Goal: Information Seeking & Learning: Check status

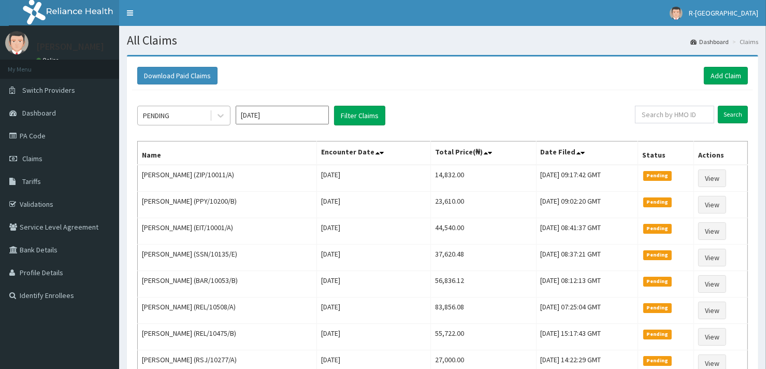
click at [208, 121] on div "PENDING" at bounding box center [174, 115] width 72 height 17
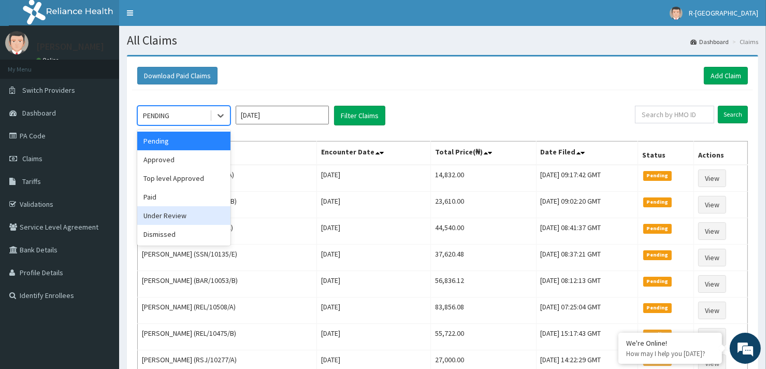
click at [187, 217] on div "Under Review" at bounding box center [183, 215] width 93 height 19
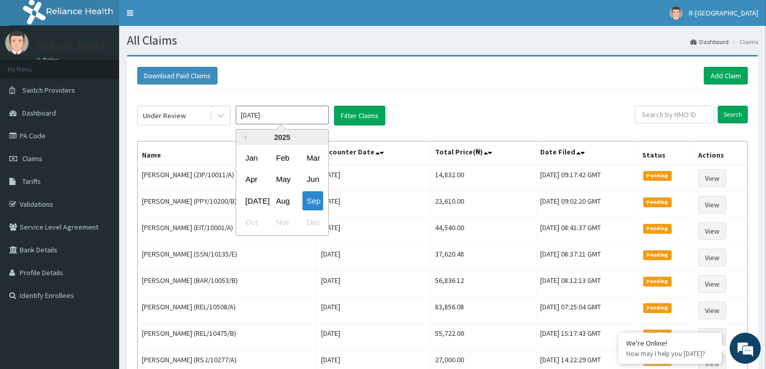
click at [302, 122] on input "[DATE]" at bounding box center [282, 115] width 93 height 19
click at [313, 158] on div "Mar" at bounding box center [312, 157] width 21 height 19
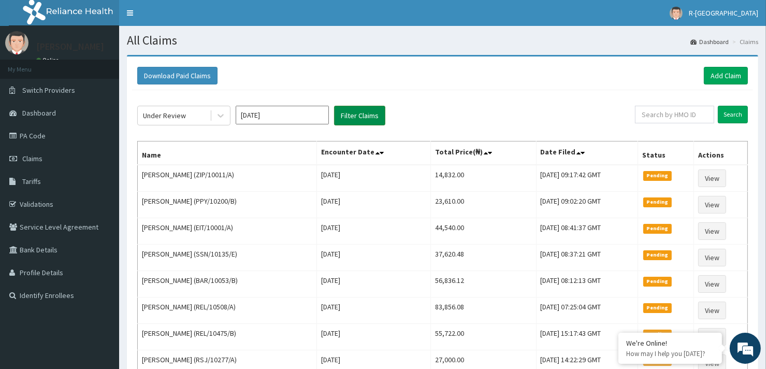
click at [367, 112] on button "Filter Claims" at bounding box center [359, 116] width 51 height 20
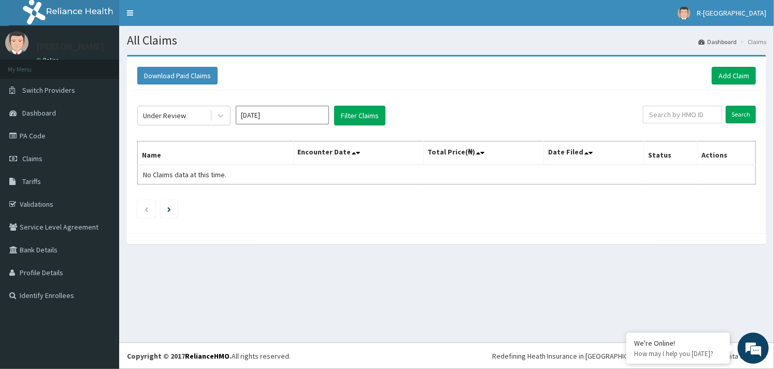
click at [290, 113] on input "Mar 2025" at bounding box center [282, 115] width 93 height 19
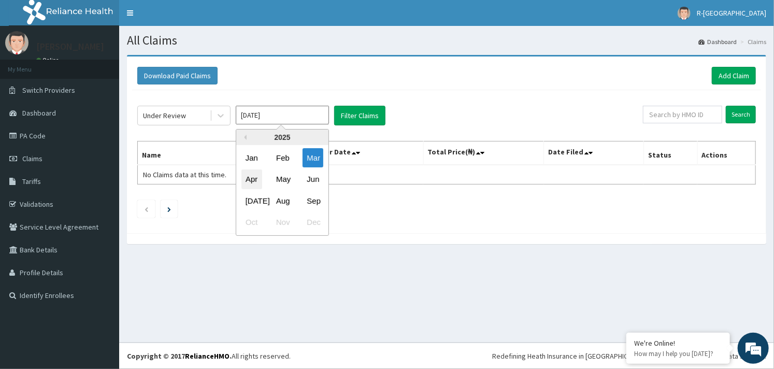
click at [246, 183] on div "Apr" at bounding box center [251, 179] width 21 height 19
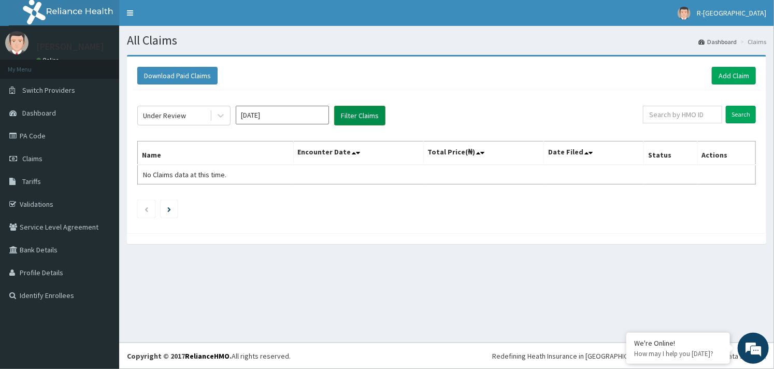
click at [366, 116] on button "Filter Claims" at bounding box center [359, 116] width 51 height 20
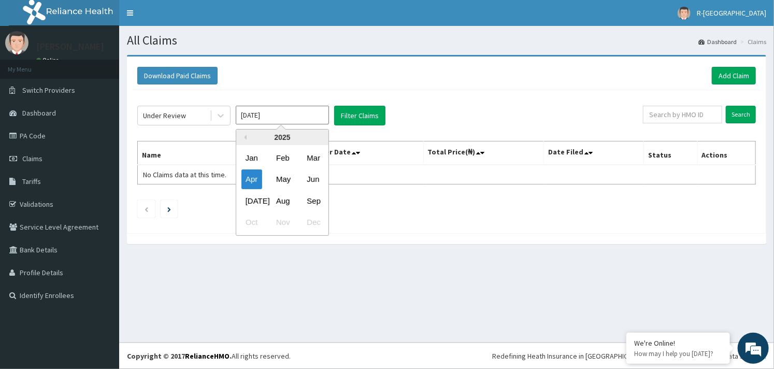
click at [289, 118] on input "Apr 2025" at bounding box center [282, 115] width 93 height 19
click at [282, 178] on div "May" at bounding box center [282, 179] width 21 height 19
type input "May 2025"
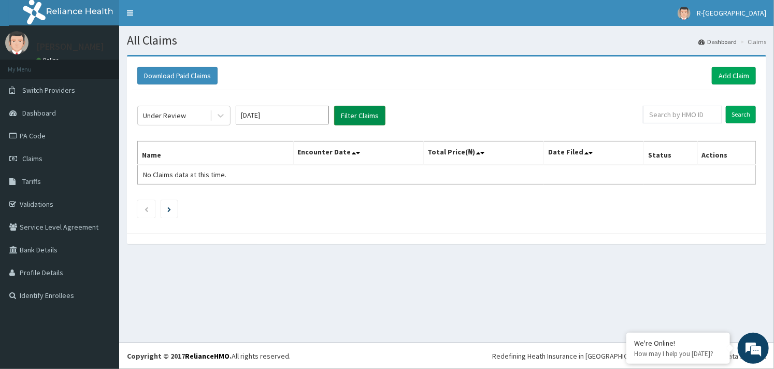
click at [359, 114] on button "Filter Claims" at bounding box center [359, 116] width 51 height 20
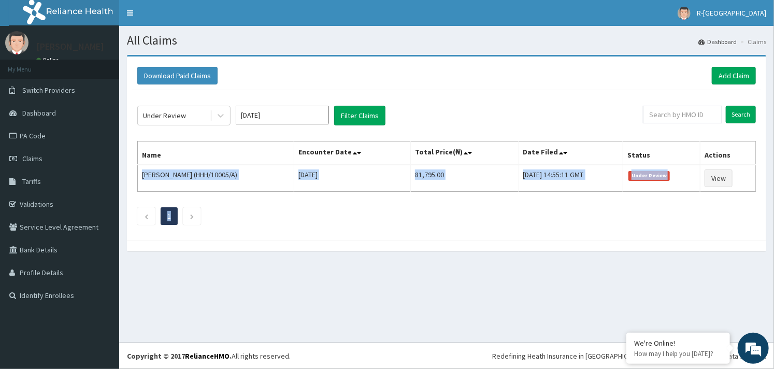
drag, startPoint x: 140, startPoint y: 172, endPoint x: 591, endPoint y: 197, distance: 451.8
click at [591, 197] on div "Under Review May 2025 Filter Claims Search Name Encounter Date Total Price(₦) D…" at bounding box center [446, 162] width 629 height 145
copy div "FRANCES OSUCHUKWU (HHH/10005/A) Thu May 01 2025 81,795.00 Tue, 05 Aug 2025 14:5…"
click at [405, 223] on ul "1" at bounding box center [446, 216] width 618 height 18
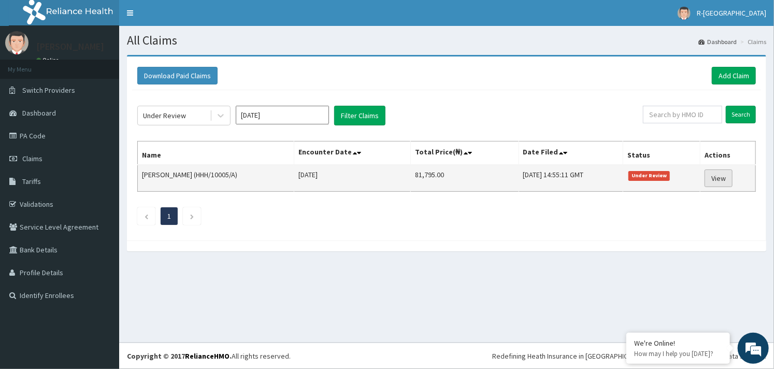
click at [721, 178] on link "View" at bounding box center [718, 178] width 28 height 18
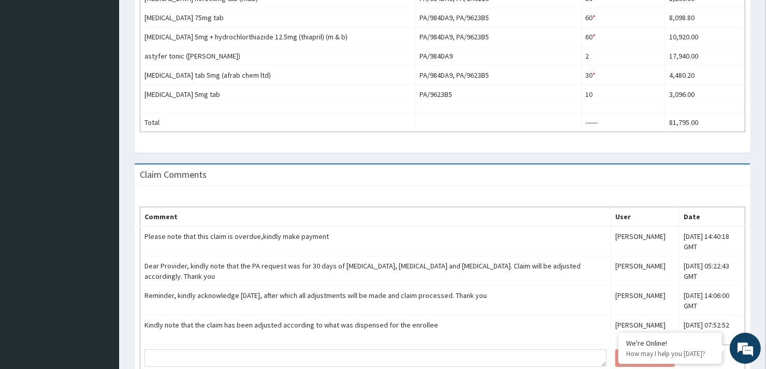
scroll to position [454, 0]
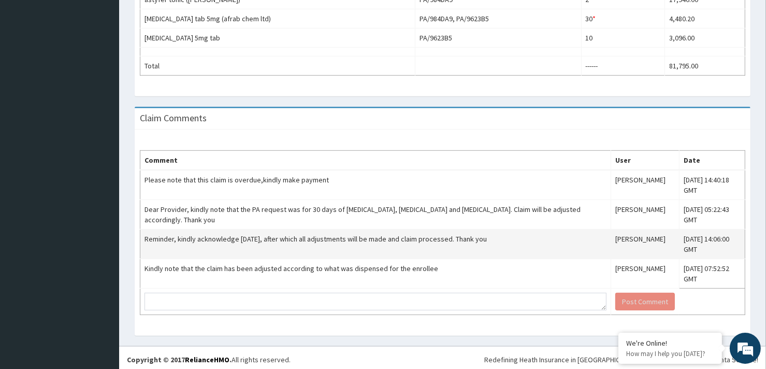
drag, startPoint x: 145, startPoint y: 236, endPoint x: 514, endPoint y: 246, distance: 369.4
click at [514, 246] on td "Reminder, kindly acknowledge within 7 days, after which all adjustments will be…" at bounding box center [375, 244] width 471 height 30
copy td "Reminder, kindly acknowledge within 7 days, after which all adjustments will be…"
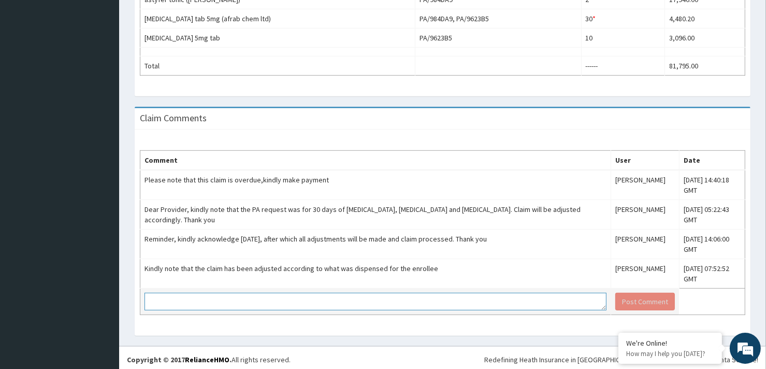
click at [217, 297] on textarea at bounding box center [375, 302] width 462 height 18
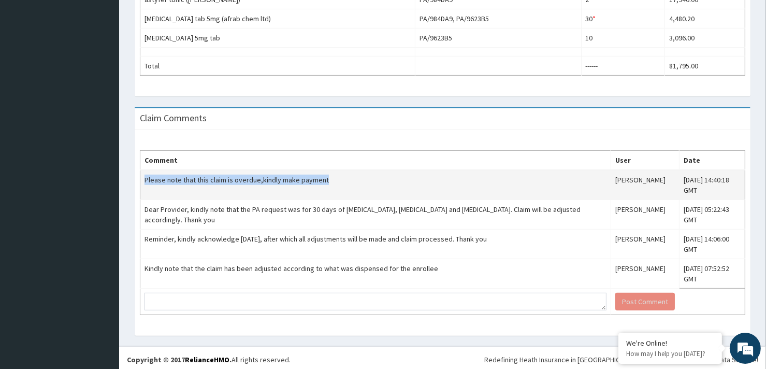
drag, startPoint x: 338, startPoint y: 171, endPoint x: 143, endPoint y: 177, distance: 194.8
click at [143, 177] on td "Please note that this claim is overdue,kindly make payment" at bounding box center [375, 185] width 471 height 30
copy td "Please note that this claim is overdue,kindly make payment"
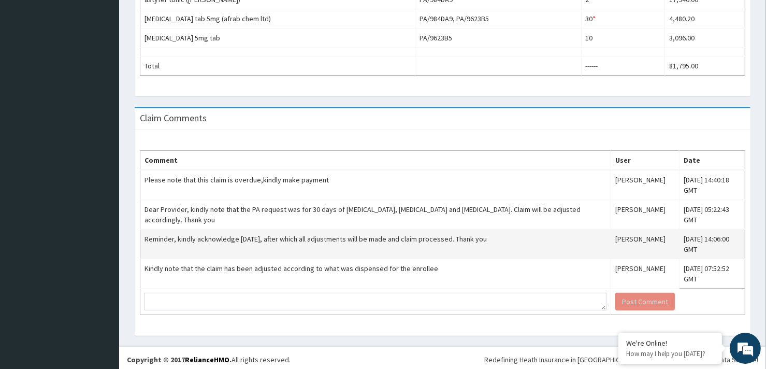
click at [240, 242] on td "Reminder, kindly acknowledge within 7 days, after which all adjustments will be…" at bounding box center [375, 244] width 471 height 30
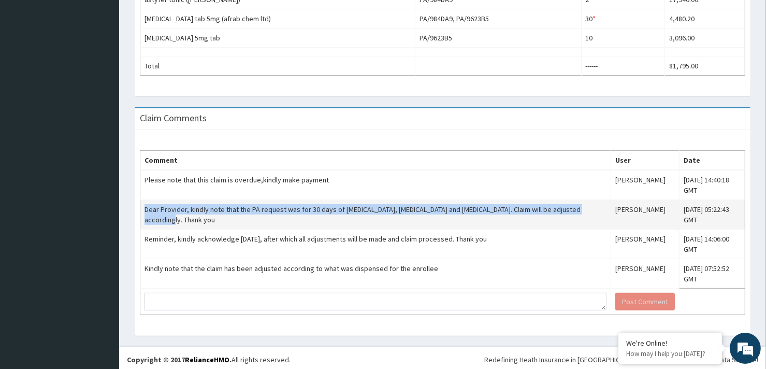
drag, startPoint x: 145, startPoint y: 205, endPoint x: 201, endPoint y: 217, distance: 57.8
click at [201, 217] on td "Dear Provider, kindly note that the PA request was for 30 days of Ramipril, Bis…" at bounding box center [375, 215] width 471 height 30
copy td "Dear Provider, kindly note that the PA request was for 30 days of Ramipril, Bis…"
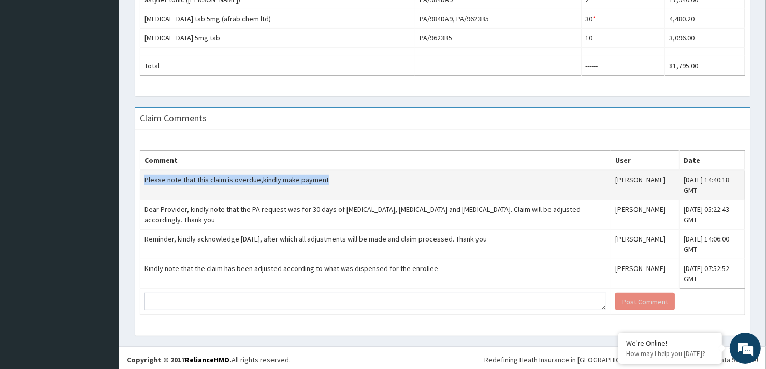
drag, startPoint x: 145, startPoint y: 173, endPoint x: 328, endPoint y: 185, distance: 183.7
click at [328, 185] on td "Please note that this claim is overdue,kindly make payment" at bounding box center [375, 185] width 471 height 30
copy td "Please note that this claim is overdue,kindly make payment"
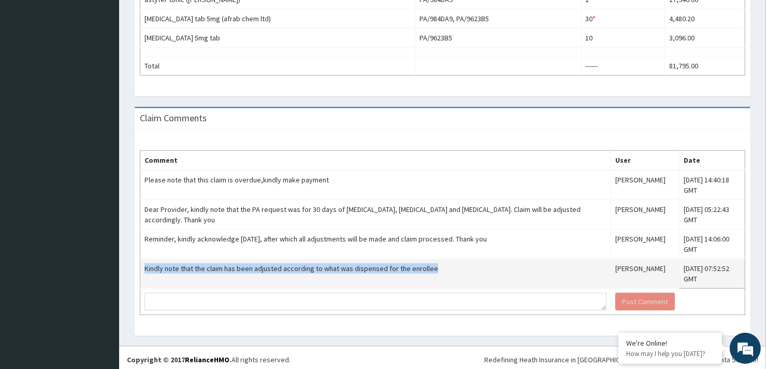
drag, startPoint x: 143, startPoint y: 264, endPoint x: 443, endPoint y: 277, distance: 300.1
click at [443, 277] on td "Kindly note that the claim has been adjusted according to what was dispensed fo…" at bounding box center [375, 274] width 471 height 30
copy td "Kindly note that the claim has been adjusted according to what was dispensed fo…"
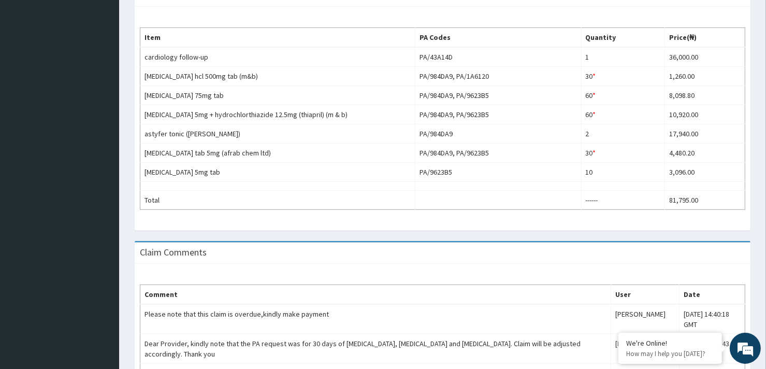
scroll to position [0, 0]
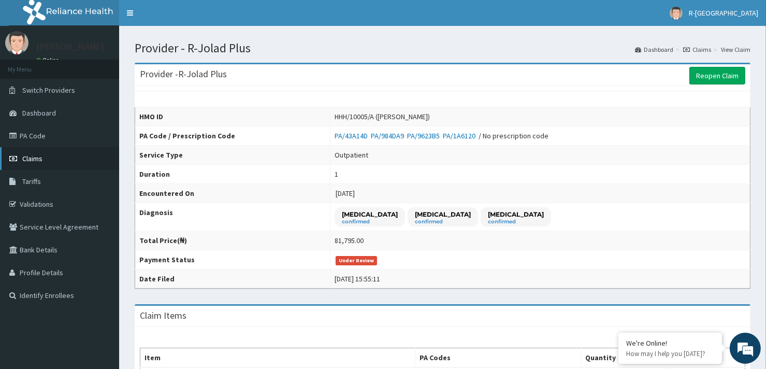
click at [60, 158] on link "Claims" at bounding box center [59, 158] width 119 height 23
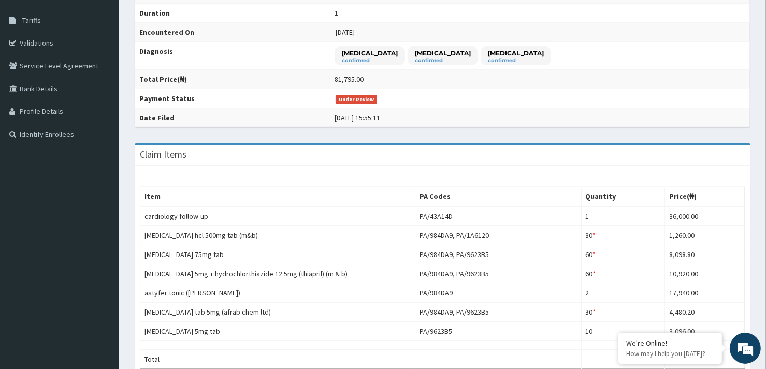
scroll to position [253, 0]
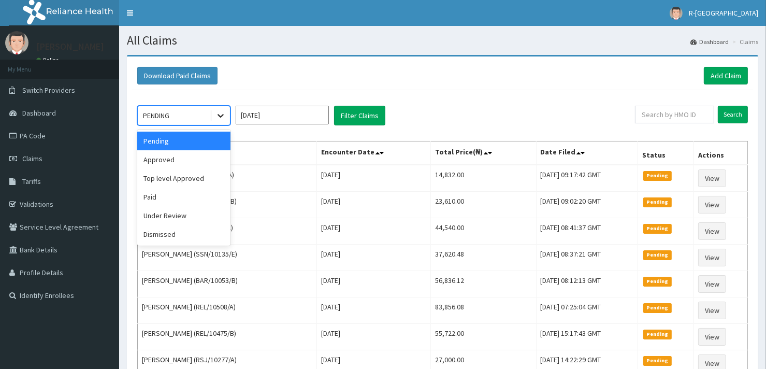
click at [222, 118] on icon at bounding box center [220, 115] width 10 height 10
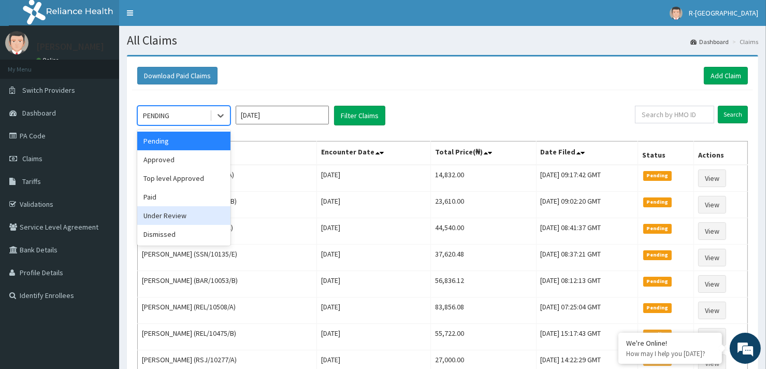
click at [169, 213] on div "Under Review" at bounding box center [183, 215] width 93 height 19
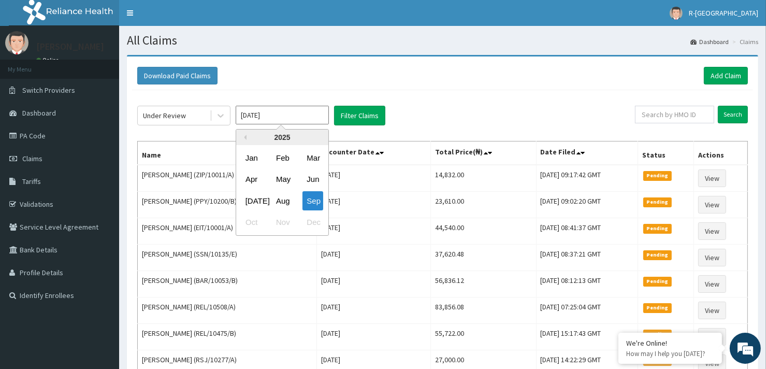
click at [277, 115] on input "[DATE]" at bounding box center [282, 115] width 93 height 19
click at [285, 180] on div "May" at bounding box center [282, 179] width 21 height 19
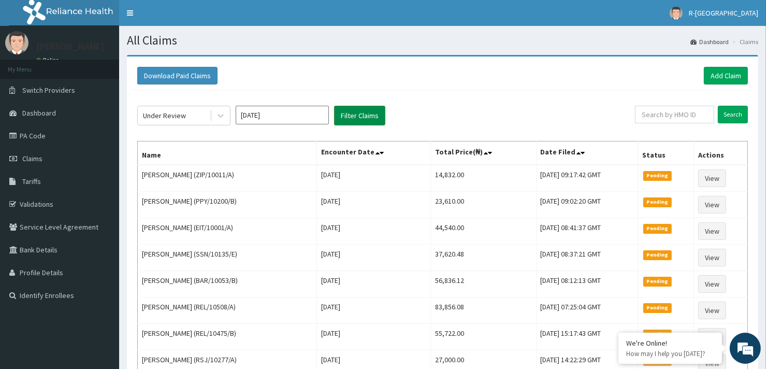
click at [358, 118] on button "Filter Claims" at bounding box center [359, 116] width 51 height 20
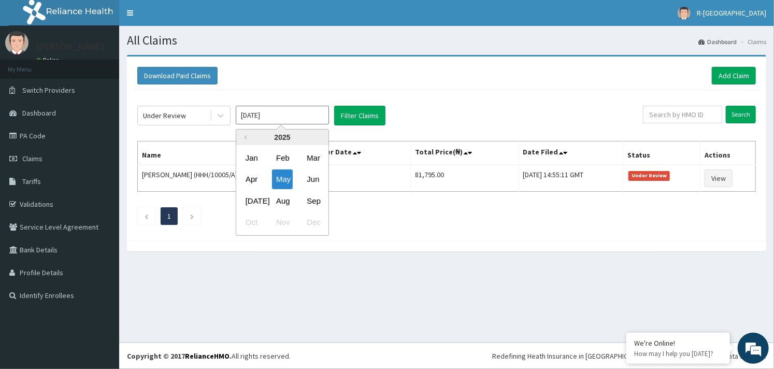
click at [290, 116] on input "May 2025" at bounding box center [282, 115] width 93 height 19
click at [311, 180] on div "Jun" at bounding box center [312, 179] width 21 height 19
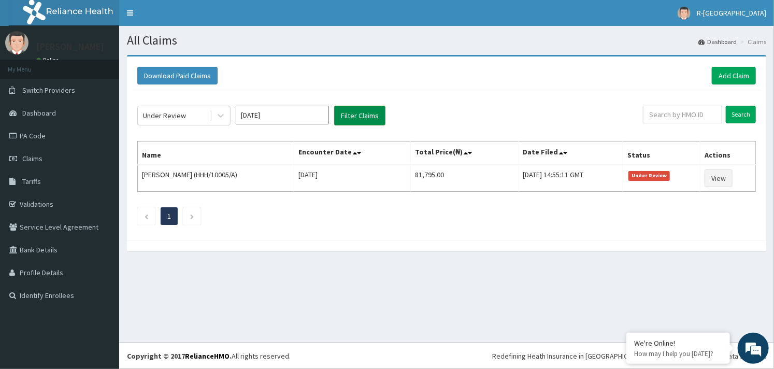
click at [358, 115] on button "Filter Claims" at bounding box center [359, 116] width 51 height 20
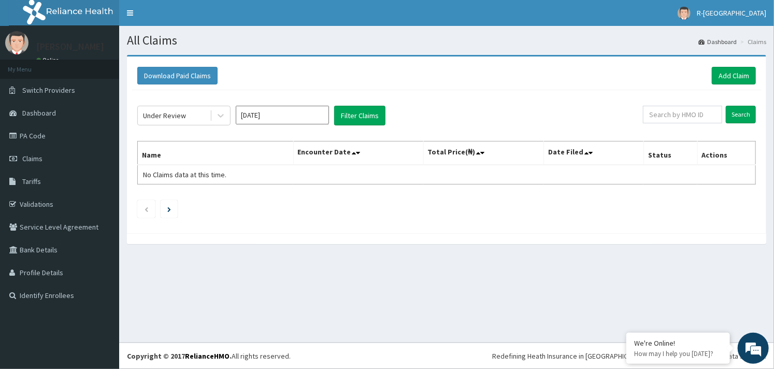
click at [304, 114] on input "Jun 2025" at bounding box center [282, 115] width 93 height 19
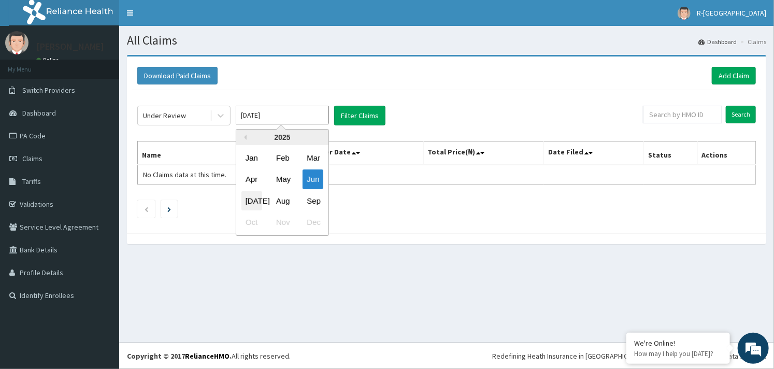
click at [251, 198] on div "Jul" at bounding box center [251, 200] width 21 height 19
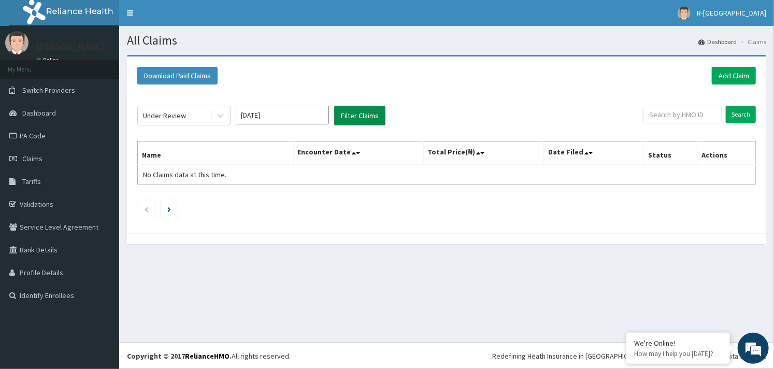
click at [361, 116] on button "Filter Claims" at bounding box center [359, 116] width 51 height 20
click at [347, 111] on button "Filter Claims" at bounding box center [359, 116] width 51 height 20
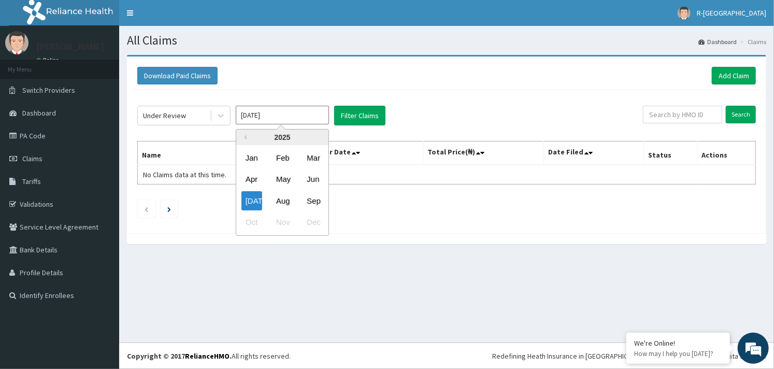
click at [288, 115] on input "Jul 2025" at bounding box center [282, 115] width 93 height 19
click at [281, 199] on div "Aug" at bounding box center [282, 200] width 21 height 19
type input "Aug 2025"
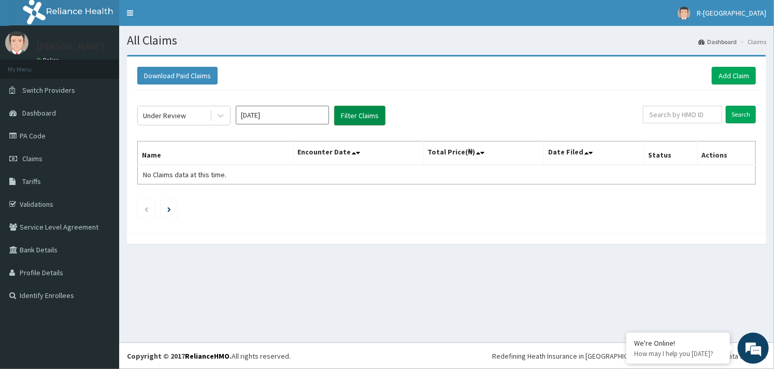
click at [356, 115] on button "Filter Claims" at bounding box center [359, 116] width 51 height 20
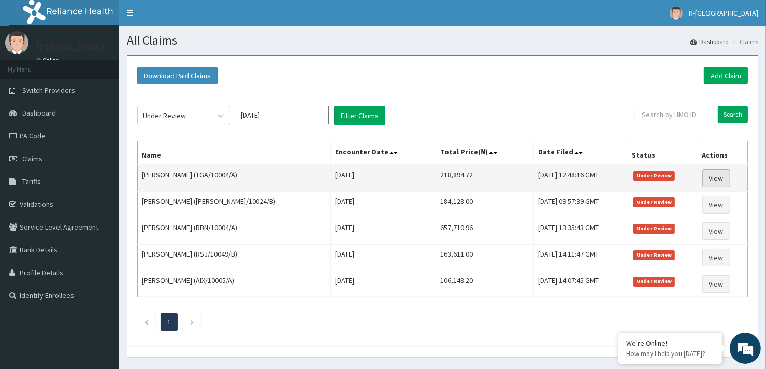
click at [720, 178] on link "View" at bounding box center [716, 178] width 28 height 18
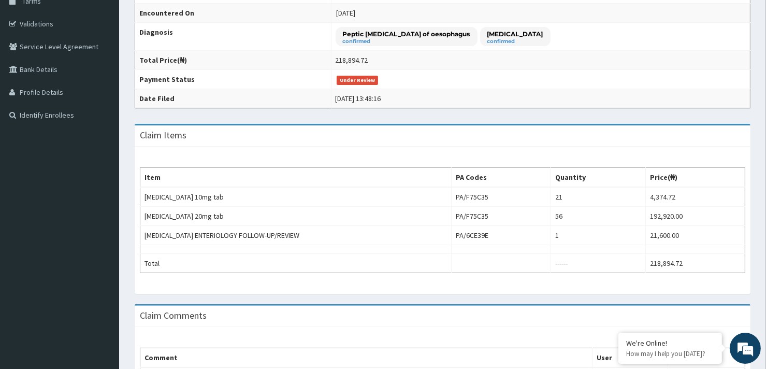
scroll to position [270, 0]
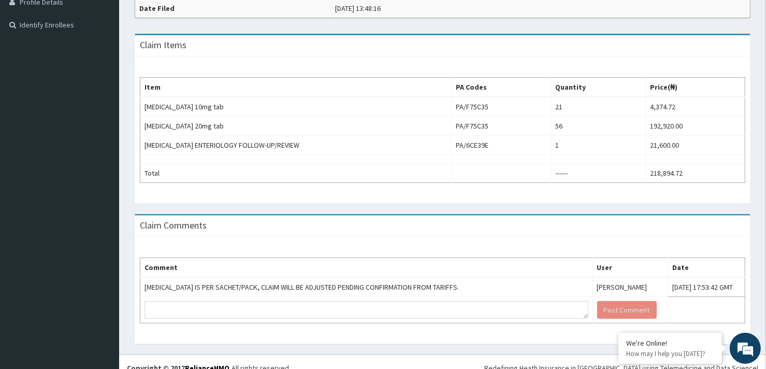
drag, startPoint x: 770, startPoint y: 131, endPoint x: 784, endPoint y: 277, distance: 146.7
click at [765, 277] on html "R EL Toggle navigation R-JOLAD KUPA HOSPITAL R-JOLAD KUPA HOSPITAL - records@ku…" at bounding box center [383, 55] width 766 height 651
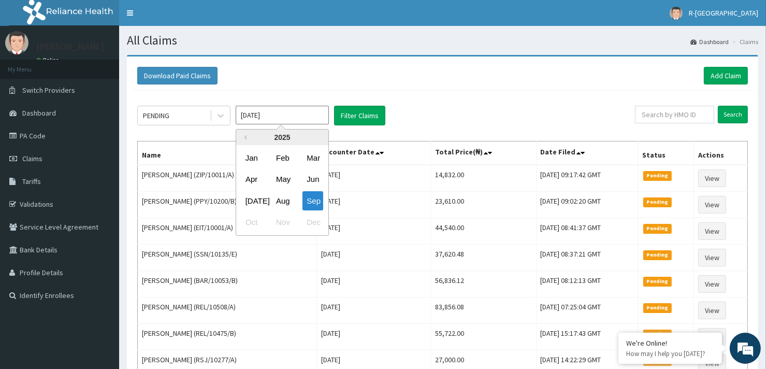
click at [270, 115] on input "[DATE]" at bounding box center [282, 115] width 93 height 19
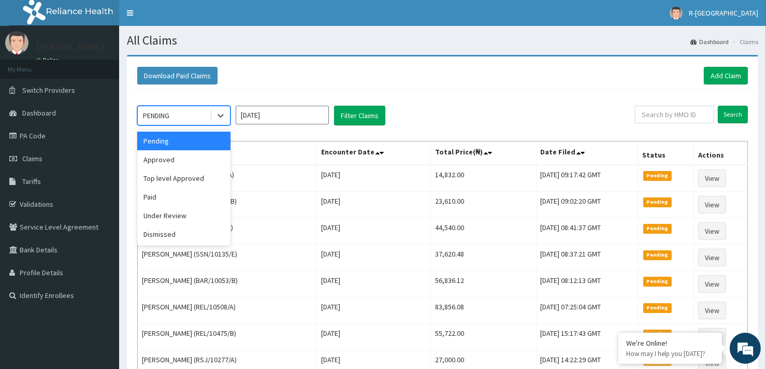
click at [186, 111] on div "PENDING" at bounding box center [174, 115] width 72 height 17
click at [184, 217] on div "Under Review" at bounding box center [183, 215] width 93 height 19
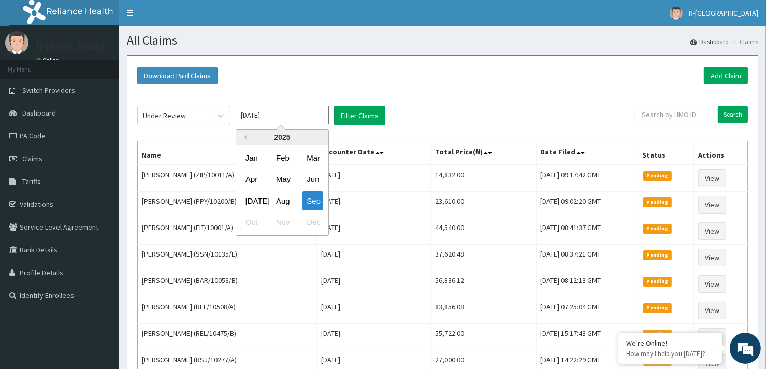
click at [286, 111] on input "[DATE]" at bounding box center [282, 115] width 93 height 19
click at [313, 184] on div "Jun" at bounding box center [312, 179] width 21 height 19
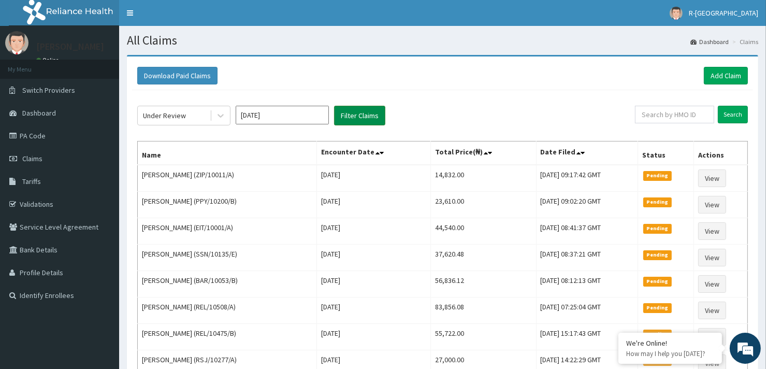
click at [356, 115] on button "Filter Claims" at bounding box center [359, 116] width 51 height 20
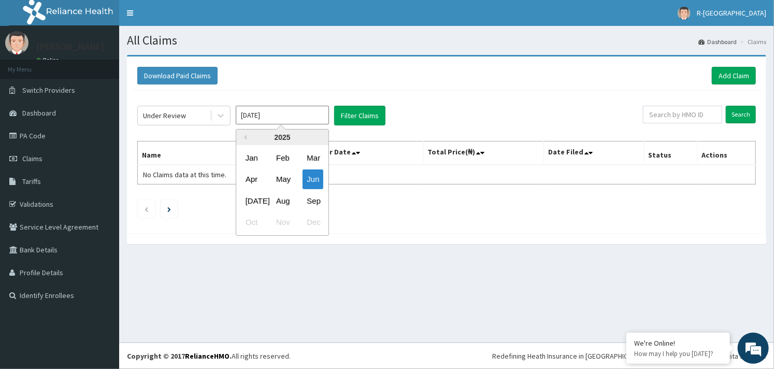
click at [294, 114] on input "[DATE]" at bounding box center [282, 115] width 93 height 19
click at [255, 196] on div "Jul" at bounding box center [251, 200] width 21 height 19
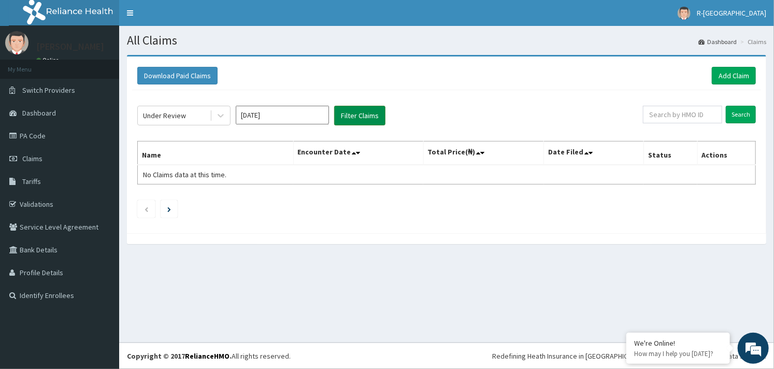
click at [353, 116] on button "Filter Claims" at bounding box center [359, 116] width 51 height 20
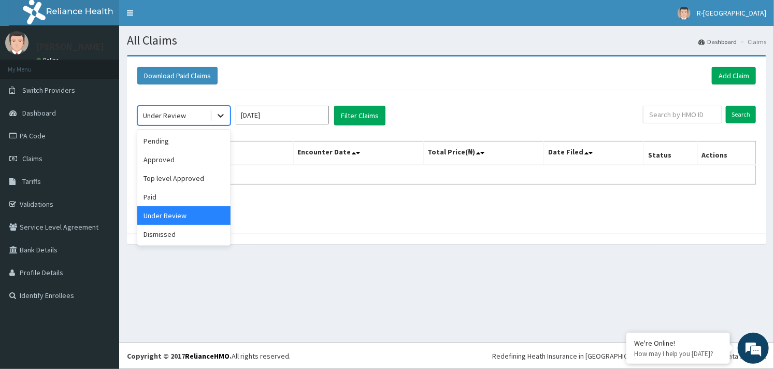
click at [216, 113] on icon at bounding box center [220, 115] width 10 height 10
click at [184, 143] on div "Pending" at bounding box center [183, 141] width 93 height 19
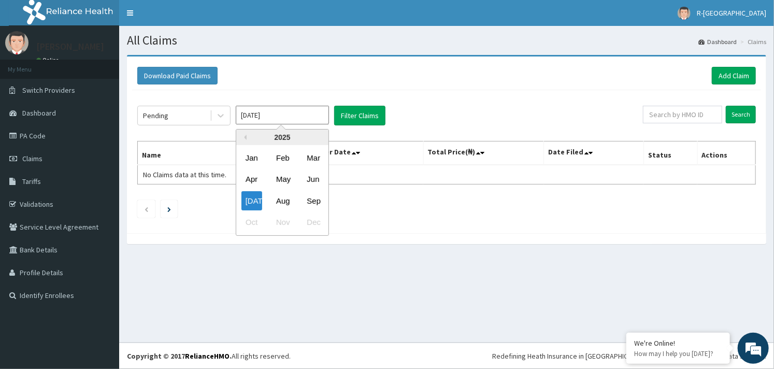
click at [290, 110] on input "[DATE]" at bounding box center [282, 115] width 93 height 19
click at [248, 182] on div "Apr" at bounding box center [251, 179] width 21 height 19
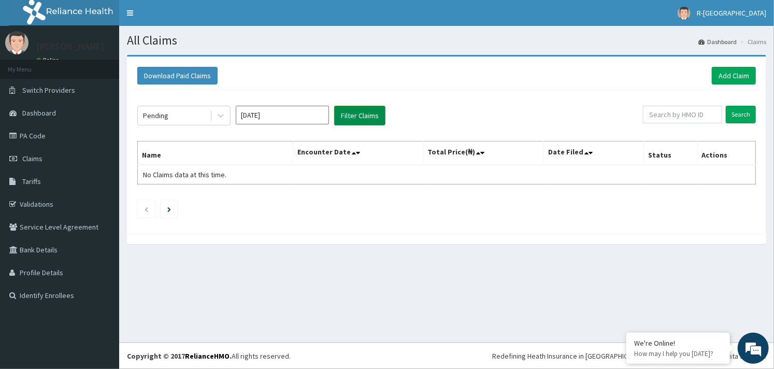
click at [354, 111] on button "Filter Claims" at bounding box center [359, 116] width 51 height 20
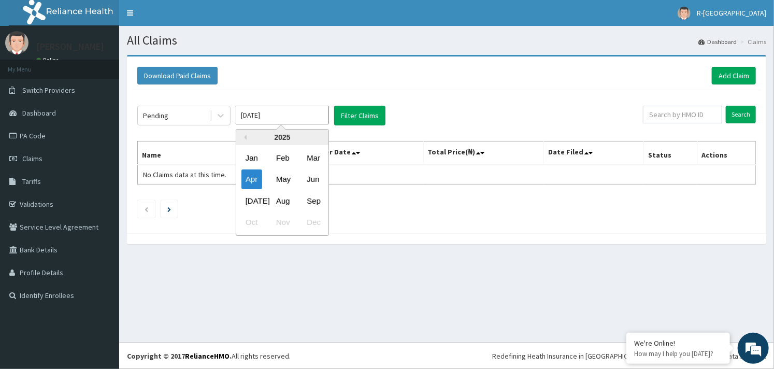
click at [292, 112] on input "[DATE]" at bounding box center [282, 115] width 93 height 19
click at [277, 181] on div "May" at bounding box center [282, 179] width 21 height 19
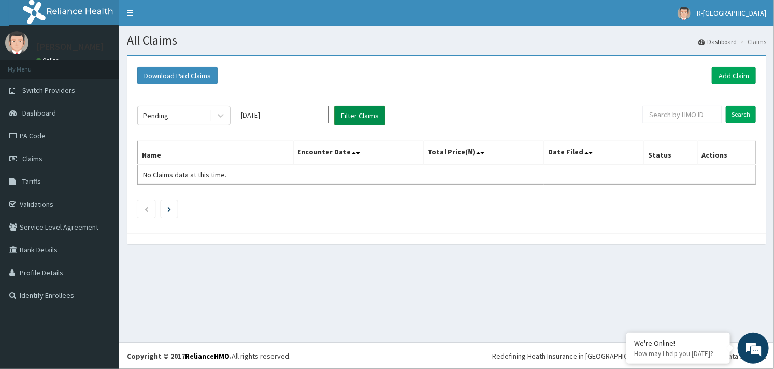
click at [349, 114] on button "Filter Claims" at bounding box center [359, 116] width 51 height 20
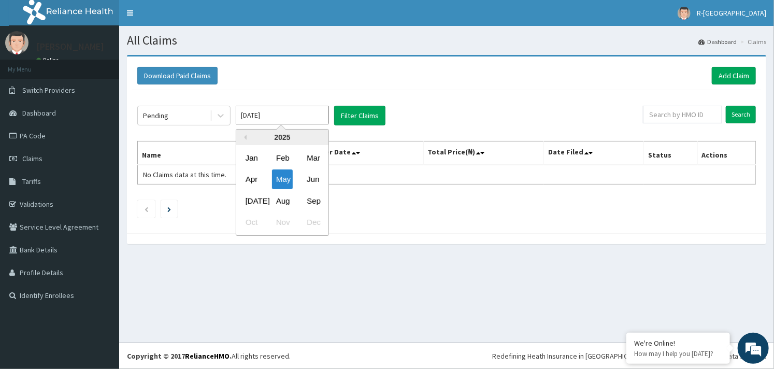
click at [298, 110] on input "[DATE]" at bounding box center [282, 115] width 93 height 19
click at [314, 176] on div "Jun" at bounding box center [312, 179] width 21 height 19
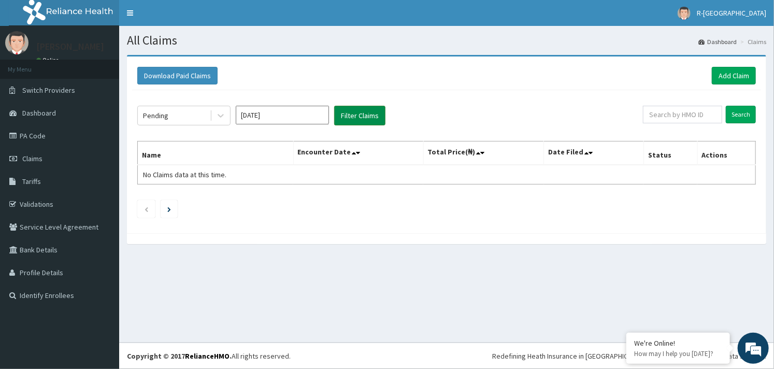
click at [355, 111] on button "Filter Claims" at bounding box center [359, 116] width 51 height 20
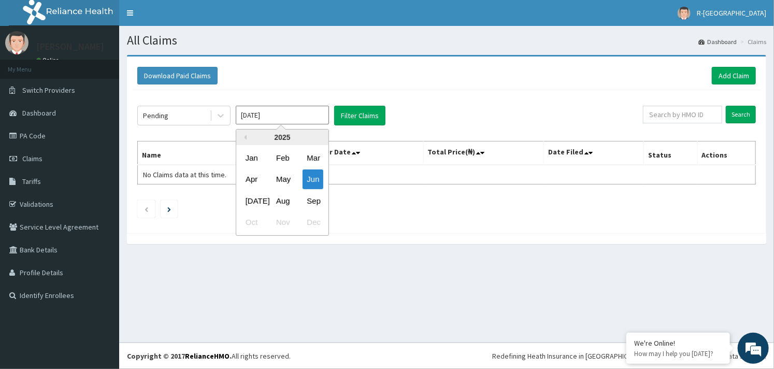
click at [310, 113] on input "Jun 2025" at bounding box center [282, 115] width 93 height 19
click at [249, 196] on div "Jul" at bounding box center [251, 200] width 21 height 19
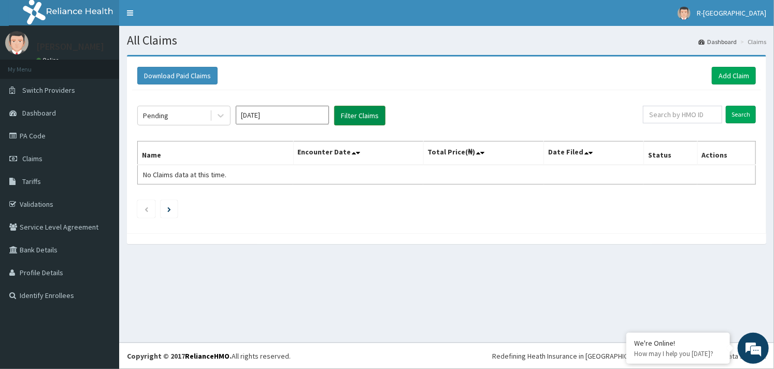
click at [347, 119] on button "Filter Claims" at bounding box center [359, 116] width 51 height 20
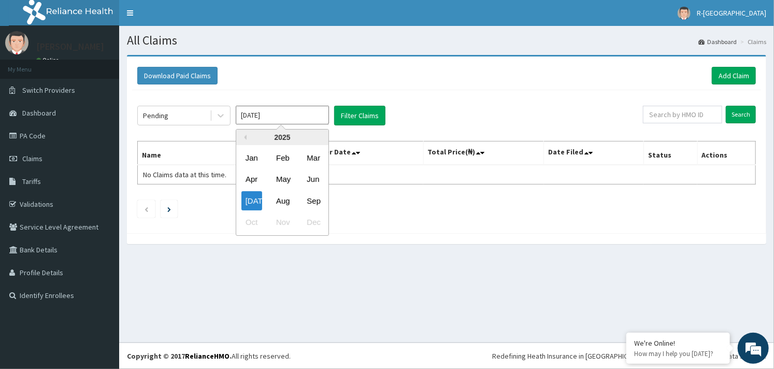
click at [292, 110] on input "Jul 2025" at bounding box center [282, 115] width 93 height 19
click at [282, 182] on div "May" at bounding box center [282, 179] width 21 height 19
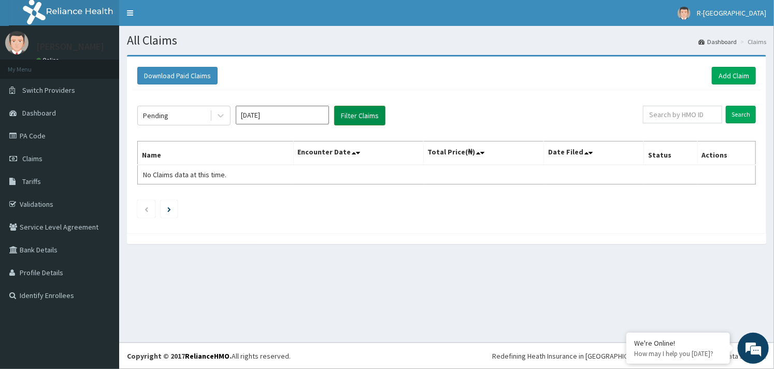
click at [358, 115] on button "Filter Claims" at bounding box center [359, 116] width 51 height 20
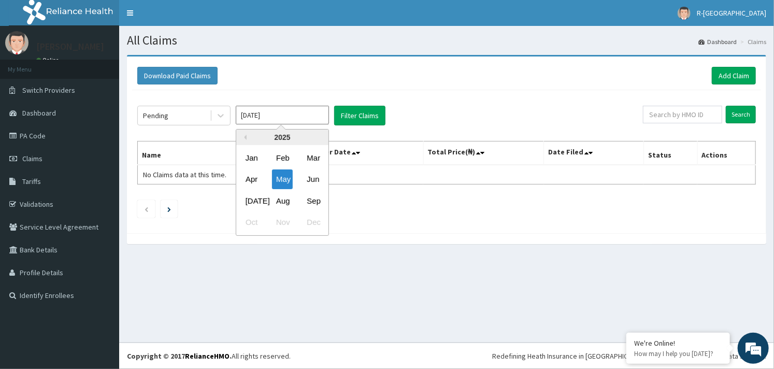
click at [294, 111] on input "May 2025" at bounding box center [282, 115] width 93 height 19
click at [281, 202] on div "Aug" at bounding box center [282, 200] width 21 height 19
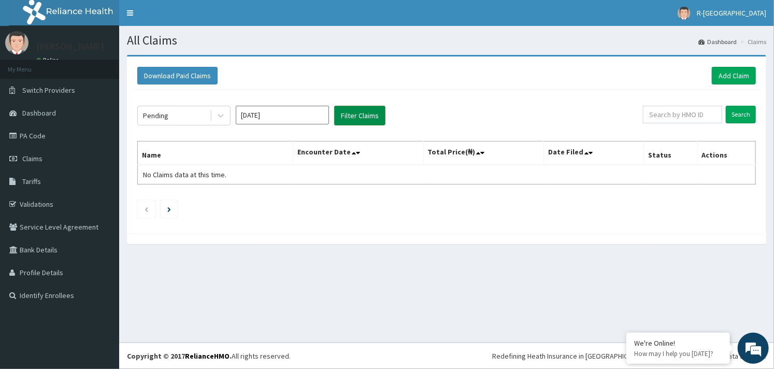
click at [360, 114] on button "Filter Claims" at bounding box center [359, 116] width 51 height 20
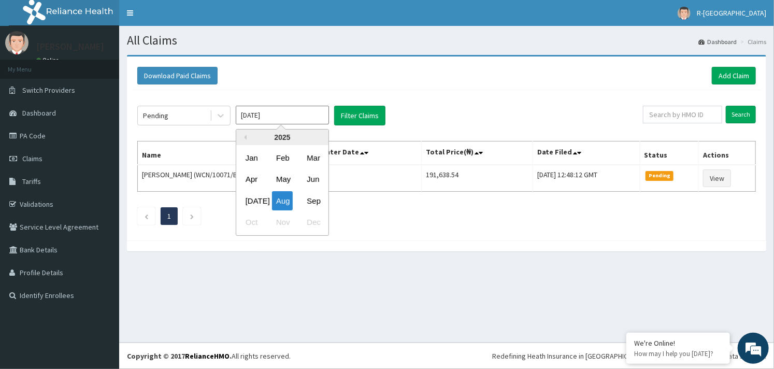
click at [286, 107] on input "[DATE]" at bounding box center [282, 115] width 93 height 19
click at [307, 196] on div "Sep" at bounding box center [312, 200] width 21 height 19
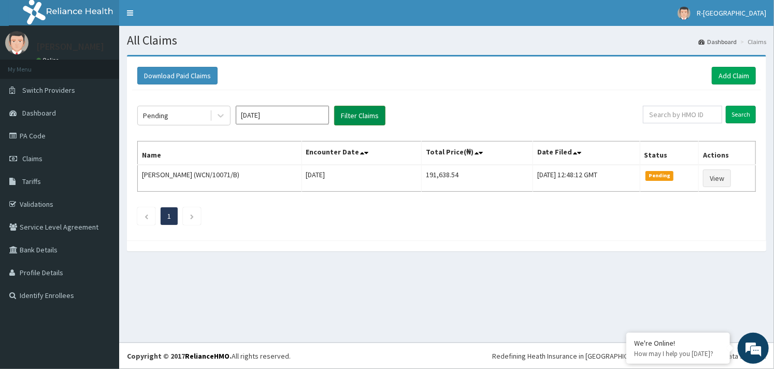
click at [354, 114] on button "Filter Claims" at bounding box center [359, 116] width 51 height 20
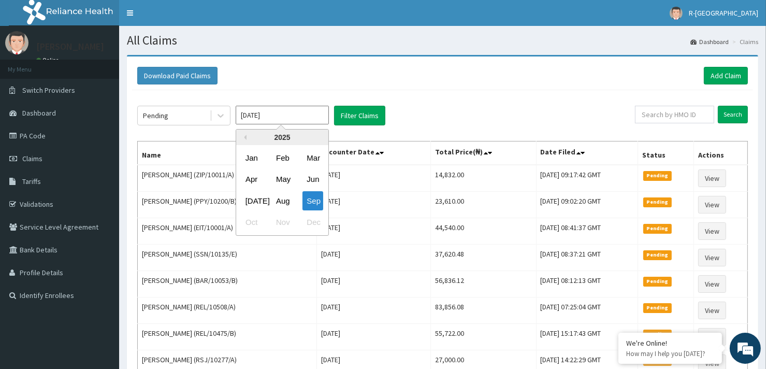
click at [297, 111] on input "[DATE]" at bounding box center [282, 115] width 93 height 19
click at [249, 200] on div "[DATE]" at bounding box center [251, 200] width 21 height 19
type input "Jul 2025"
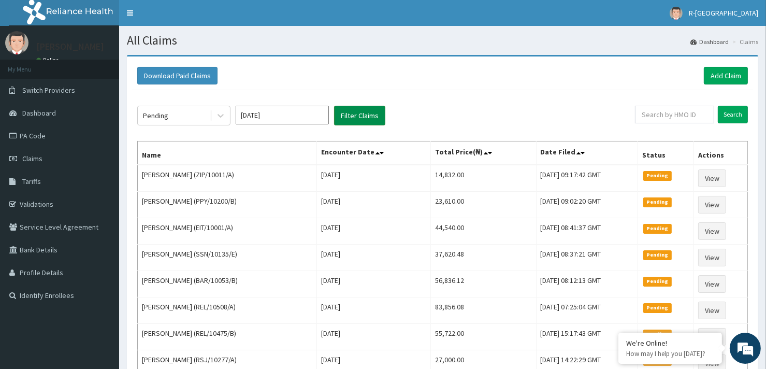
click at [354, 116] on button "Filter Claims" at bounding box center [359, 116] width 51 height 20
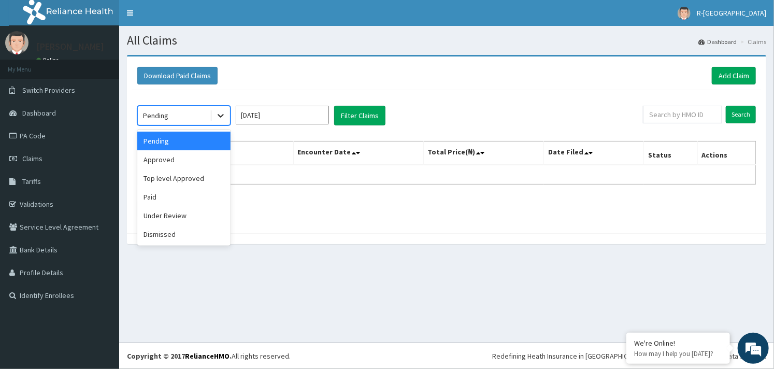
click at [215, 115] on icon at bounding box center [220, 115] width 10 height 10
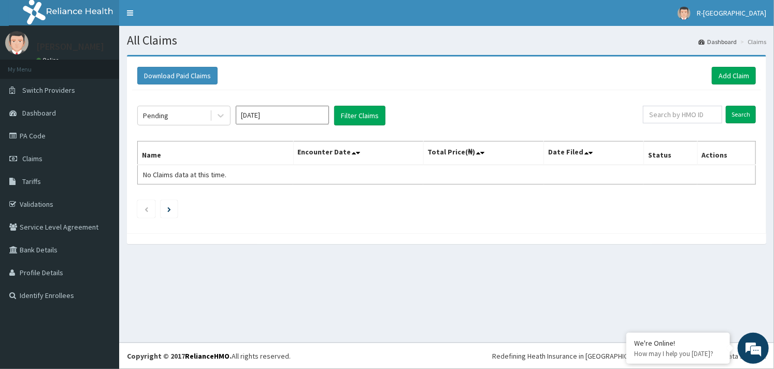
click at [561, 82] on div "Download Paid Claims Add Claim" at bounding box center [446, 76] width 618 height 18
click at [729, 8] on span "R-JOLAD KUPA HOSPITAL" at bounding box center [730, 12] width 69 height 9
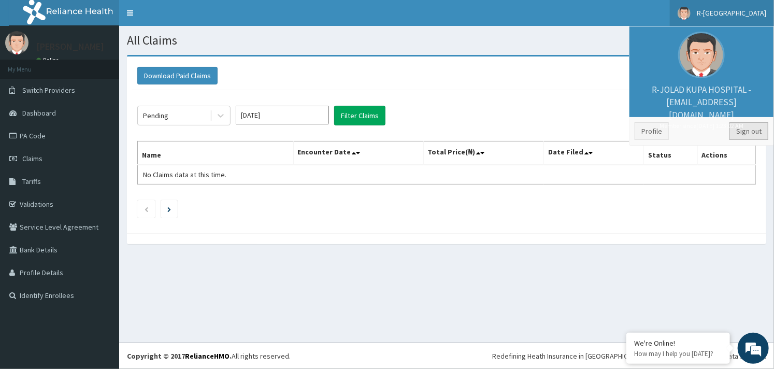
drag, startPoint x: 729, startPoint y: 8, endPoint x: 750, endPoint y: 133, distance: 126.6
click at [750, 133] on link "Sign out" at bounding box center [748, 131] width 39 height 18
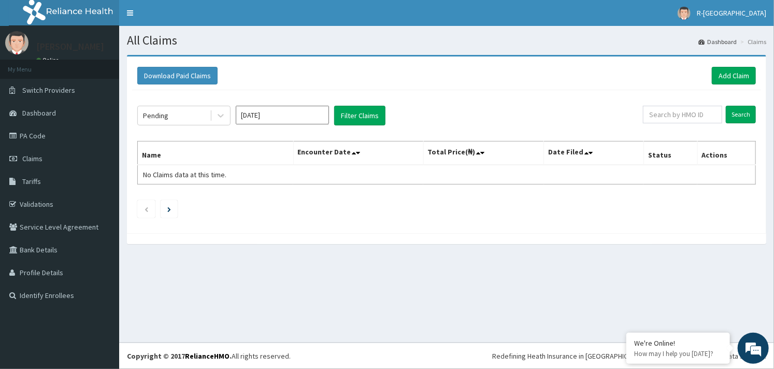
click at [750, 133] on div "Pending Jul 2025 Filter Claims Search Name Encounter Date Total Price(₦) Date F…" at bounding box center [446, 159] width 629 height 138
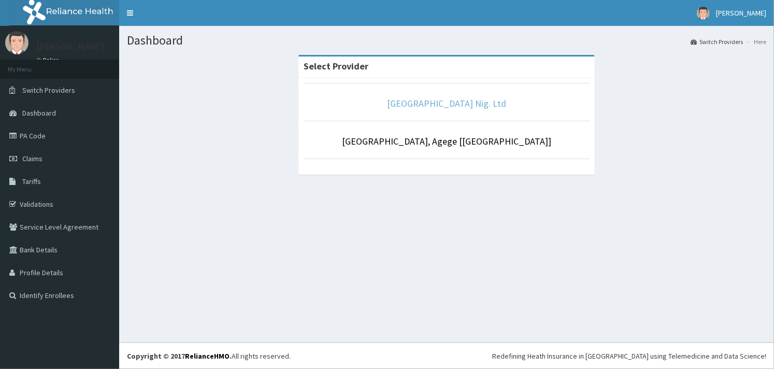
click at [464, 105] on link "[GEOGRAPHIC_DATA] Nig. Ltd" at bounding box center [446, 103] width 119 height 12
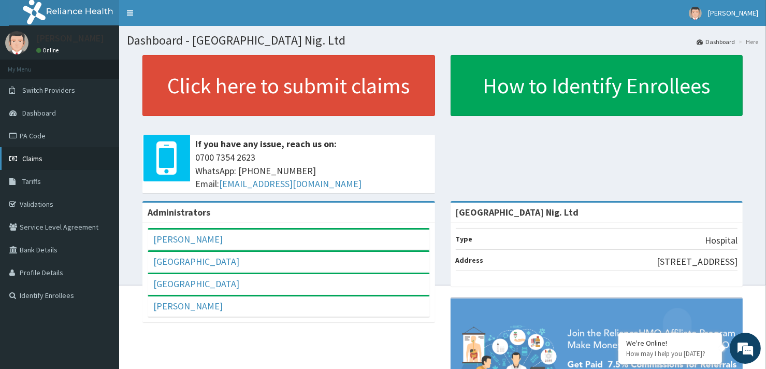
click at [39, 162] on span "Claims" at bounding box center [32, 158] width 20 height 9
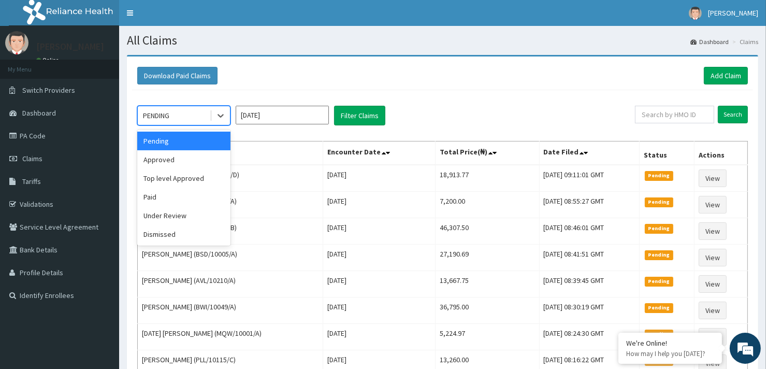
click at [186, 112] on div "PENDING" at bounding box center [174, 115] width 72 height 17
click at [178, 217] on div "Under Review" at bounding box center [183, 215] width 93 height 19
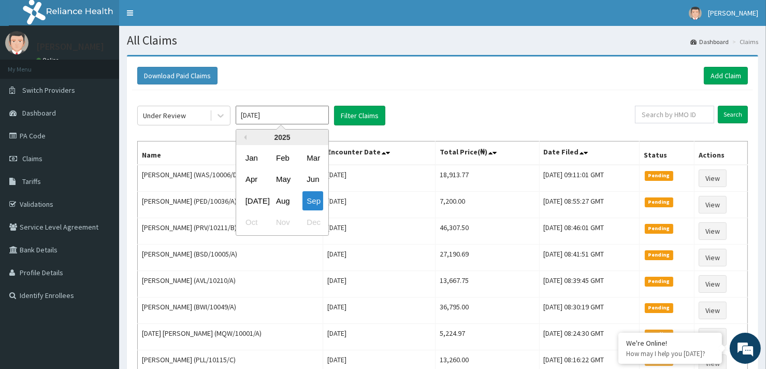
click at [282, 117] on input "[DATE]" at bounding box center [282, 115] width 93 height 19
click at [253, 181] on div "Apr" at bounding box center [251, 179] width 21 height 19
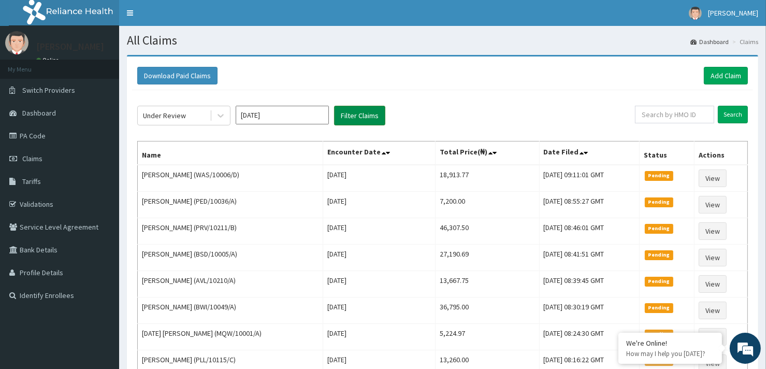
click at [358, 117] on button "Filter Claims" at bounding box center [359, 116] width 51 height 20
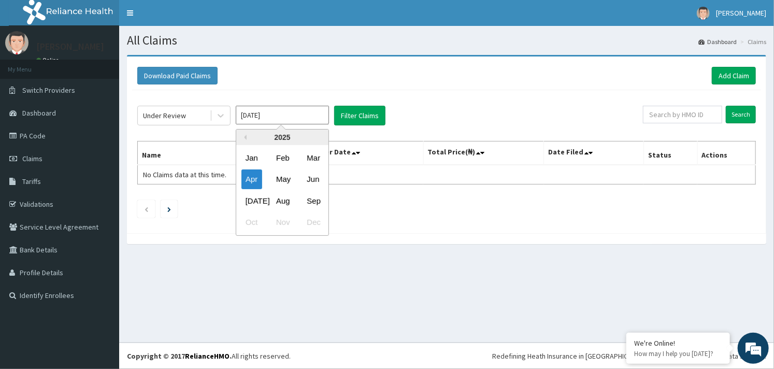
click at [295, 108] on input "Apr 2025" at bounding box center [282, 115] width 93 height 19
click at [280, 181] on div "May" at bounding box center [282, 179] width 21 height 19
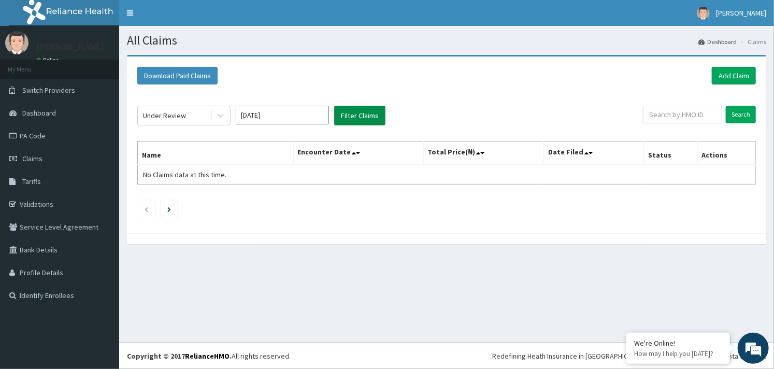
click at [354, 115] on button "Filter Claims" at bounding box center [359, 116] width 51 height 20
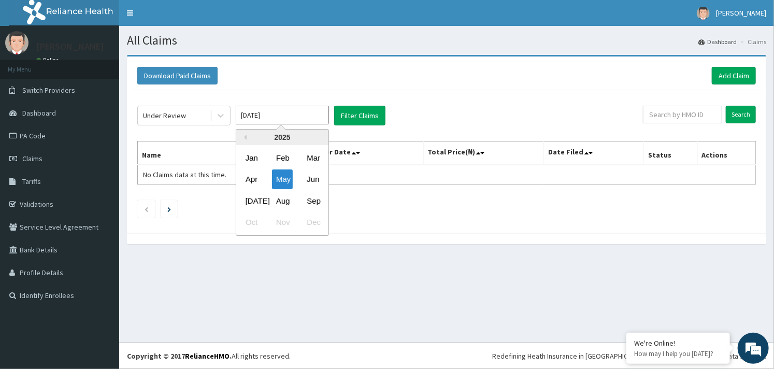
click at [292, 115] on input "[DATE]" at bounding box center [282, 115] width 93 height 19
click at [312, 182] on div "Jun" at bounding box center [312, 179] width 21 height 19
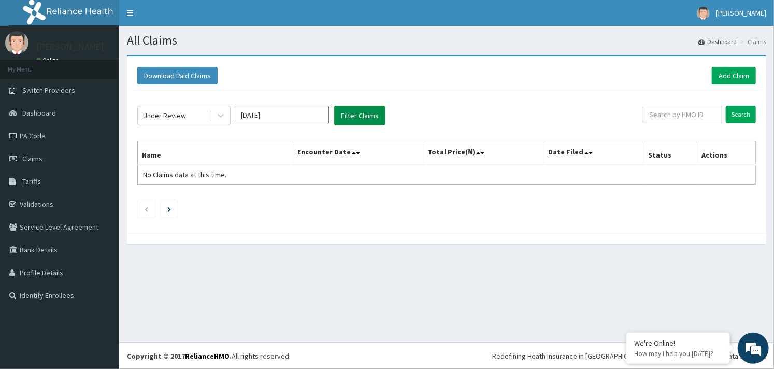
click at [357, 114] on button "Filter Claims" at bounding box center [359, 116] width 51 height 20
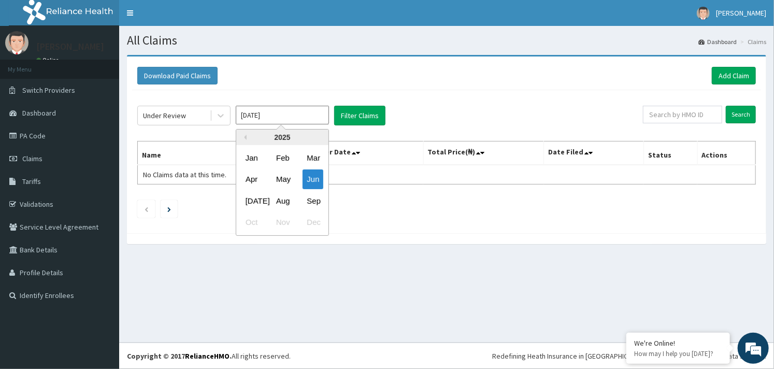
click at [266, 112] on input "Jun 2025" at bounding box center [282, 115] width 93 height 19
click at [249, 182] on div "Apr" at bounding box center [251, 179] width 21 height 19
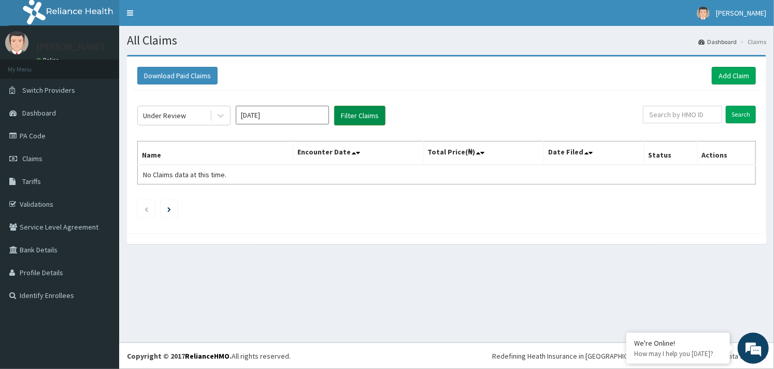
click at [356, 115] on button "Filter Claims" at bounding box center [359, 116] width 51 height 20
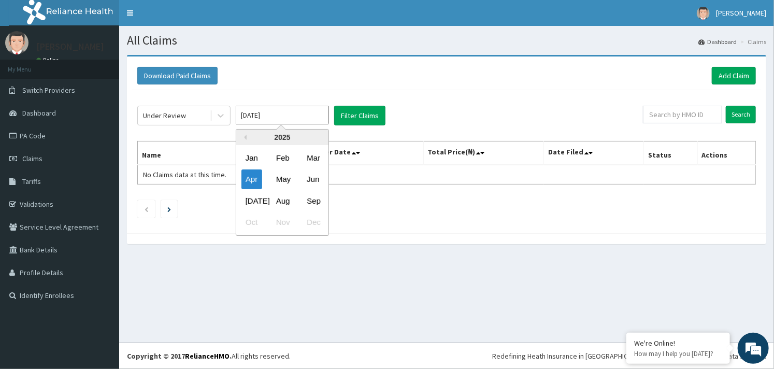
click at [303, 106] on input "Apr 2025" at bounding box center [282, 115] width 93 height 19
click at [284, 176] on div "May" at bounding box center [282, 179] width 21 height 19
type input "May 2025"
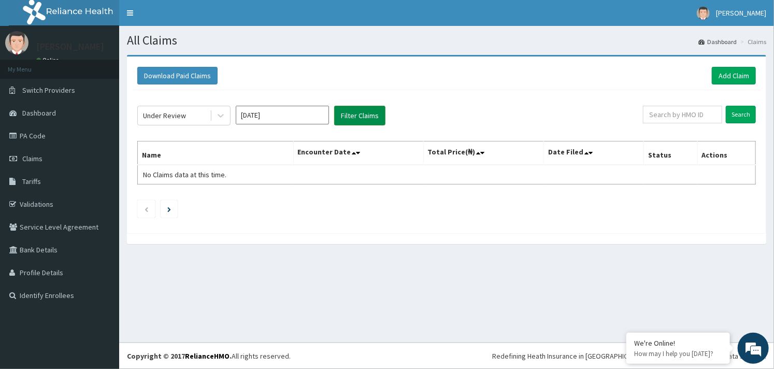
click at [355, 113] on button "Filter Claims" at bounding box center [359, 116] width 51 height 20
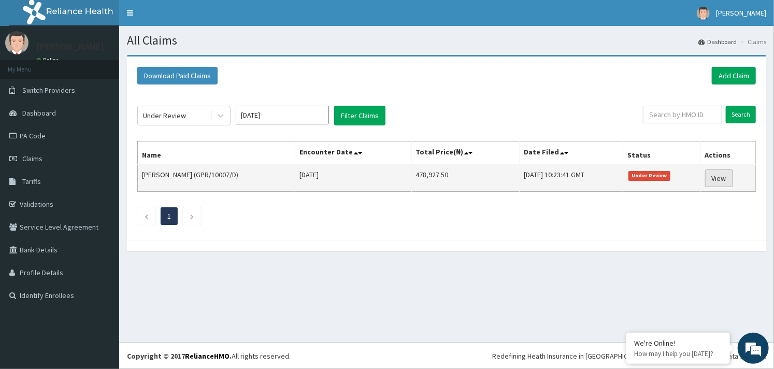
click at [717, 178] on link "View" at bounding box center [719, 178] width 28 height 18
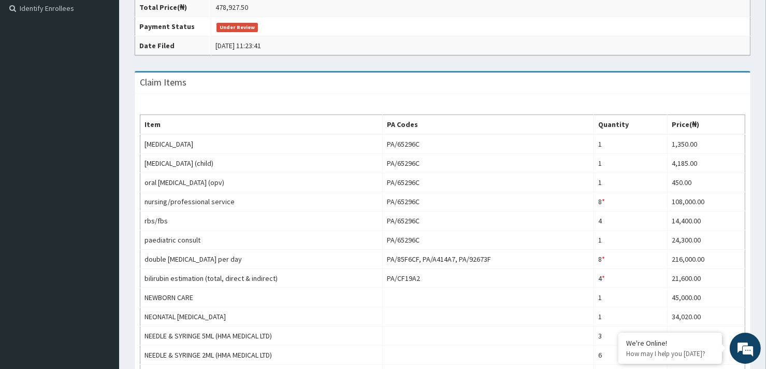
scroll to position [159, 0]
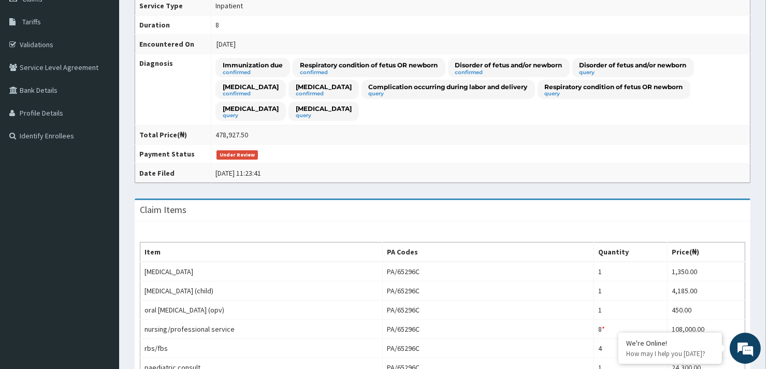
drag, startPoint x: 766, startPoint y: 128, endPoint x: 752, endPoint y: 186, distance: 59.3
click at [752, 186] on html "R EL Toggle navigation [PERSON_NAME] [PERSON_NAME] - [EMAIL_ADDRESS][DOMAIN_NAM…" at bounding box center [383, 327] width 766 height 973
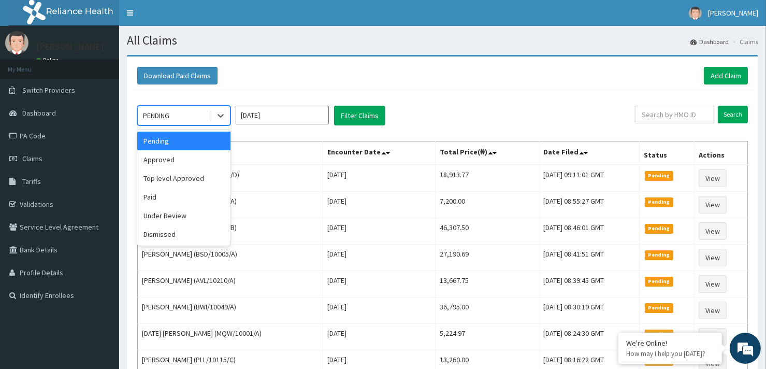
click at [181, 110] on div "PENDING" at bounding box center [174, 115] width 72 height 17
click at [176, 219] on div "Under Review" at bounding box center [183, 215] width 93 height 19
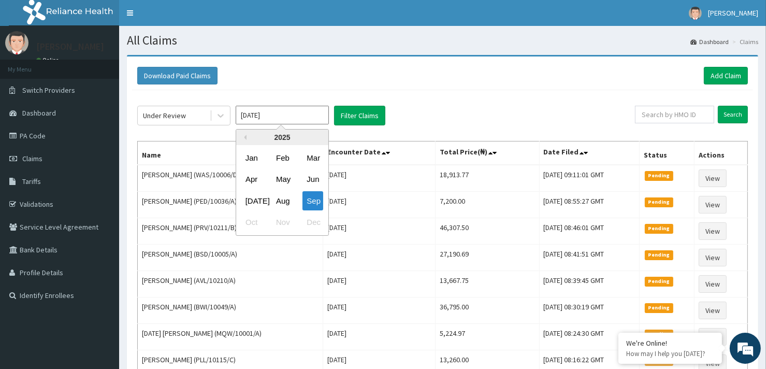
click at [286, 118] on input "[DATE]" at bounding box center [282, 115] width 93 height 19
click at [288, 179] on div "May" at bounding box center [282, 179] width 21 height 19
type input "[DATE]"
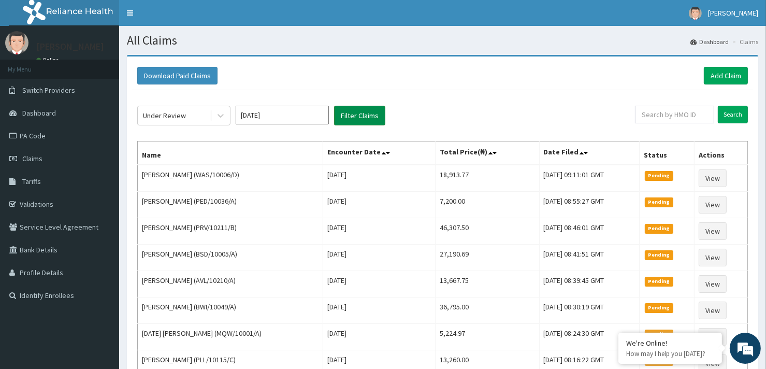
click at [358, 116] on button "Filter Claims" at bounding box center [359, 116] width 51 height 20
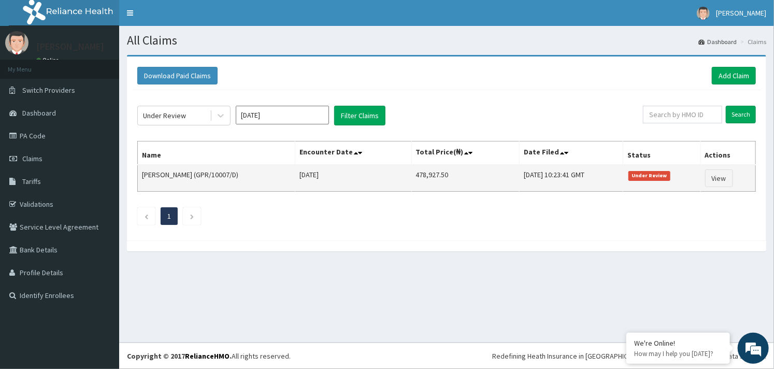
click at [141, 176] on td "[PERSON_NAME] (GPR/10007/D)" at bounding box center [216, 178] width 157 height 27
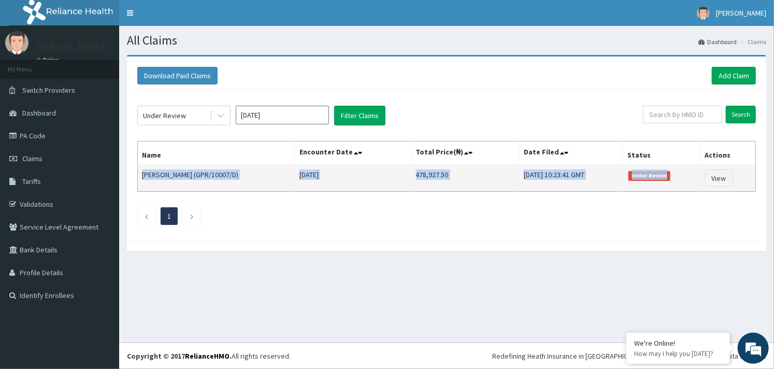
drag, startPoint x: 141, startPoint y: 176, endPoint x: 681, endPoint y: 183, distance: 540.2
click at [681, 183] on tr "Giovanna Ologunleko (GPR/10007/D) Sat May 10 2025 478,927.50 Tue, 05 Aug 2025 1…" at bounding box center [447, 178] width 618 height 27
copy tr "Giovanna Ologunleko (GPR/10007/D) Sat May 10 2025 478,927.50 Tue, 05 Aug 2025 1…"
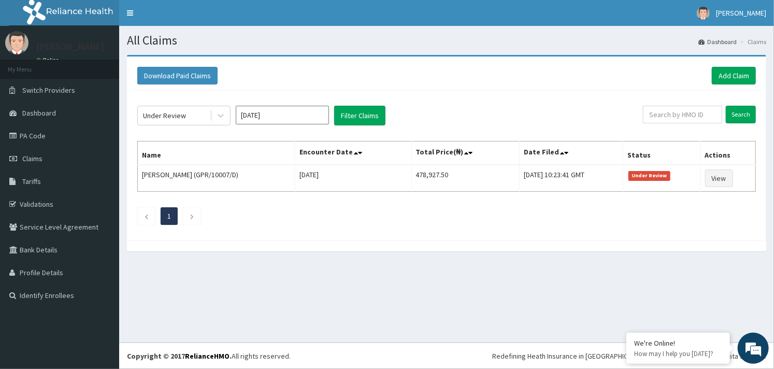
click at [505, 246] on div at bounding box center [446, 245] width 639 height 11
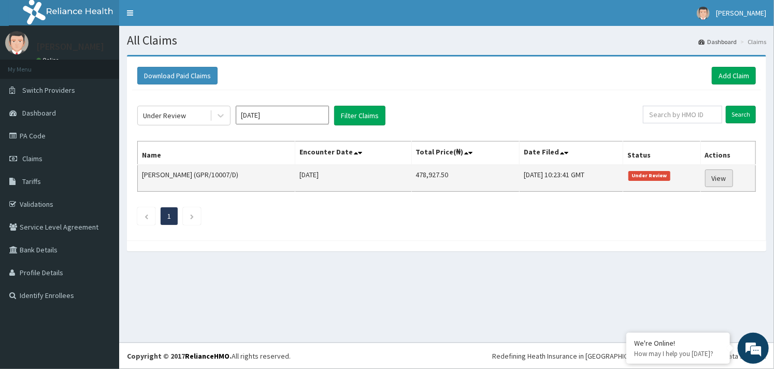
click at [723, 176] on link "View" at bounding box center [719, 178] width 28 height 18
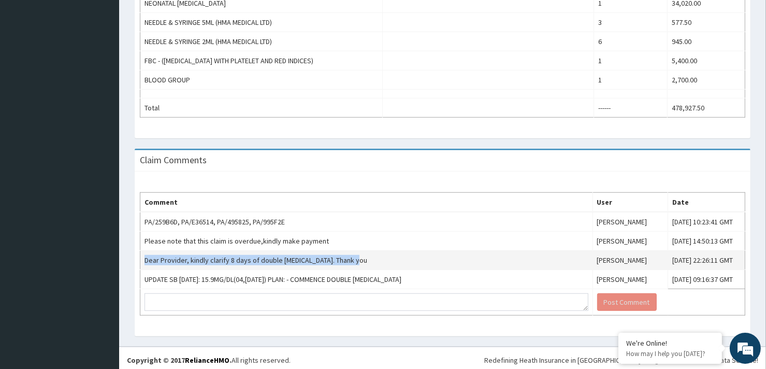
drag, startPoint x: 367, startPoint y: 256, endPoint x: 144, endPoint y: 260, distance: 222.2
click at [144, 260] on td "Dear Provider, kindly clarify 8 days of double [MEDICAL_DATA]. Thank you" at bounding box center [366, 260] width 453 height 19
copy td "Dear Provider, kindly clarify 8 days of double [MEDICAL_DATA]. Thank you"
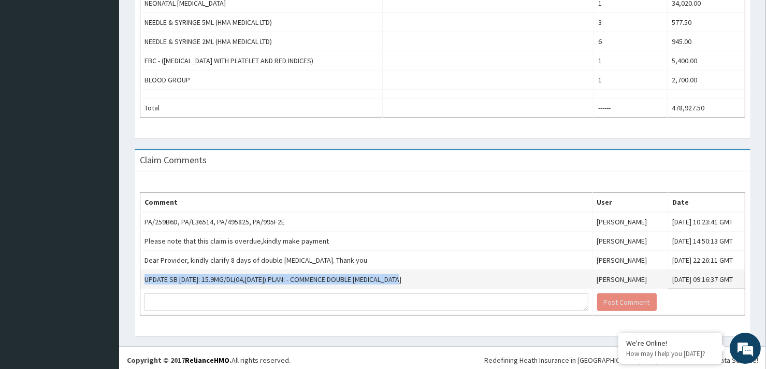
drag, startPoint x: 425, startPoint y: 274, endPoint x: 143, endPoint y: 275, distance: 282.2
click at [143, 275] on td "UPDATE SB [DATE]: 15.9MG/DL(04,[DATE]) PLAN: - COMMENCE DOUBLE [MEDICAL_DATA]" at bounding box center [366, 279] width 453 height 19
copy td "UPDATE SB [DATE]: 15.9MG/DL(04,[DATE]) PLAN: - COMMENCE DOUBLE [MEDICAL_DATA]"
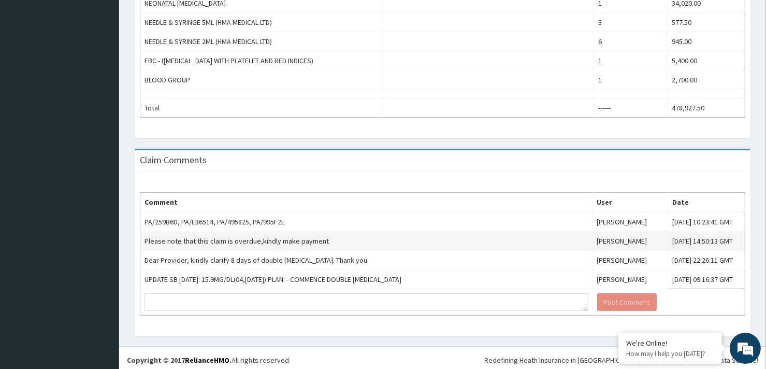
click at [251, 234] on td "Please note that this claim is overdue,kindly make payment" at bounding box center [366, 240] width 453 height 19
copy td "Please note that this claim is overdue,kindly make payment"
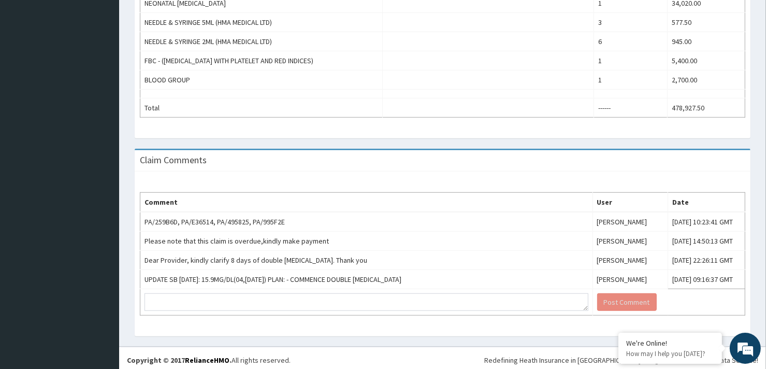
click at [486, 171] on div "Comment User Date PA/259B6D, PA/E36514, PA/495825, PA/995F2E [PERSON_NAME] [DAT…" at bounding box center [443, 253] width 616 height 165
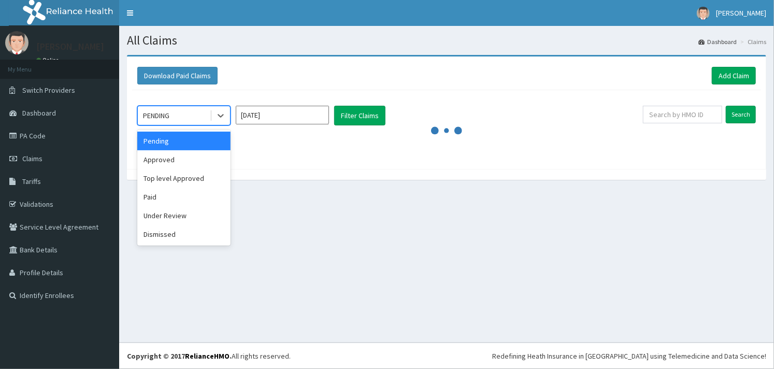
click at [185, 109] on div "PENDING" at bounding box center [174, 115] width 72 height 17
click at [207, 216] on div "Under Review" at bounding box center [183, 215] width 93 height 19
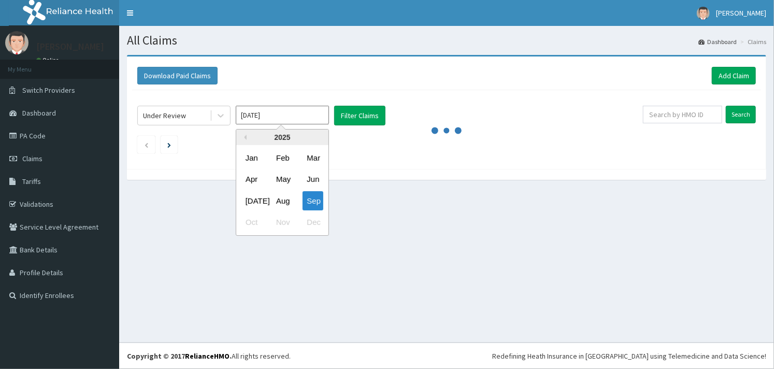
click at [277, 117] on input "[DATE]" at bounding box center [282, 115] width 93 height 19
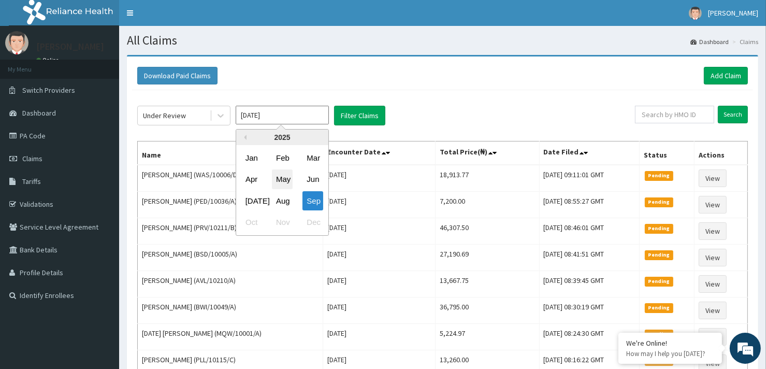
click at [285, 182] on div "May" at bounding box center [282, 179] width 21 height 19
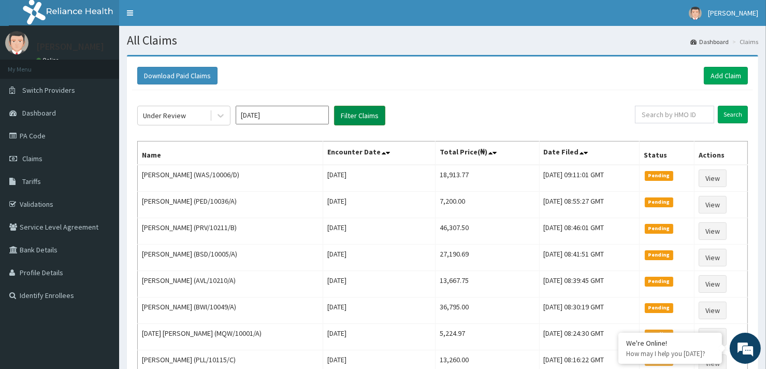
click at [351, 118] on button "Filter Claims" at bounding box center [359, 116] width 51 height 20
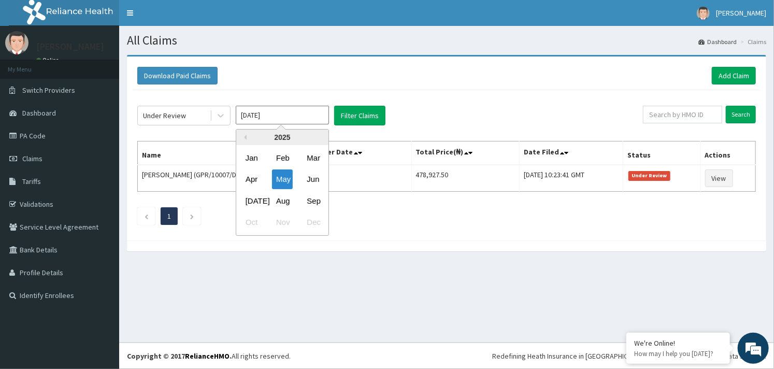
click at [289, 113] on input "[DATE]" at bounding box center [282, 115] width 93 height 19
click at [315, 180] on div "Jun" at bounding box center [312, 179] width 21 height 19
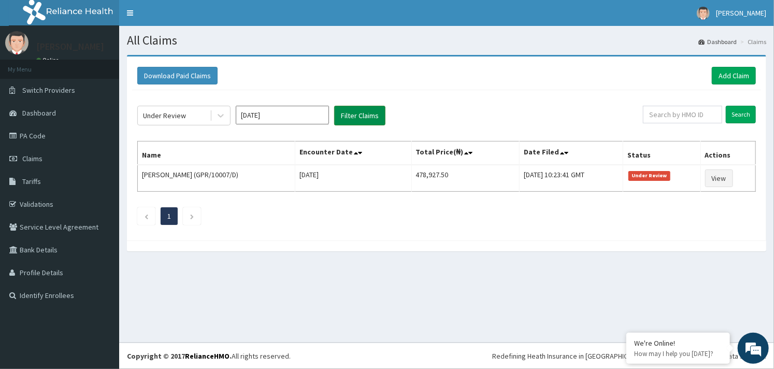
click at [360, 114] on button "Filter Claims" at bounding box center [359, 116] width 51 height 20
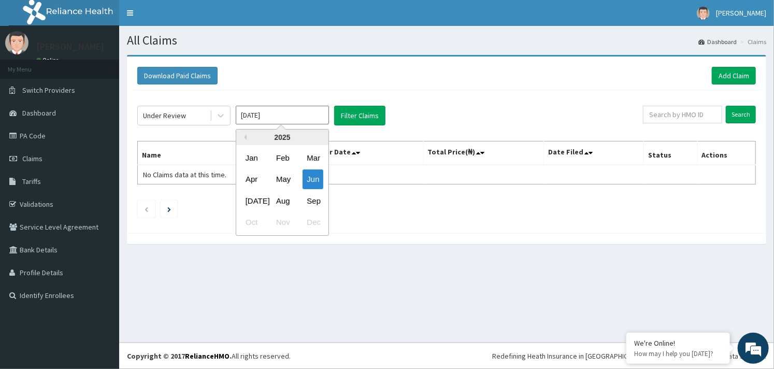
click at [307, 116] on input "[DATE]" at bounding box center [282, 115] width 93 height 19
click at [252, 199] on div "[DATE]" at bounding box center [251, 200] width 21 height 19
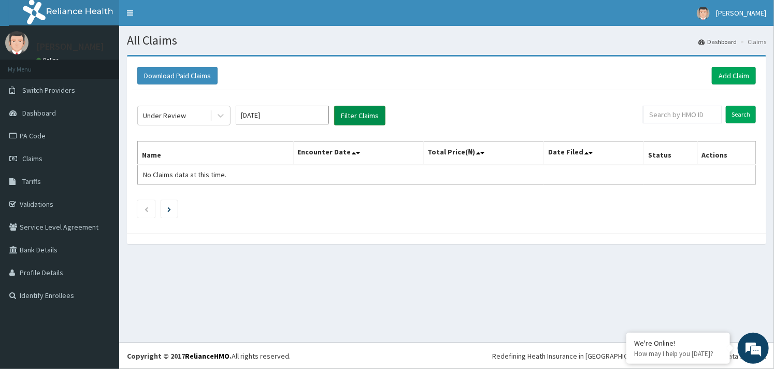
click at [355, 111] on button "Filter Claims" at bounding box center [359, 116] width 51 height 20
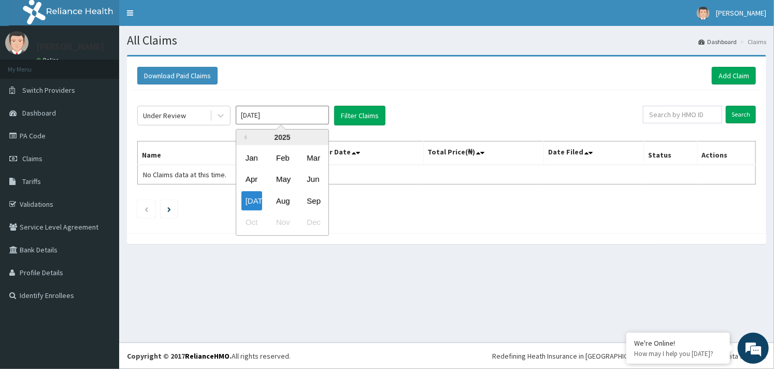
click at [292, 115] on input "[DATE]" at bounding box center [282, 115] width 93 height 19
click at [283, 198] on div "Aug" at bounding box center [282, 200] width 21 height 19
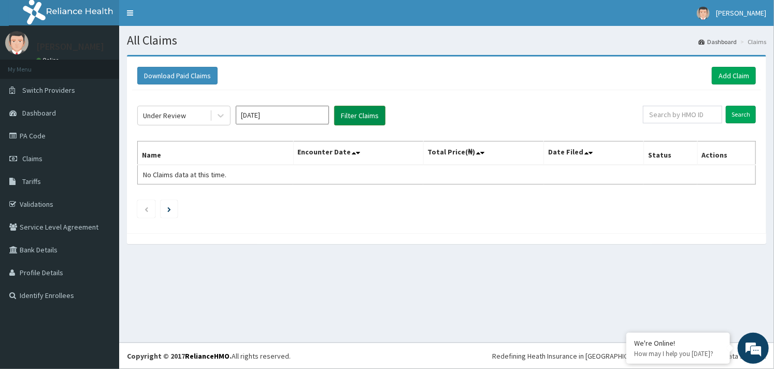
click at [352, 117] on button "Filter Claims" at bounding box center [359, 116] width 51 height 20
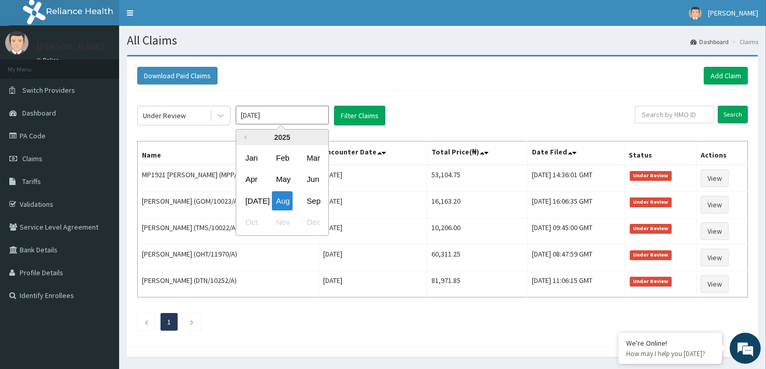
click at [286, 112] on input "[DATE]" at bounding box center [282, 115] width 93 height 19
click at [251, 205] on div "[DATE]" at bounding box center [251, 200] width 21 height 19
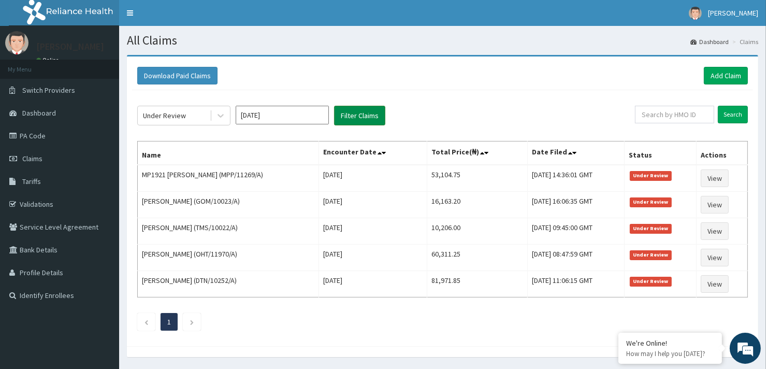
click at [356, 116] on button "Filter Claims" at bounding box center [359, 116] width 51 height 20
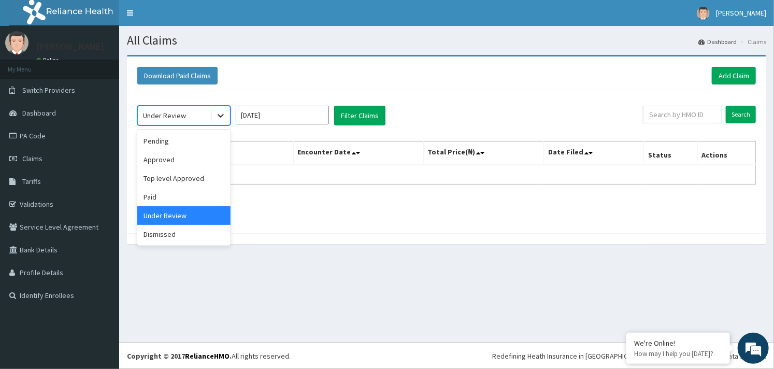
click at [229, 112] on div at bounding box center [220, 115] width 19 height 19
click at [172, 138] on div "Pending" at bounding box center [183, 141] width 93 height 19
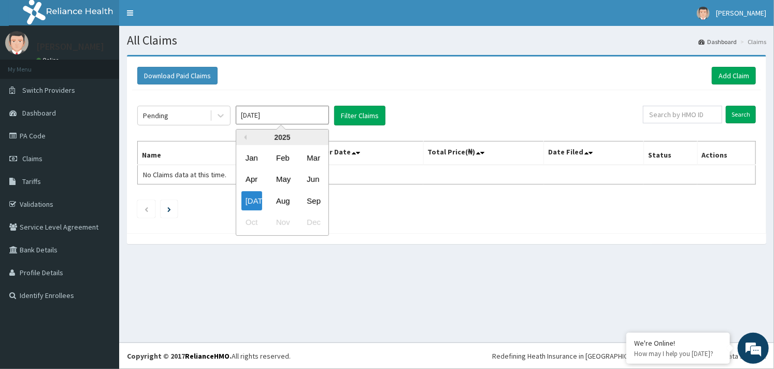
click at [276, 120] on input "[DATE]" at bounding box center [282, 115] width 93 height 19
click at [250, 176] on div "Apr" at bounding box center [251, 179] width 21 height 19
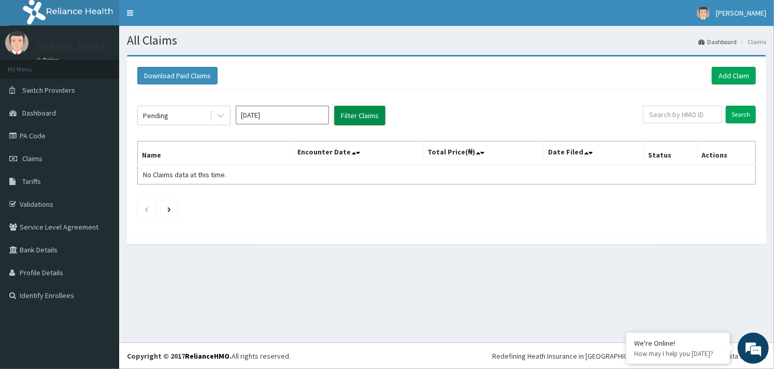
click at [355, 112] on button "Filter Claims" at bounding box center [359, 116] width 51 height 20
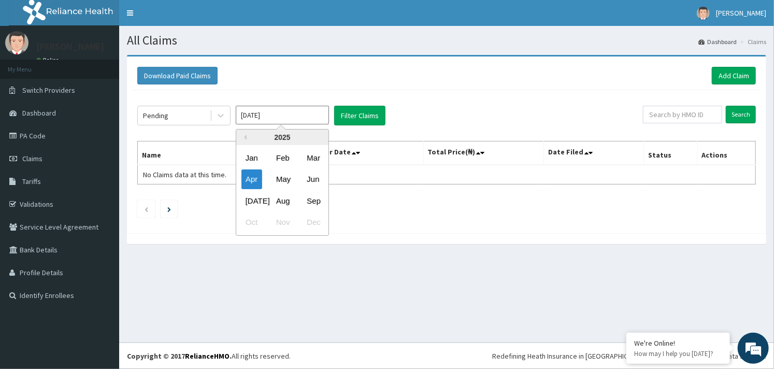
click at [292, 111] on input "[DATE]" at bounding box center [282, 115] width 93 height 19
click at [280, 177] on div "May" at bounding box center [282, 179] width 21 height 19
type input "[DATE]"
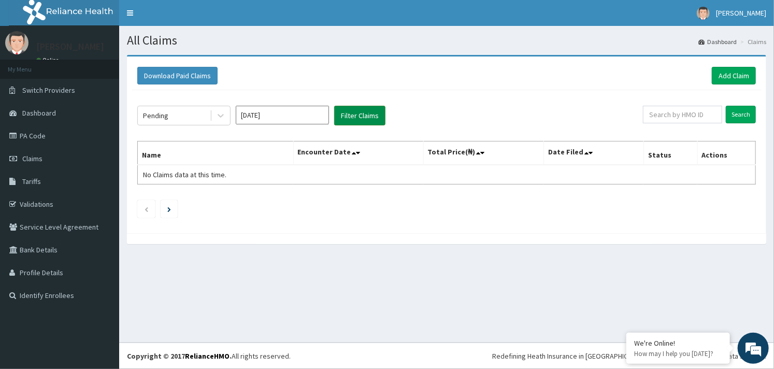
click at [361, 115] on button "Filter Claims" at bounding box center [359, 116] width 51 height 20
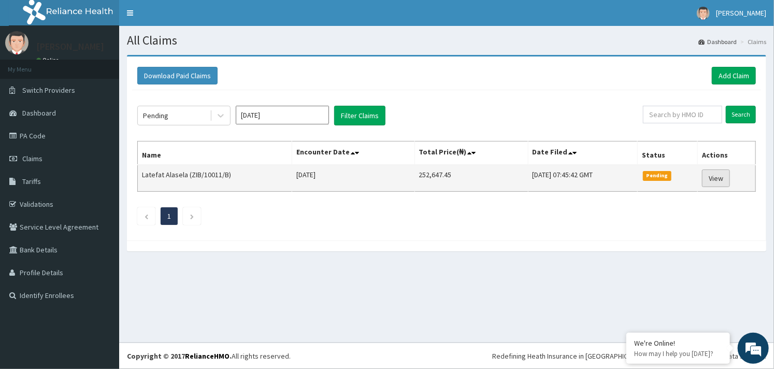
click at [712, 176] on link "View" at bounding box center [716, 178] width 28 height 18
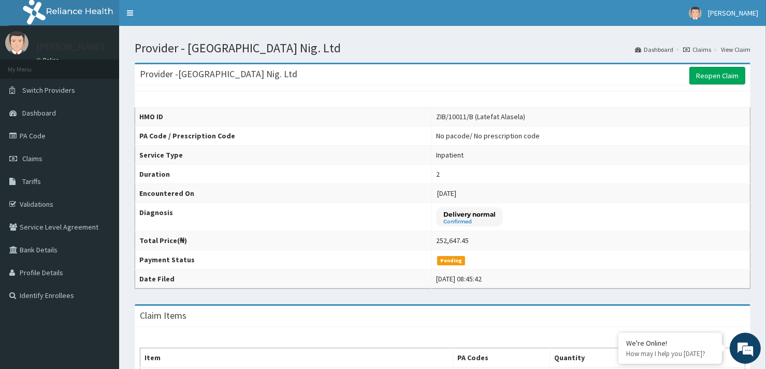
click at [719, 213] on td "Delivery normal Confirmed" at bounding box center [590, 217] width 318 height 28
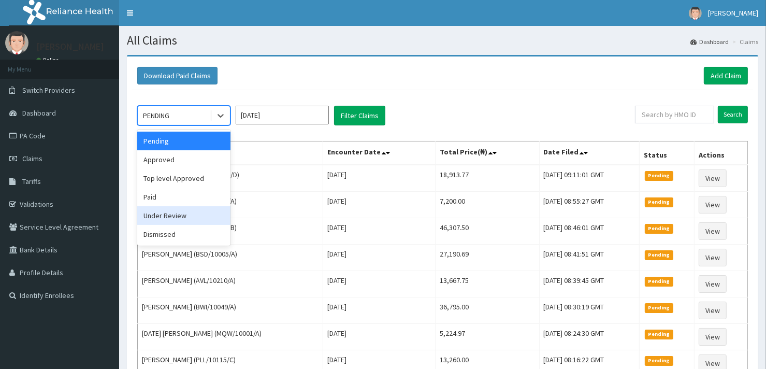
click at [191, 217] on div "Under Review" at bounding box center [183, 215] width 93 height 19
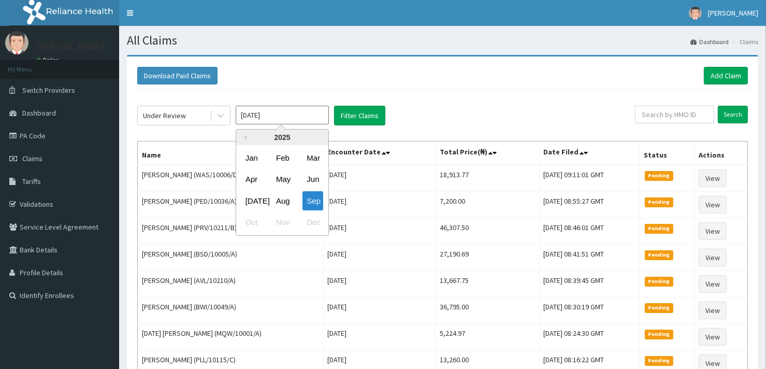
click at [266, 115] on input "[DATE]" at bounding box center [282, 115] width 93 height 19
click at [293, 180] on div "Apr May Jun" at bounding box center [282, 179] width 92 height 21
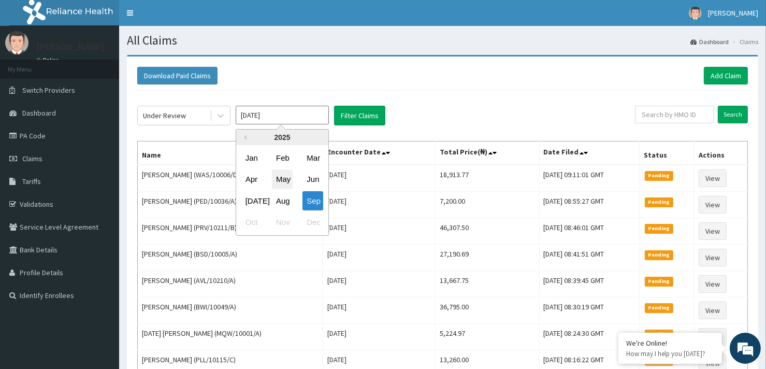
click at [292, 180] on div "May" at bounding box center [282, 179] width 21 height 19
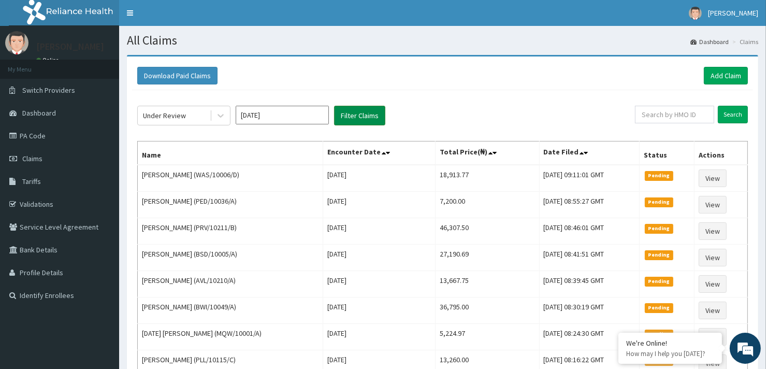
click at [362, 114] on button "Filter Claims" at bounding box center [359, 116] width 51 height 20
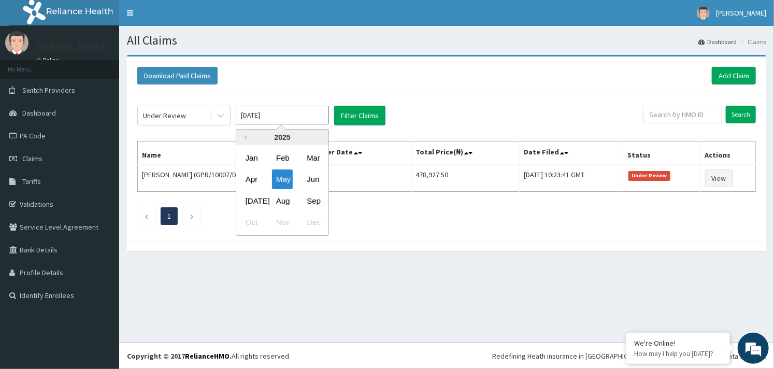
click at [313, 112] on input "[DATE]" at bounding box center [282, 115] width 93 height 19
click at [313, 178] on div "Jun" at bounding box center [312, 179] width 21 height 19
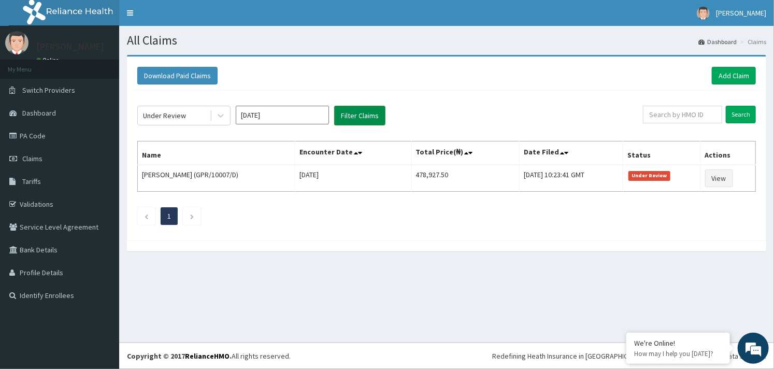
click at [360, 118] on button "Filter Claims" at bounding box center [359, 116] width 51 height 20
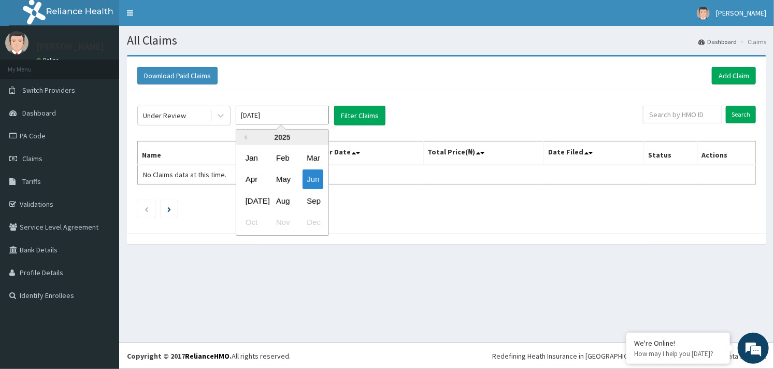
click at [308, 121] on input "[DATE]" at bounding box center [282, 115] width 93 height 19
click at [249, 198] on div "[DATE]" at bounding box center [251, 200] width 21 height 19
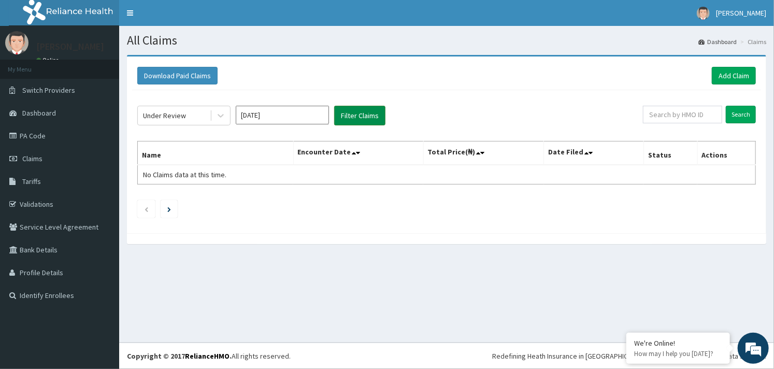
click at [349, 113] on button "Filter Claims" at bounding box center [359, 116] width 51 height 20
click at [355, 110] on button "Filter Claims" at bounding box center [359, 116] width 51 height 20
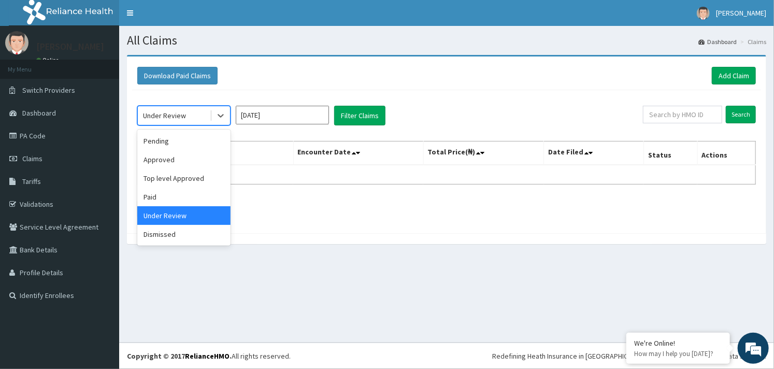
click at [172, 118] on div "Under Review" at bounding box center [164, 115] width 43 height 10
click at [172, 141] on div "Pending" at bounding box center [183, 141] width 93 height 19
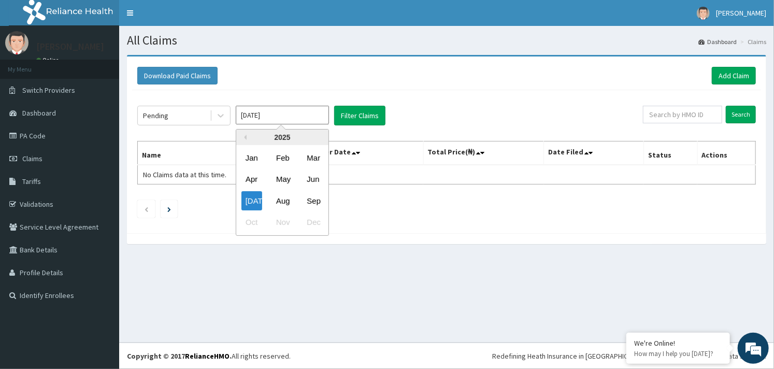
click at [284, 119] on input "[DATE]" at bounding box center [282, 115] width 93 height 19
click at [255, 181] on div "Apr" at bounding box center [251, 179] width 21 height 19
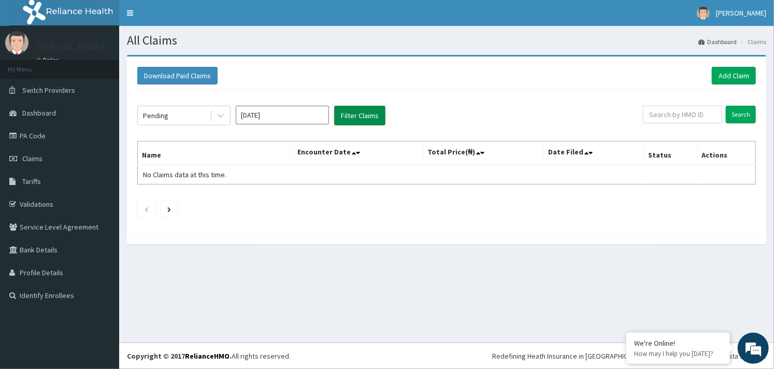
click at [360, 114] on button "Filter Claims" at bounding box center [359, 116] width 51 height 20
click at [303, 116] on input "[DATE]" at bounding box center [282, 115] width 93 height 19
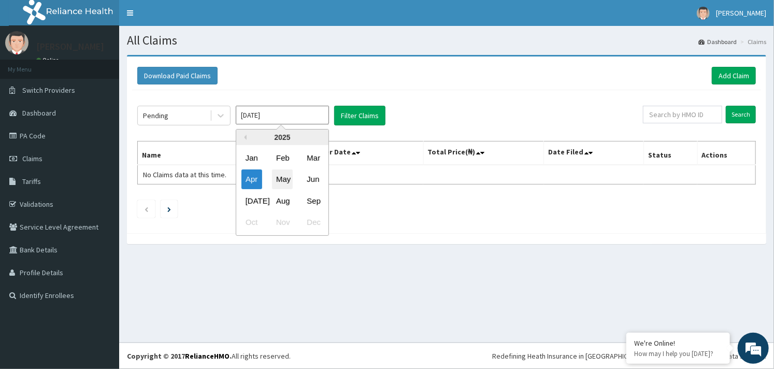
click at [278, 182] on div "May" at bounding box center [282, 179] width 21 height 19
type input "[DATE]"
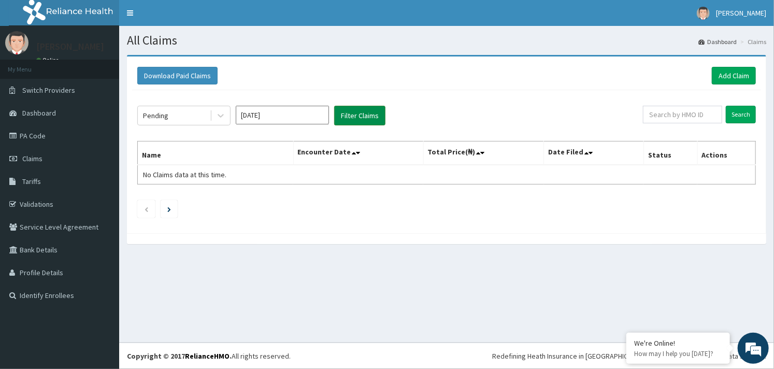
click at [356, 112] on button "Filter Claims" at bounding box center [359, 116] width 51 height 20
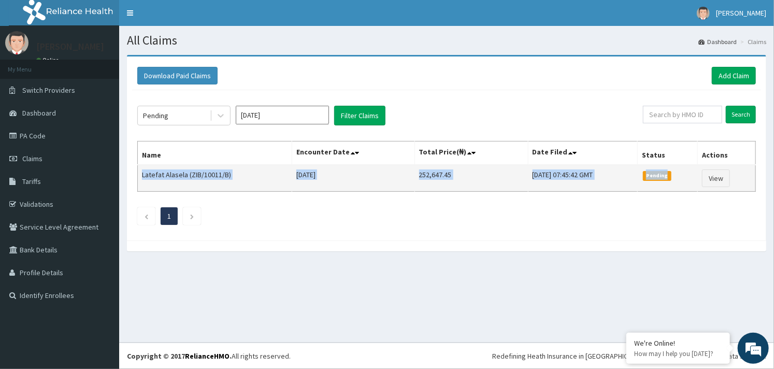
drag, startPoint x: 142, startPoint y: 172, endPoint x: 672, endPoint y: 170, distance: 529.8
click at [672, 170] on tr "Latefat Alasela (ZIB/10011/B) [DATE] 252,647.45 [DATE] 07:45:42 GMT Pending View" at bounding box center [447, 178] width 618 height 27
copy tr "Latefat Alasela (ZIB/10011/B) [DATE] 252,647.45 [DATE] 07:45:42 GMT Pending"
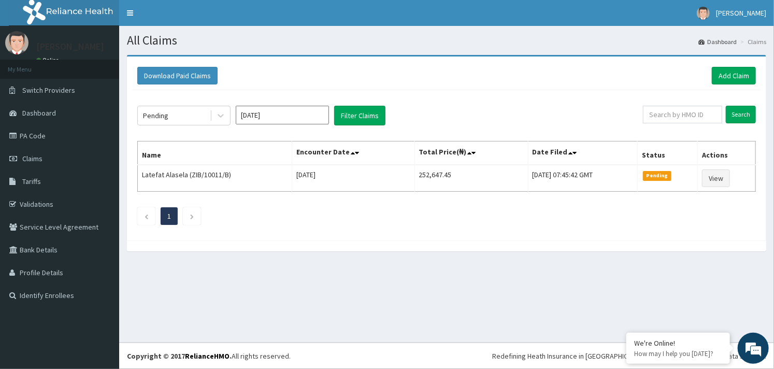
click at [408, 215] on ul "1" at bounding box center [446, 216] width 618 height 18
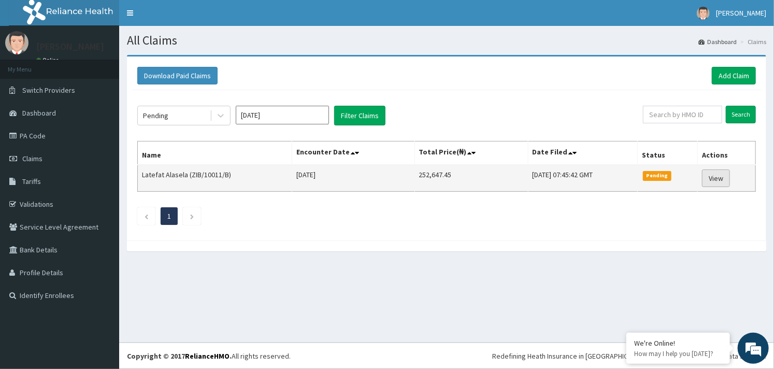
click at [714, 174] on link "View" at bounding box center [716, 178] width 28 height 18
click at [720, 178] on link "View" at bounding box center [716, 178] width 28 height 18
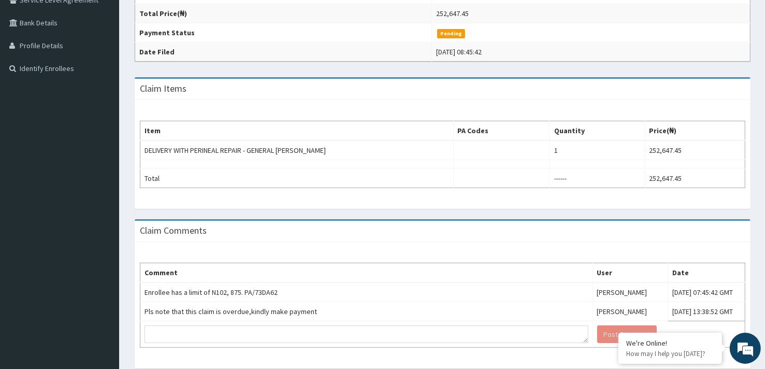
scroll to position [260, 0]
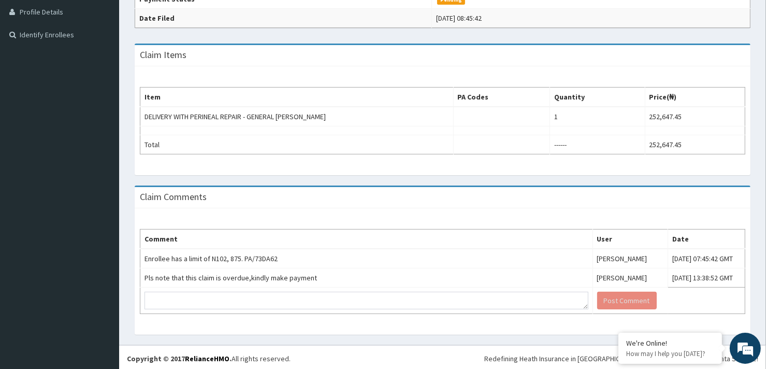
drag, startPoint x: 770, startPoint y: 97, endPoint x: 764, endPoint y: 275, distance: 178.2
click at [764, 275] on html "R EL Toggle navigation [PERSON_NAME] [PERSON_NAME] - [EMAIL_ADDRESS][DOMAIN_NAM…" at bounding box center [383, 56] width 766 height 632
click at [255, 256] on td "Enrollee has a limit of N102, 875. PA/73DA62" at bounding box center [366, 259] width 453 height 20
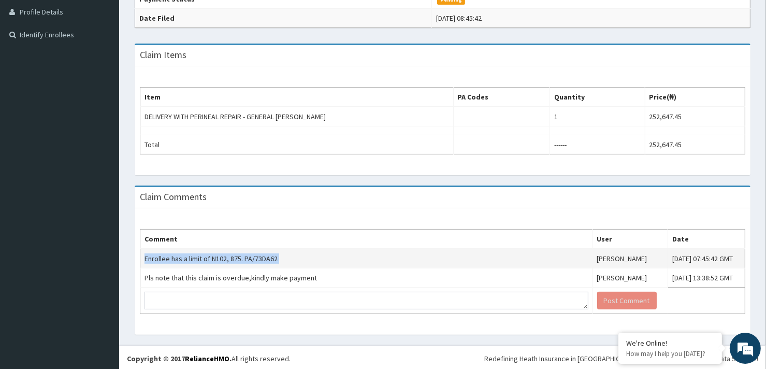
click at [255, 256] on td "Enrollee has a limit of N102, 875. PA/73DA62" at bounding box center [366, 259] width 453 height 20
copy td "Enrollee has a limit of N102, 875. PA/73DA62"
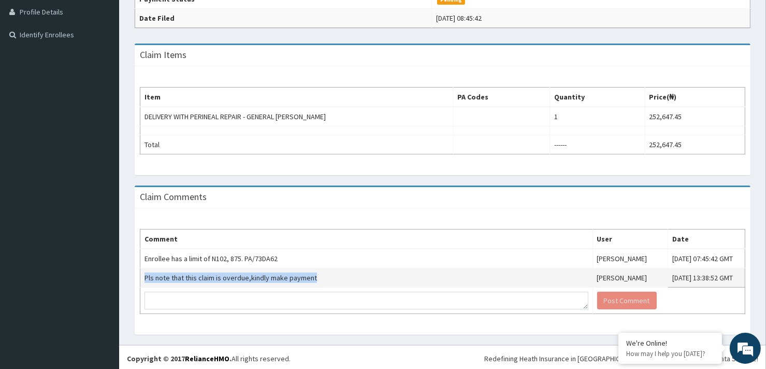
drag, startPoint x: 314, startPoint y: 277, endPoint x: 141, endPoint y: 279, distance: 173.5
click at [141, 279] on td "Pls note that this claim is overdue,kindly make payment" at bounding box center [366, 277] width 453 height 19
copy td "Pls note that this claim is overdue,kindly make payment"
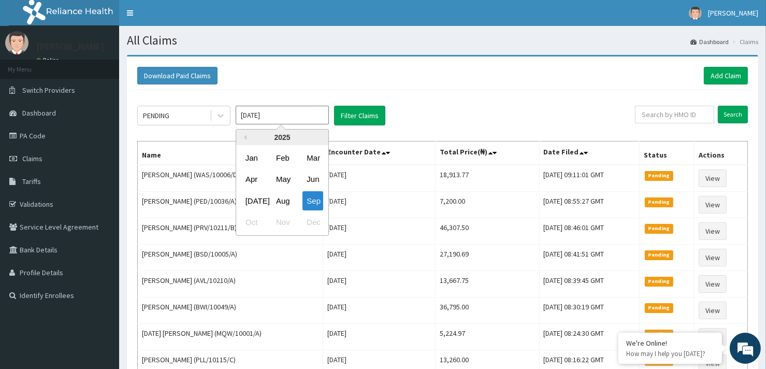
click at [269, 118] on input "[DATE]" at bounding box center [282, 115] width 93 height 19
click at [284, 176] on div "May" at bounding box center [282, 179] width 21 height 19
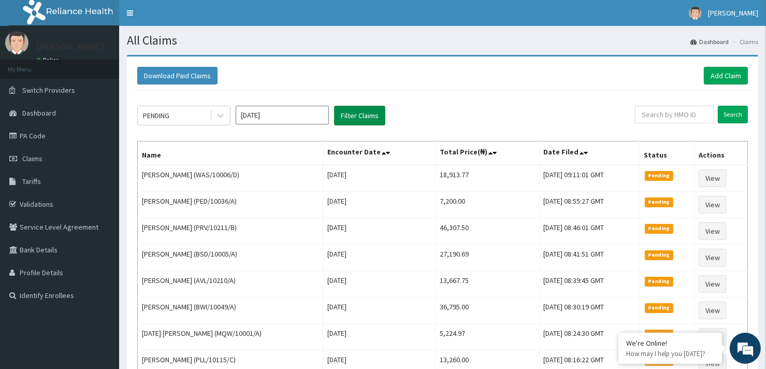
click at [371, 112] on button "Filter Claims" at bounding box center [359, 116] width 51 height 20
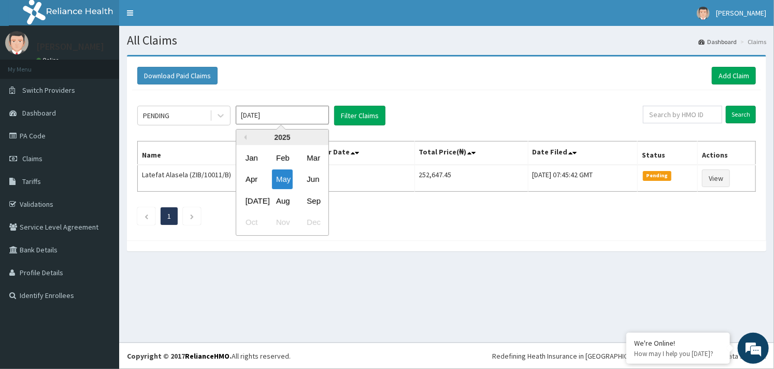
click at [297, 115] on input "[DATE]" at bounding box center [282, 115] width 93 height 19
click at [312, 180] on div "Jun" at bounding box center [312, 179] width 21 height 19
type input "[DATE]"
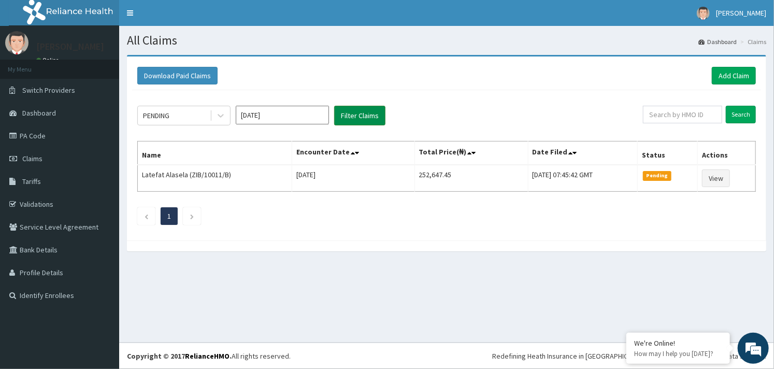
click at [358, 114] on button "Filter Claims" at bounding box center [359, 116] width 51 height 20
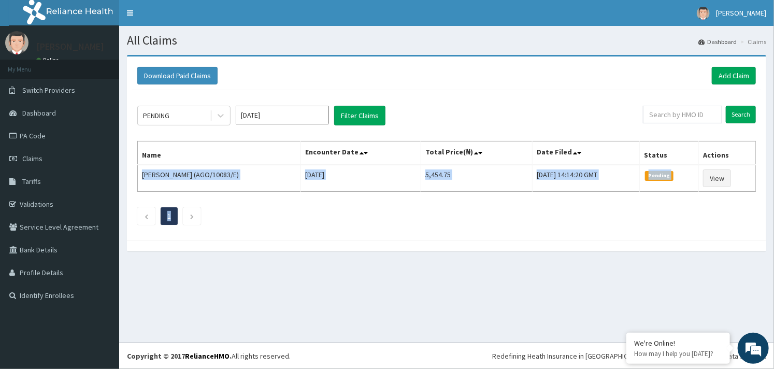
drag, startPoint x: 141, startPoint y: 176, endPoint x: 660, endPoint y: 201, distance: 519.5
click at [660, 201] on div "PENDING [DATE] Filter Claims Search Name Encounter Date Total Price(₦) Date Fil…" at bounding box center [446, 162] width 629 height 145
copy div "[PERSON_NAME] (AGO/10083/E) [DATE] 5,454.75 [DATE] 14:14:20 GMT Pending View 1"
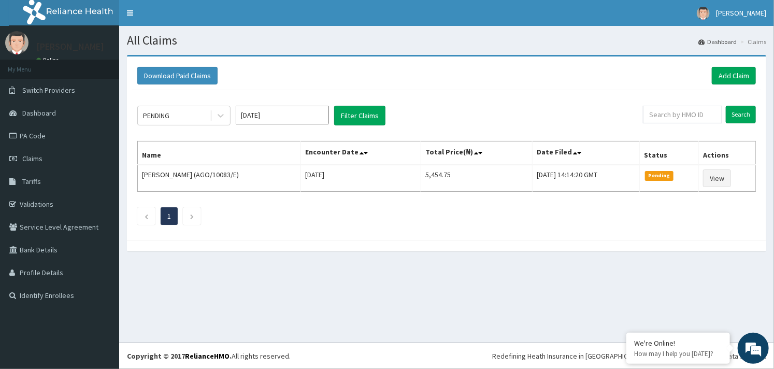
click at [358, 241] on div at bounding box center [446, 245] width 639 height 11
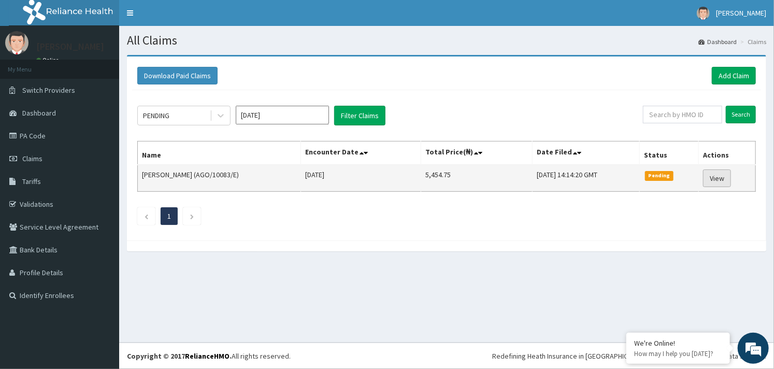
click at [717, 178] on link "View" at bounding box center [717, 178] width 28 height 18
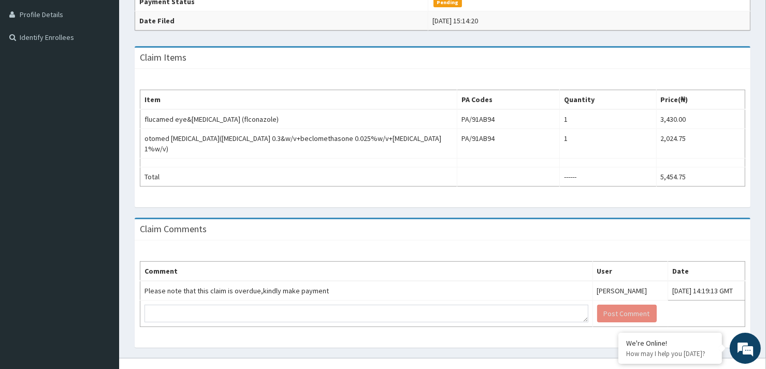
scroll to position [260, 0]
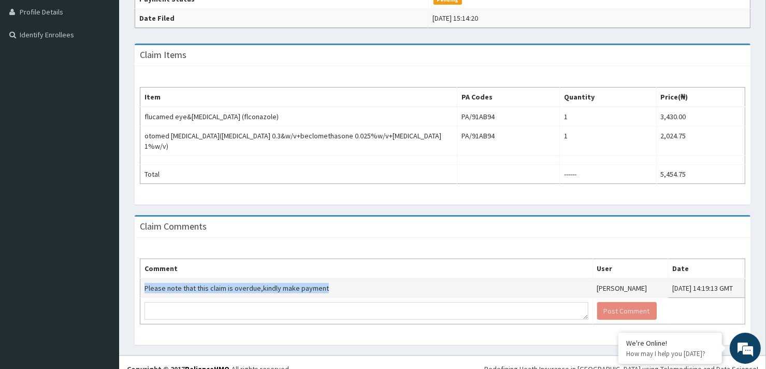
drag, startPoint x: 336, startPoint y: 275, endPoint x: 140, endPoint y: 283, distance: 195.9
click at [140, 283] on td "Please note that this claim is overdue,kindly make payment" at bounding box center [366, 288] width 453 height 20
copy td "Please note that this claim is overdue,kindly make payment"
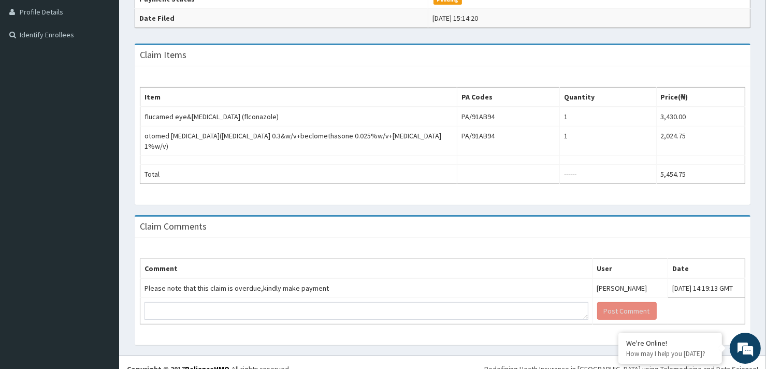
click at [423, 238] on div "Comment User Date Please note that this claim is overdue,kindly make payment Dr…" at bounding box center [443, 291] width 616 height 107
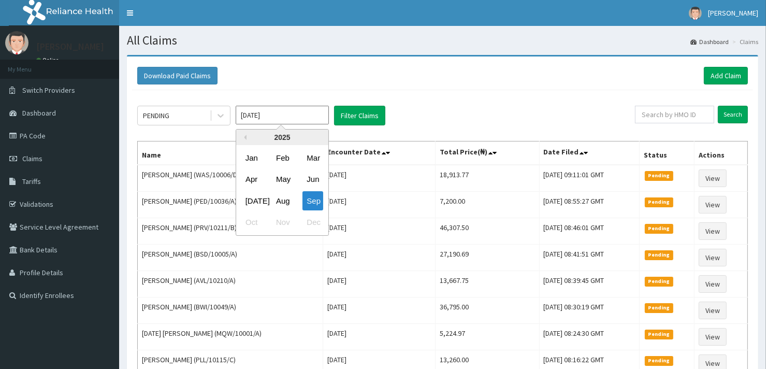
click at [282, 114] on input "[DATE]" at bounding box center [282, 115] width 93 height 19
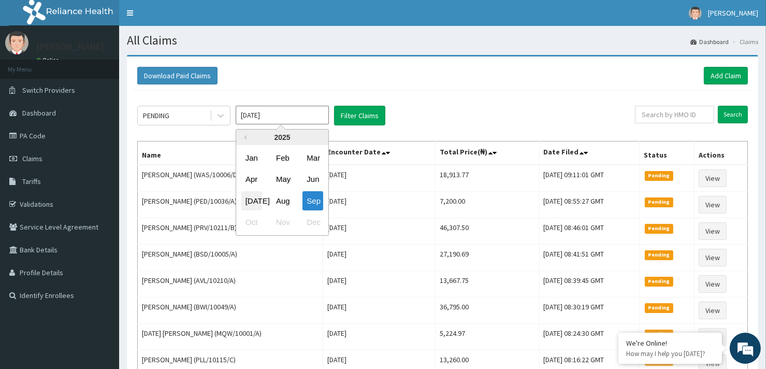
click at [254, 201] on div "[DATE]" at bounding box center [251, 200] width 21 height 19
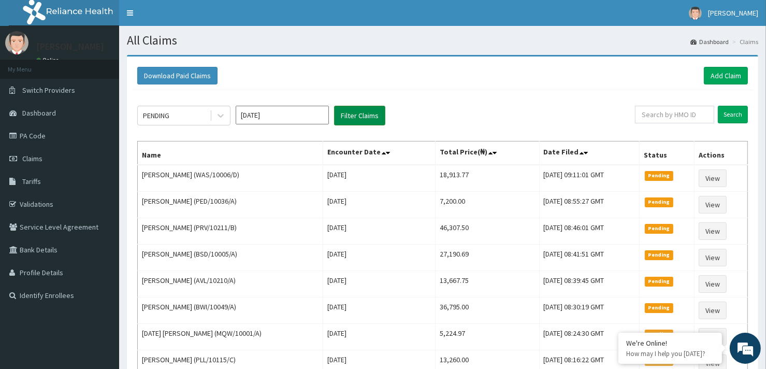
click at [362, 114] on button "Filter Claims" at bounding box center [359, 116] width 51 height 20
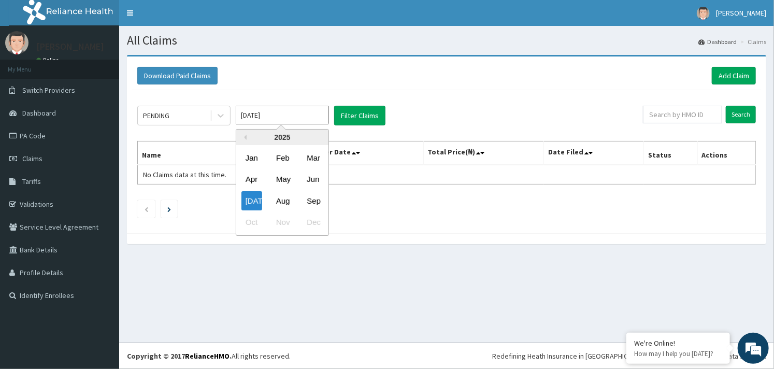
click at [294, 116] on input "[DATE]" at bounding box center [282, 115] width 93 height 19
click at [310, 178] on div "Jun" at bounding box center [312, 179] width 21 height 19
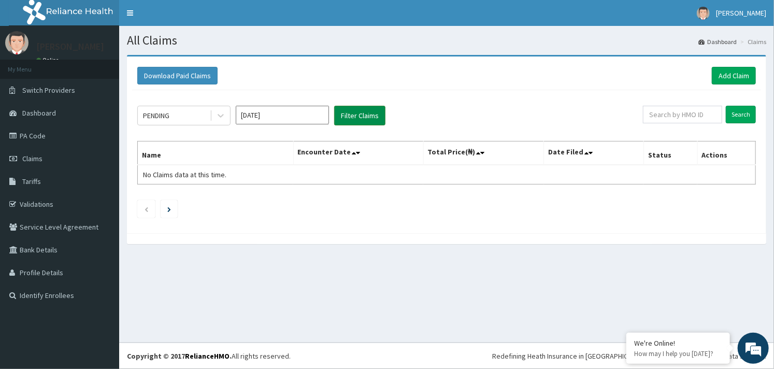
click at [374, 111] on button "Filter Claims" at bounding box center [359, 116] width 51 height 20
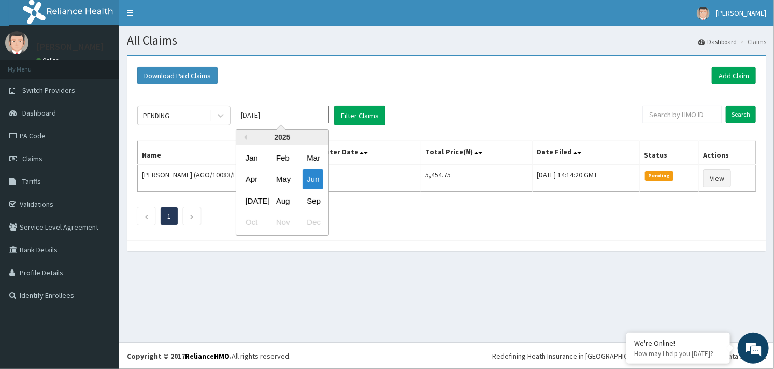
click at [296, 110] on input "[DATE]" at bounding box center [282, 115] width 93 height 19
click at [254, 202] on div "Jul" at bounding box center [251, 200] width 21 height 19
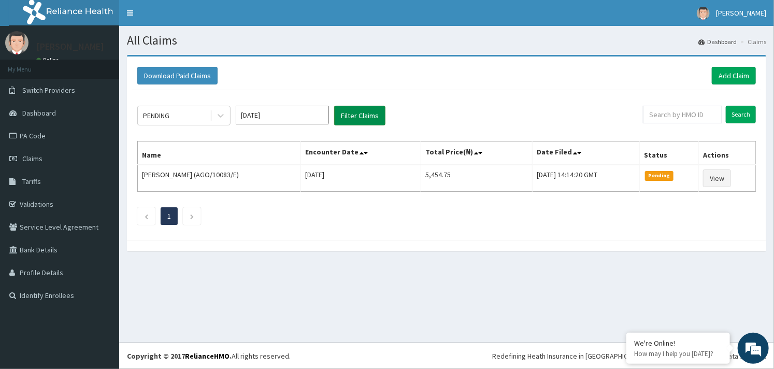
click at [364, 116] on button "Filter Claims" at bounding box center [359, 116] width 51 height 20
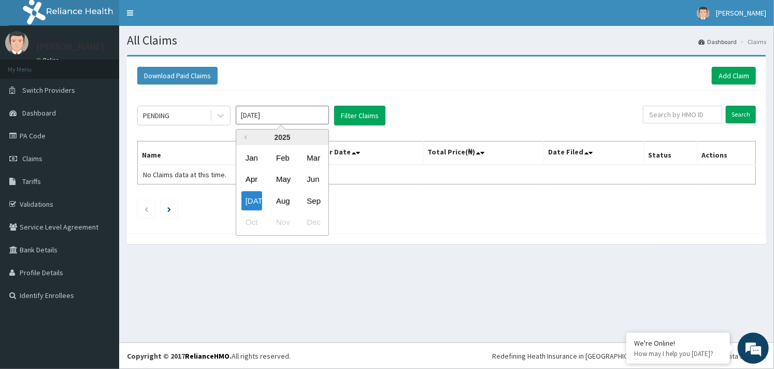
click at [306, 120] on input "Jul 2025" at bounding box center [282, 115] width 93 height 19
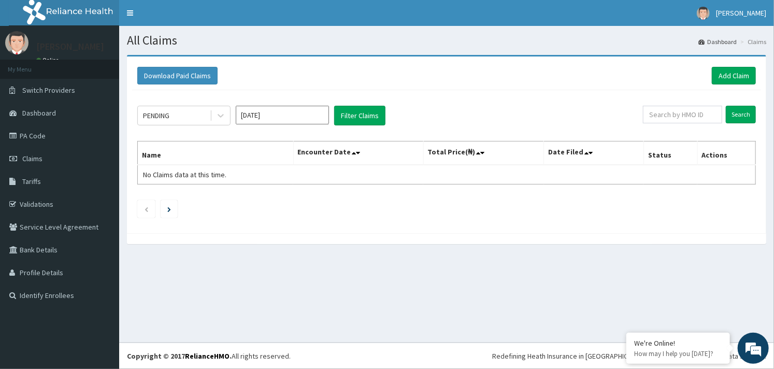
click at [322, 82] on div "Download Paid Claims Add Claim" at bounding box center [446, 76] width 618 height 18
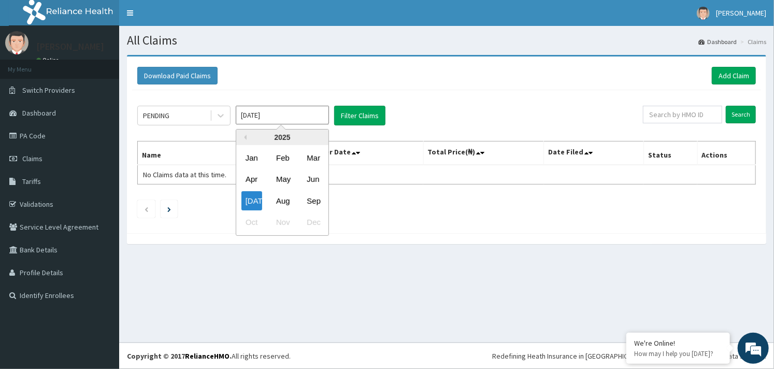
click at [278, 120] on input "Jul 2025" at bounding box center [282, 115] width 93 height 19
click at [284, 207] on div "Aug" at bounding box center [282, 200] width 21 height 19
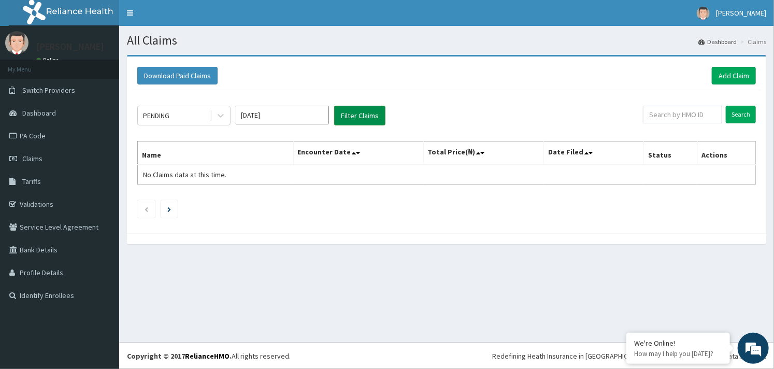
click at [365, 116] on button "Filter Claims" at bounding box center [359, 116] width 51 height 20
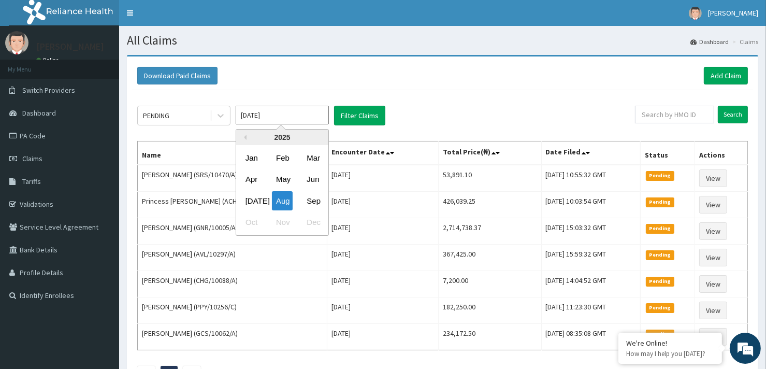
click at [288, 115] on input "Aug 2025" at bounding box center [282, 115] width 93 height 19
click at [252, 199] on div "Jul" at bounding box center [251, 200] width 21 height 19
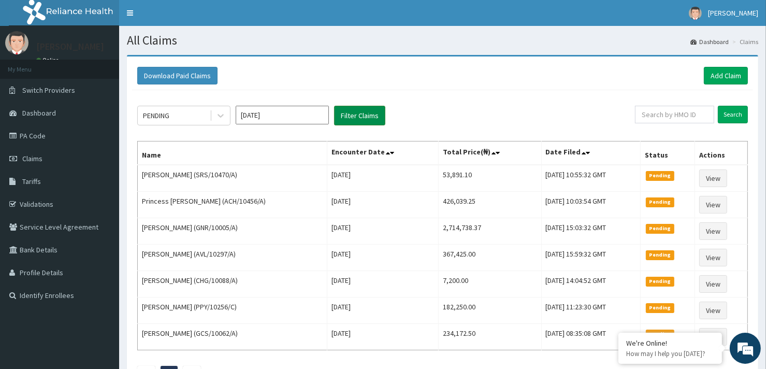
click at [358, 118] on button "Filter Claims" at bounding box center [359, 116] width 51 height 20
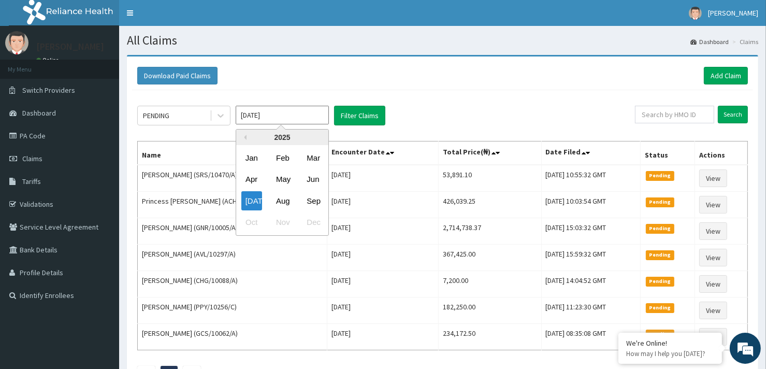
click at [282, 115] on input "Jul 2025" at bounding box center [282, 115] width 93 height 19
click at [316, 182] on div "Jun" at bounding box center [312, 179] width 21 height 19
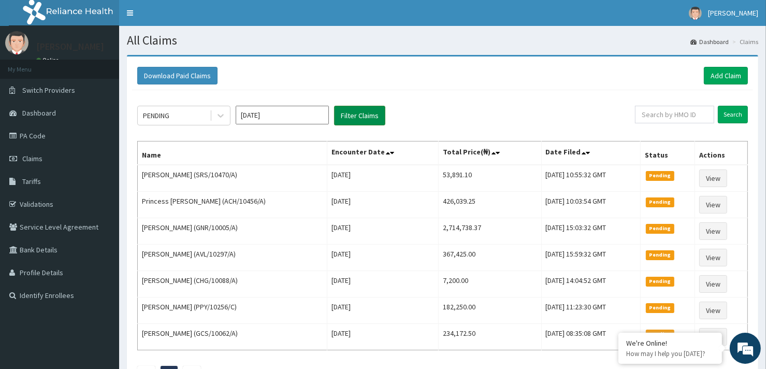
click at [359, 120] on button "Filter Claims" at bounding box center [359, 116] width 51 height 20
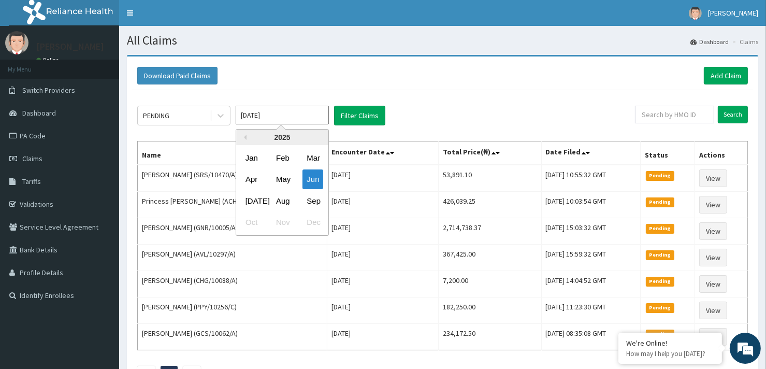
click at [273, 113] on input "Jun 2025" at bounding box center [282, 115] width 93 height 19
click at [255, 200] on div "Jul" at bounding box center [251, 200] width 21 height 19
type input "Jul 2025"
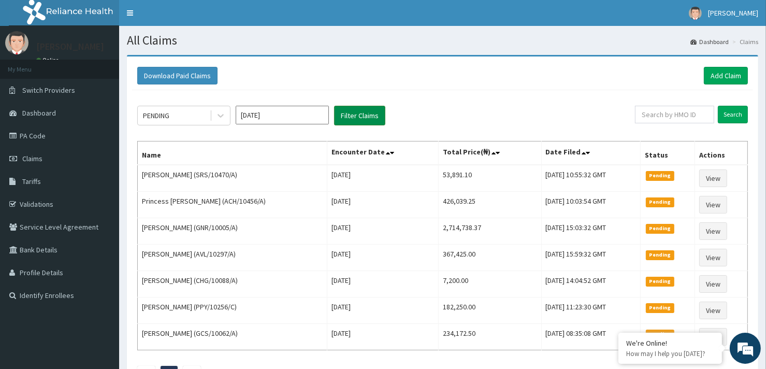
click at [353, 109] on button "Filter Claims" at bounding box center [359, 116] width 51 height 20
click at [365, 115] on button "Filter Claims" at bounding box center [359, 116] width 51 height 20
click at [733, 19] on link "[PERSON_NAME]" at bounding box center [723, 13] width 85 height 26
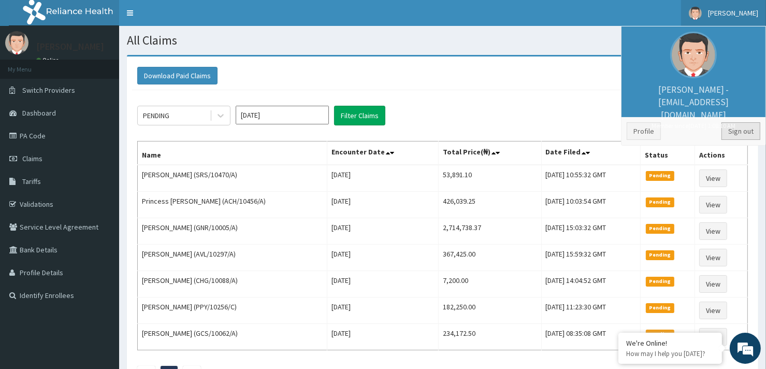
click at [737, 135] on link "Sign out" at bounding box center [740, 131] width 39 height 18
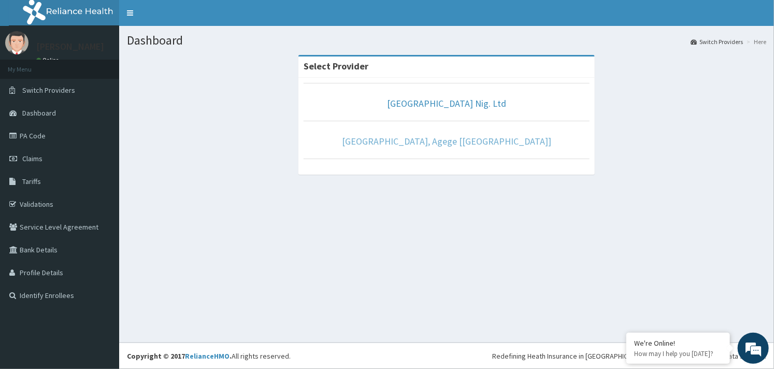
click at [413, 144] on link "[GEOGRAPHIC_DATA], Agege [[GEOGRAPHIC_DATA]]" at bounding box center [446, 141] width 209 height 12
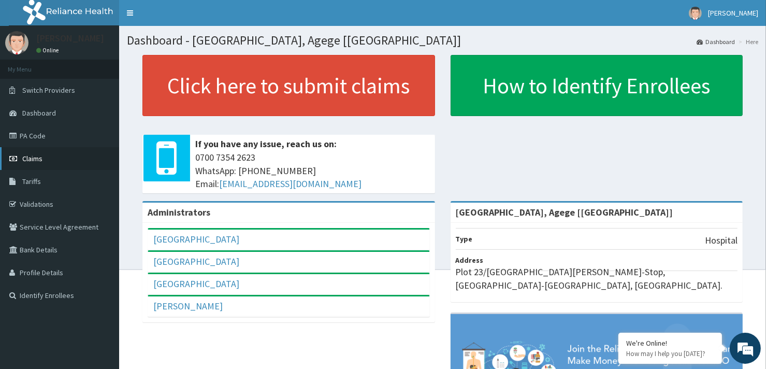
click at [34, 165] on link "Claims" at bounding box center [59, 158] width 119 height 23
click at [46, 157] on link "Claims" at bounding box center [59, 158] width 119 height 23
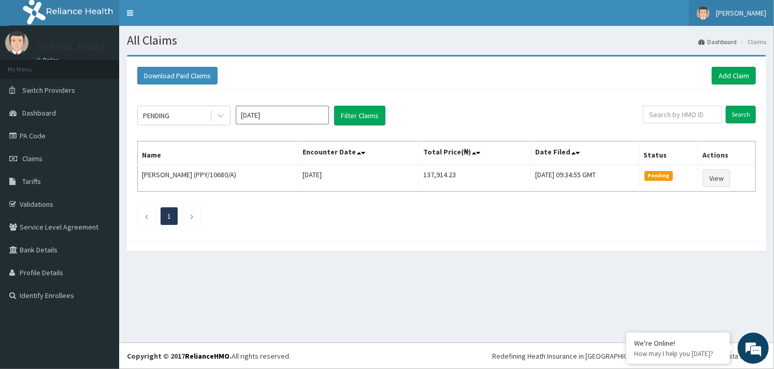
click at [736, 16] on span "[PERSON_NAME]" at bounding box center [741, 12] width 50 height 9
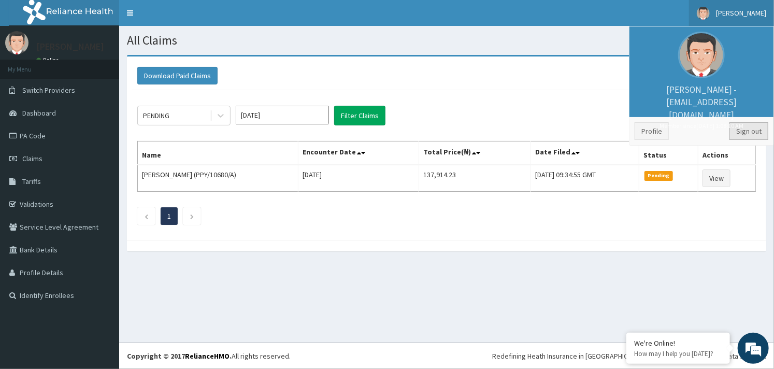
click at [743, 134] on link "Sign out" at bounding box center [748, 131] width 39 height 18
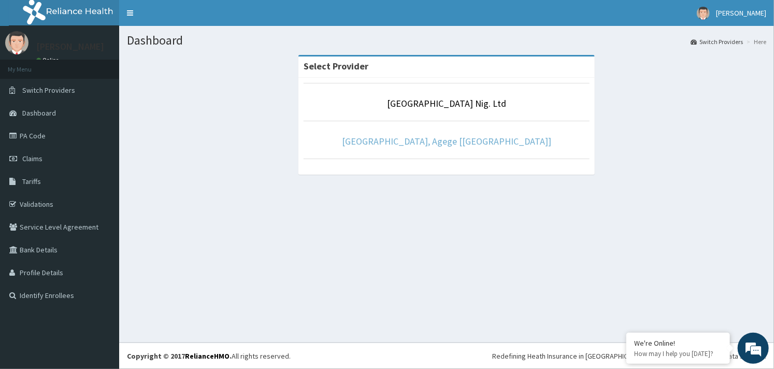
click at [456, 140] on link "R-Jolad Hospital, Agege [Salem House]" at bounding box center [446, 141] width 209 height 12
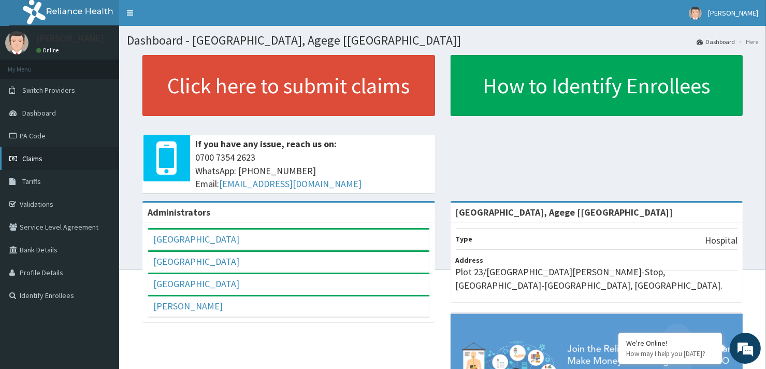
click at [70, 163] on link "Claims" at bounding box center [59, 158] width 119 height 23
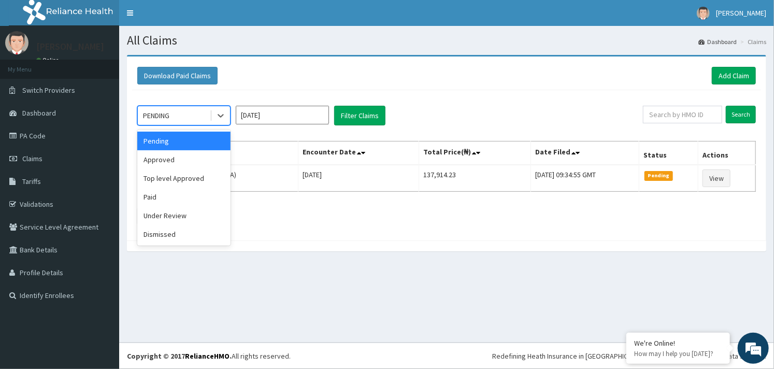
click at [180, 117] on div "PENDING" at bounding box center [174, 115] width 72 height 17
click at [173, 215] on div "Under Review" at bounding box center [183, 215] width 93 height 19
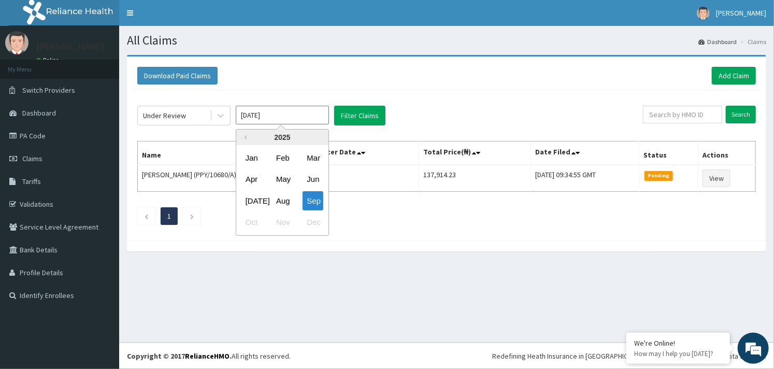
click at [264, 118] on input "[DATE]" at bounding box center [282, 115] width 93 height 19
click at [258, 186] on div "Apr" at bounding box center [251, 179] width 21 height 19
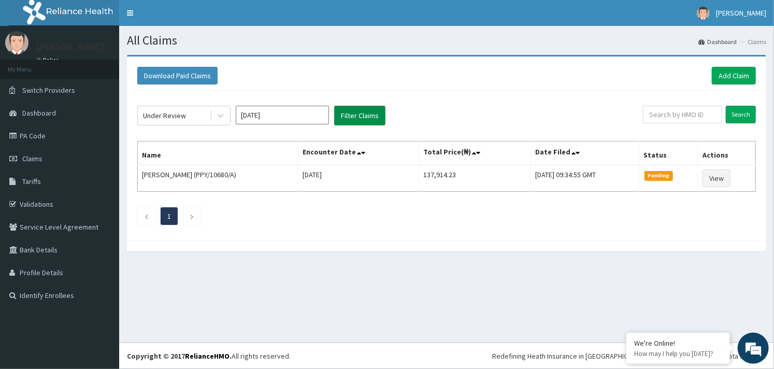
click at [368, 118] on button "Filter Claims" at bounding box center [359, 116] width 51 height 20
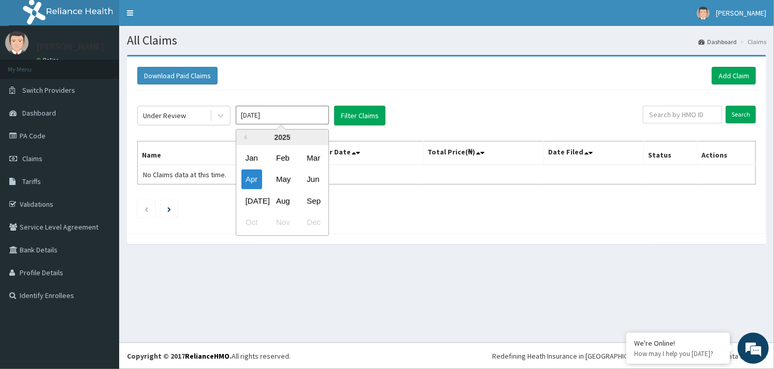
click at [309, 115] on input "Apr 2025" at bounding box center [282, 115] width 93 height 19
click at [286, 180] on div "May" at bounding box center [282, 179] width 21 height 19
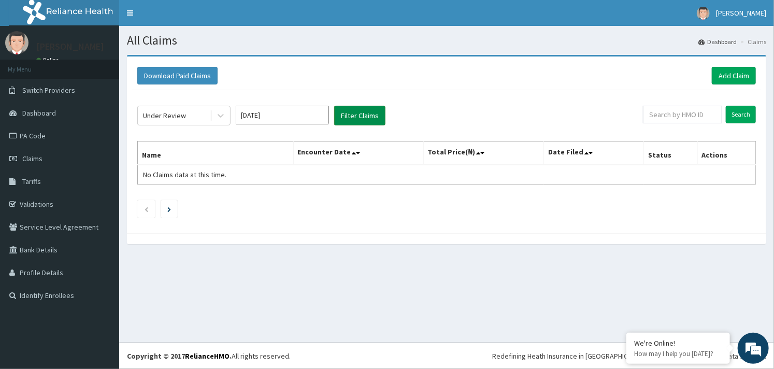
click at [353, 114] on button "Filter Claims" at bounding box center [359, 116] width 51 height 20
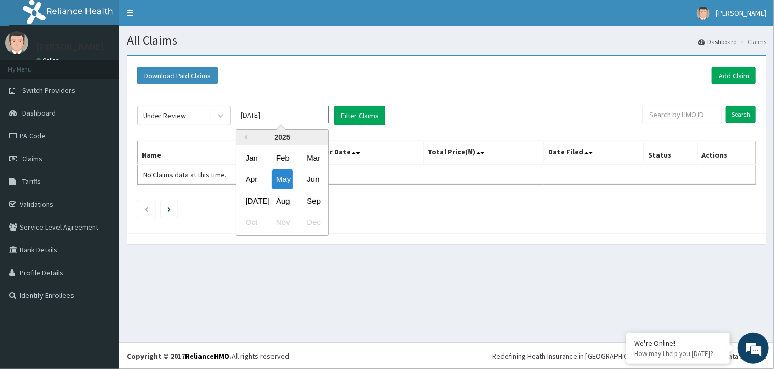
click at [286, 108] on input "May 2025" at bounding box center [282, 115] width 93 height 19
click at [315, 179] on div "Jun" at bounding box center [312, 179] width 21 height 19
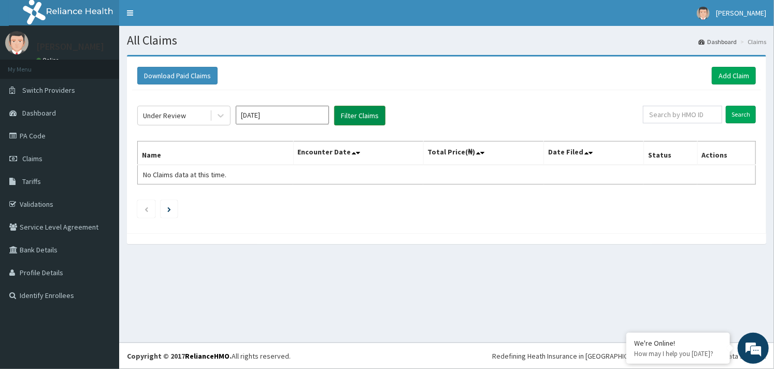
click at [355, 117] on button "Filter Claims" at bounding box center [359, 116] width 51 height 20
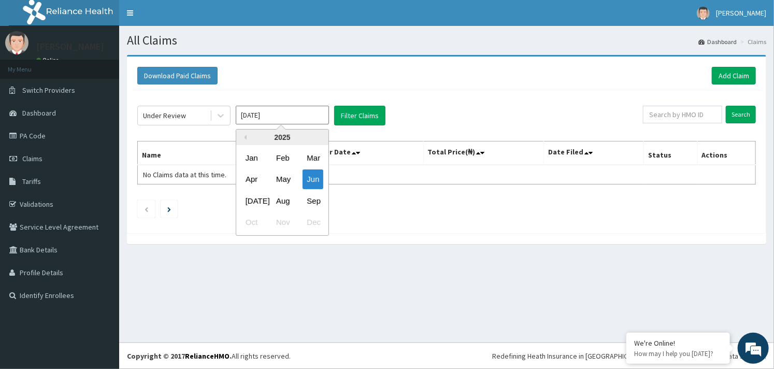
click at [285, 117] on input "Jun 2025" at bounding box center [282, 115] width 93 height 19
click at [244, 202] on div "[DATE]" at bounding box center [251, 200] width 21 height 19
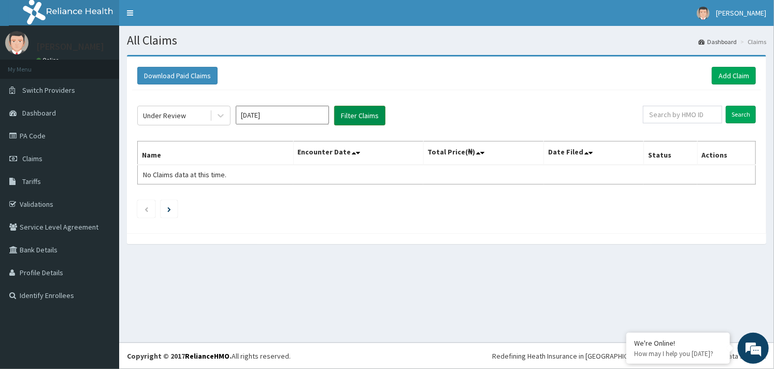
click at [350, 114] on button "Filter Claims" at bounding box center [359, 116] width 51 height 20
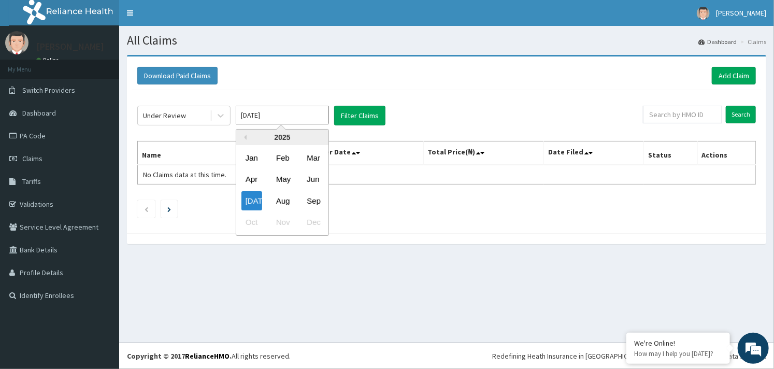
click at [288, 118] on input "Jul 2025" at bounding box center [282, 115] width 93 height 19
click at [282, 201] on div "Aug" at bounding box center [282, 200] width 21 height 19
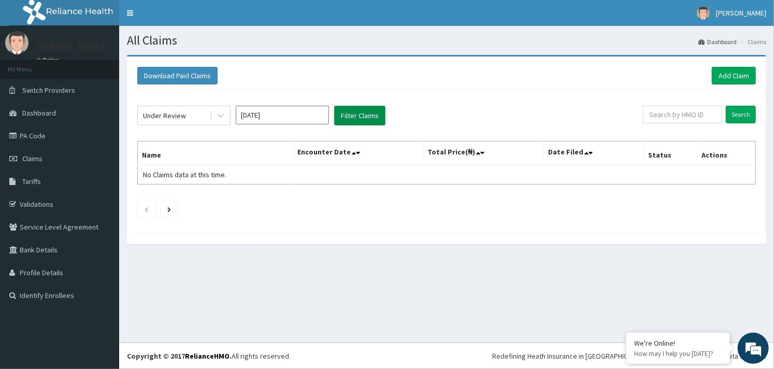
click at [355, 118] on button "Filter Claims" at bounding box center [359, 116] width 51 height 20
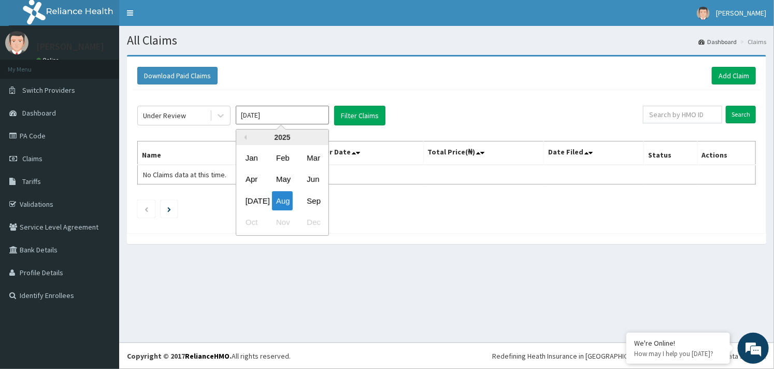
click at [282, 113] on input "[DATE]" at bounding box center [282, 115] width 93 height 19
click at [311, 200] on div "Sep" at bounding box center [312, 200] width 21 height 19
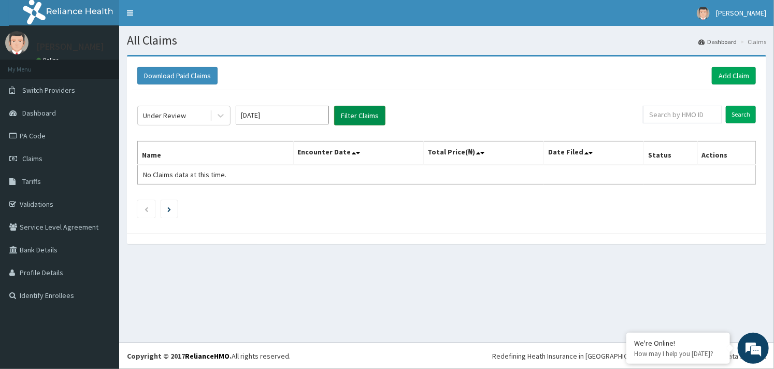
click at [357, 115] on button "Filter Claims" at bounding box center [359, 116] width 51 height 20
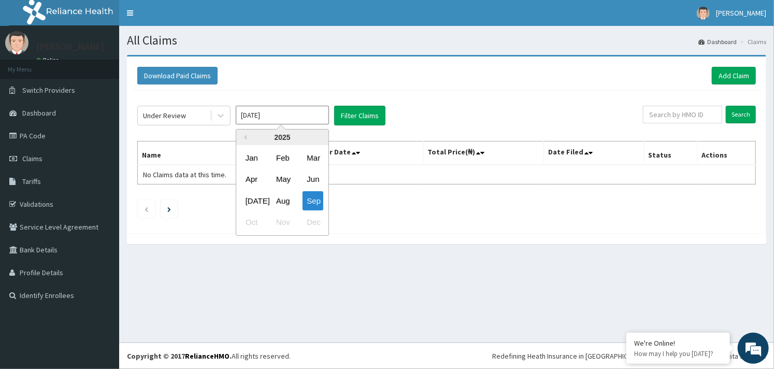
click at [273, 117] on input "[DATE]" at bounding box center [282, 115] width 93 height 19
click at [249, 202] on div "[DATE]" at bounding box center [251, 200] width 21 height 19
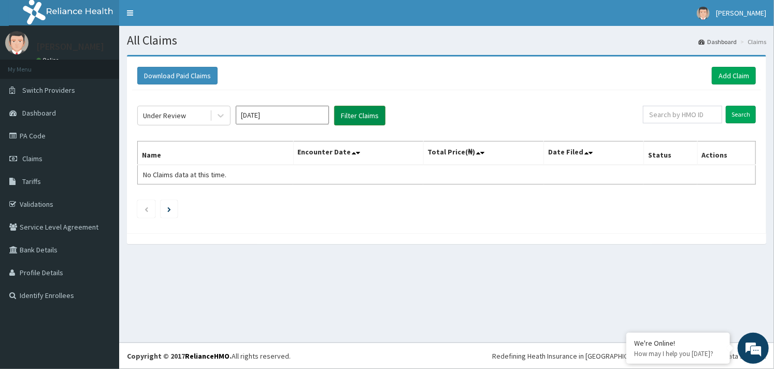
click at [356, 120] on button "Filter Claims" at bounding box center [359, 116] width 51 height 20
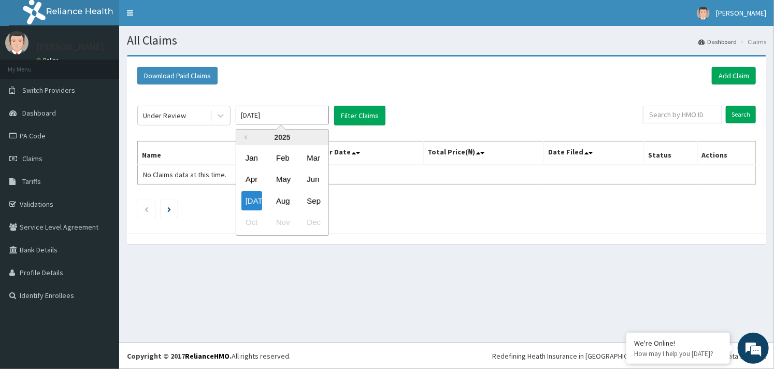
click at [312, 110] on input "Jul 2025" at bounding box center [282, 115] width 93 height 19
click at [278, 200] on div "Aug" at bounding box center [282, 200] width 21 height 19
type input "[DATE]"
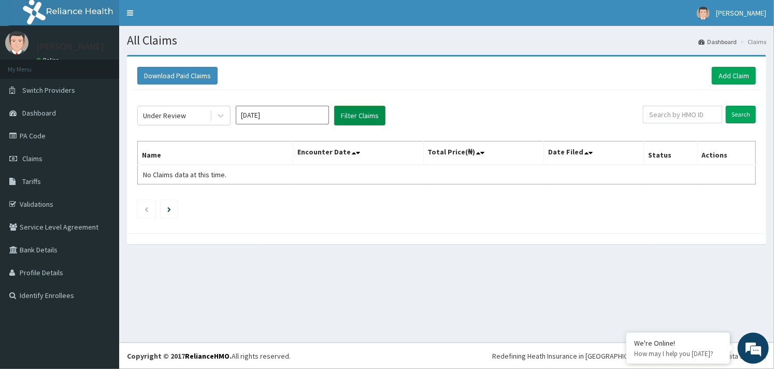
click at [358, 113] on button "Filter Claims" at bounding box center [359, 116] width 51 height 20
click at [732, 14] on span "Dr Ogunfuwa" at bounding box center [741, 12] width 50 height 9
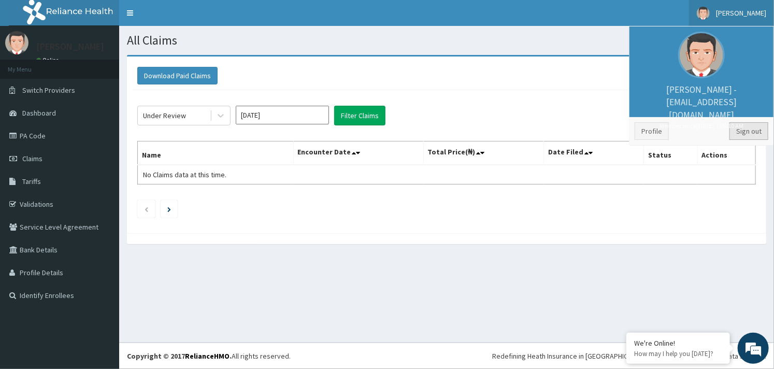
click at [748, 137] on link "Sign out" at bounding box center [748, 131] width 39 height 18
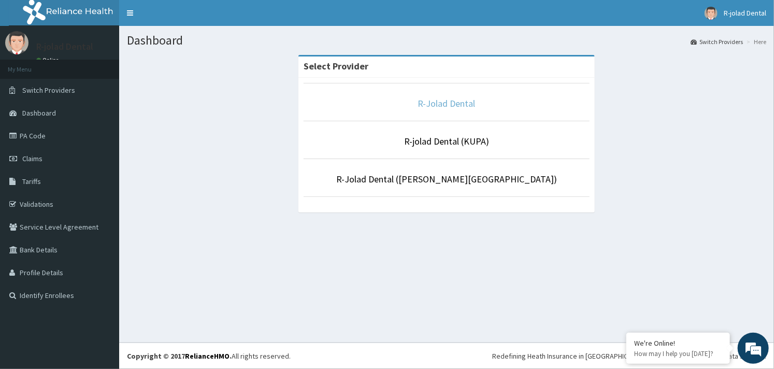
click at [456, 103] on link "R-Jolad Dental" at bounding box center [446, 103] width 57 height 12
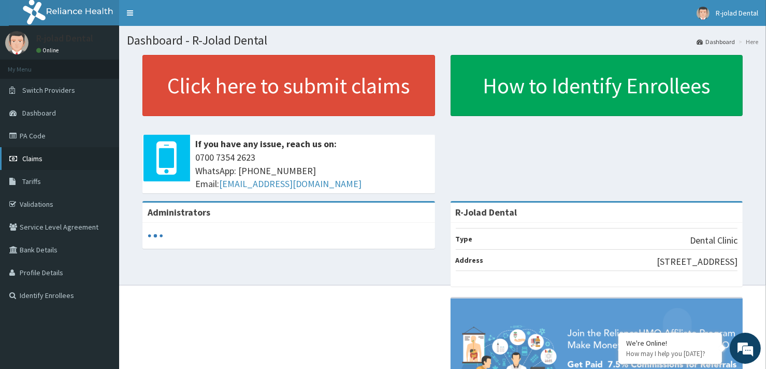
click at [36, 160] on span "Claims" at bounding box center [32, 158] width 20 height 9
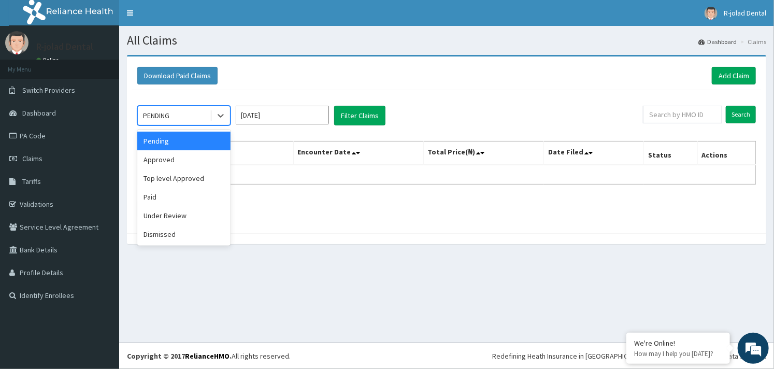
click at [202, 111] on div "PENDING" at bounding box center [174, 115] width 72 height 17
click at [172, 215] on div "Under Review" at bounding box center [183, 215] width 93 height 19
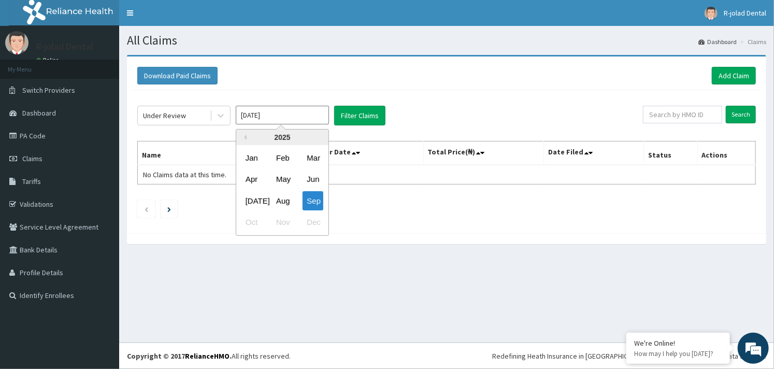
click at [278, 118] on input "[DATE]" at bounding box center [282, 115] width 93 height 19
click at [288, 184] on div "May" at bounding box center [282, 179] width 21 height 19
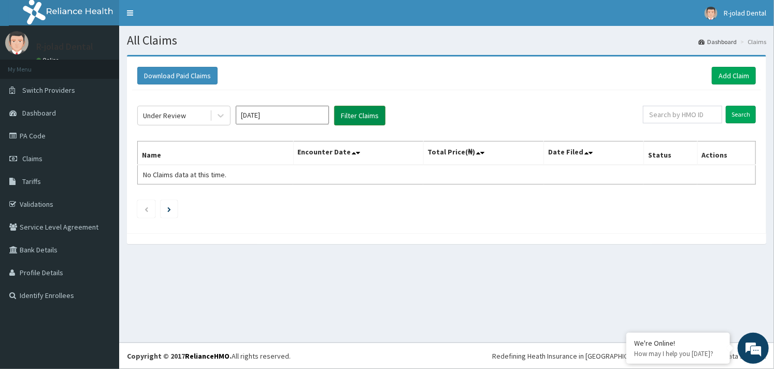
click at [357, 113] on button "Filter Claims" at bounding box center [359, 116] width 51 height 20
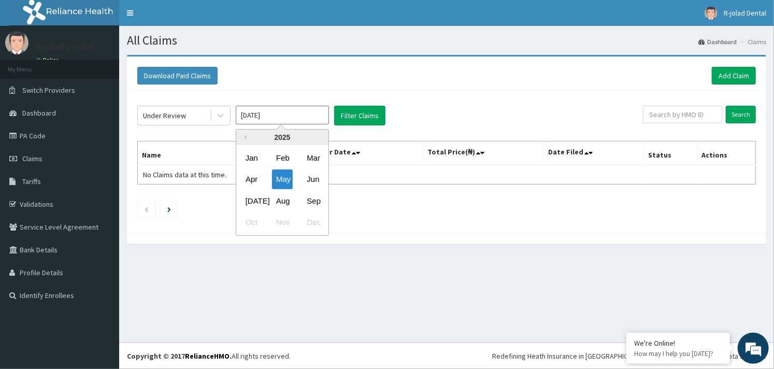
click at [273, 111] on input "[DATE]" at bounding box center [282, 115] width 93 height 19
click at [309, 179] on div "Jun" at bounding box center [312, 179] width 21 height 19
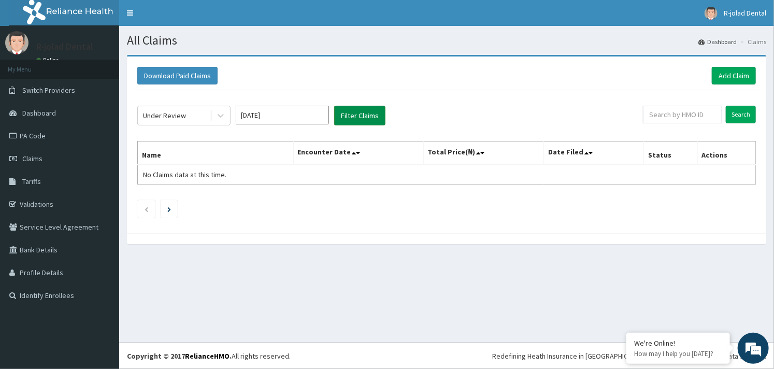
click at [367, 114] on button "Filter Claims" at bounding box center [359, 116] width 51 height 20
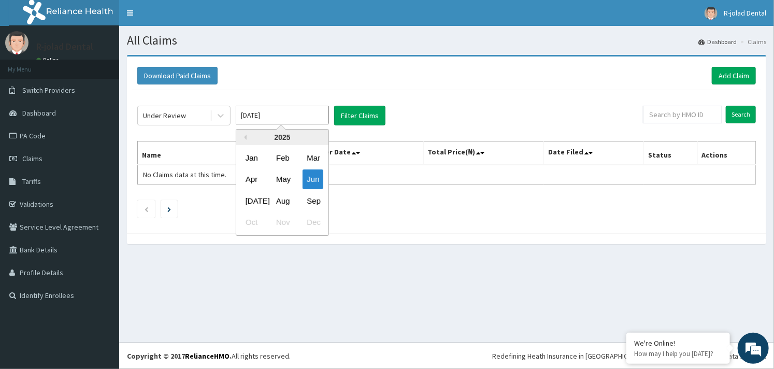
click at [292, 113] on input "[DATE]" at bounding box center [282, 115] width 93 height 19
click at [250, 205] on div "[DATE]" at bounding box center [251, 200] width 21 height 19
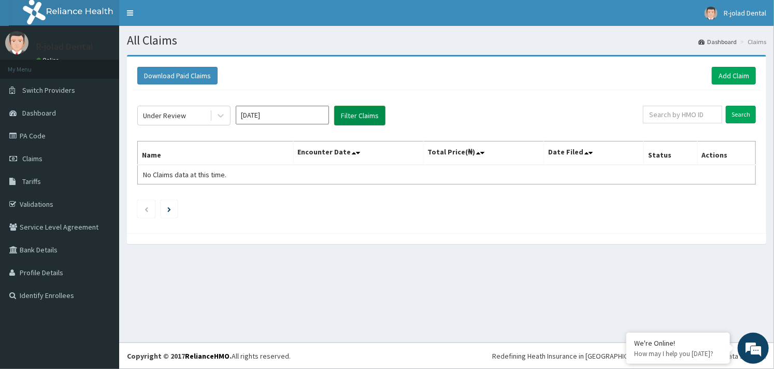
click at [349, 114] on button "Filter Claims" at bounding box center [359, 116] width 51 height 20
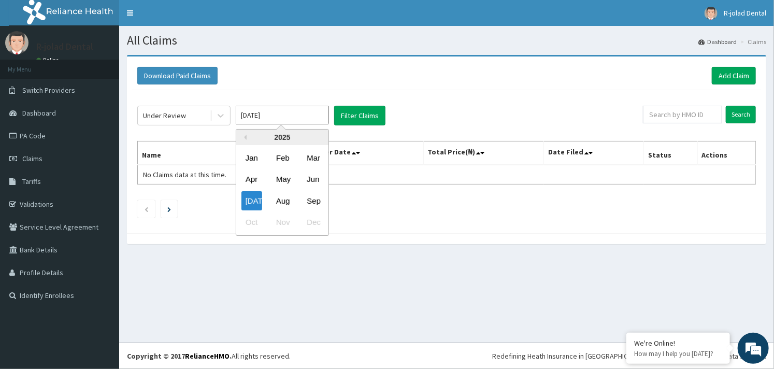
click at [286, 118] on input "[DATE]" at bounding box center [282, 115] width 93 height 19
click at [284, 197] on div "Aug" at bounding box center [282, 200] width 21 height 19
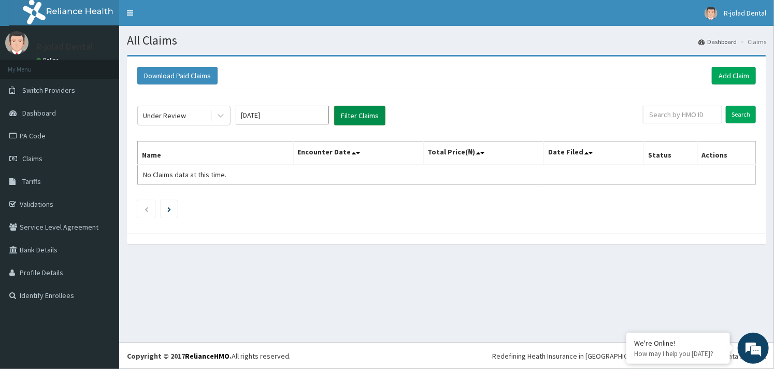
click at [367, 113] on button "Filter Claims" at bounding box center [359, 116] width 51 height 20
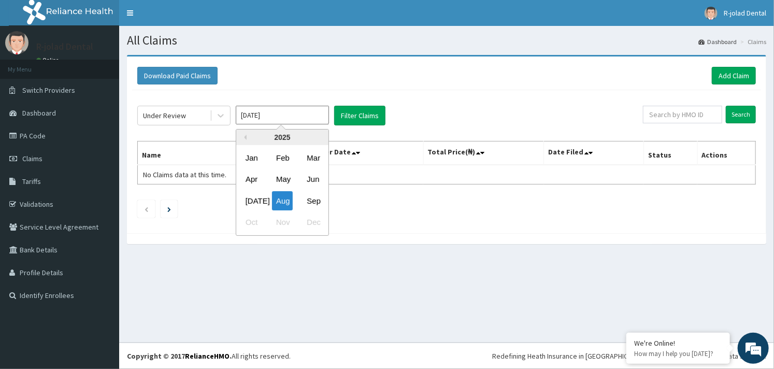
click at [279, 117] on input "[DATE]" at bounding box center [282, 115] width 93 height 19
click at [258, 200] on div "[DATE]" at bounding box center [251, 200] width 21 height 19
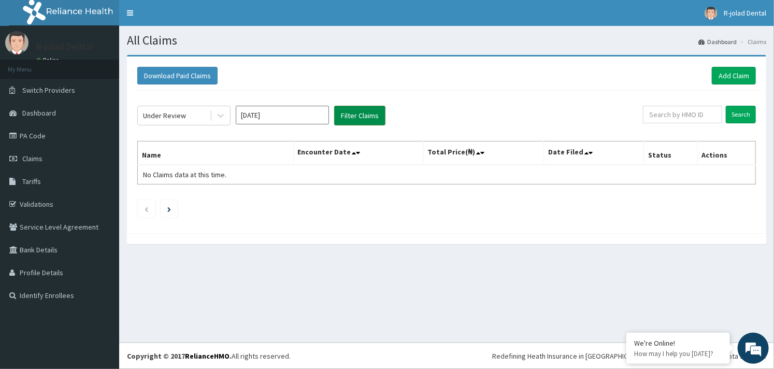
click at [365, 113] on button "Filter Claims" at bounding box center [359, 116] width 51 height 20
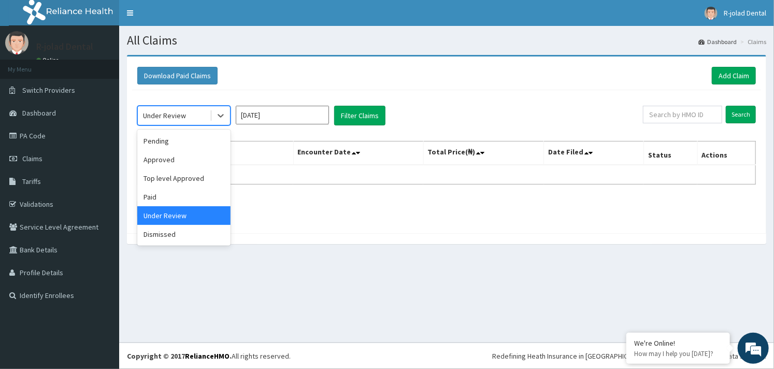
click at [202, 111] on div "Under Review" at bounding box center [174, 115] width 72 height 17
click at [184, 146] on div "Pending" at bounding box center [183, 141] width 93 height 19
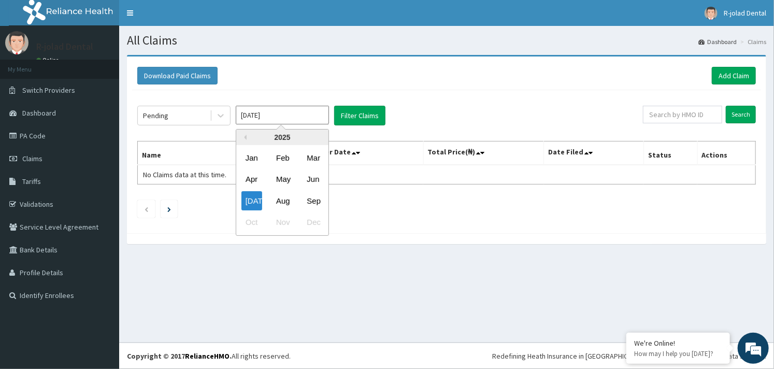
click at [297, 119] on input "[DATE]" at bounding box center [282, 115] width 93 height 19
click at [312, 204] on div "Sep" at bounding box center [312, 200] width 21 height 19
type input "[DATE]"
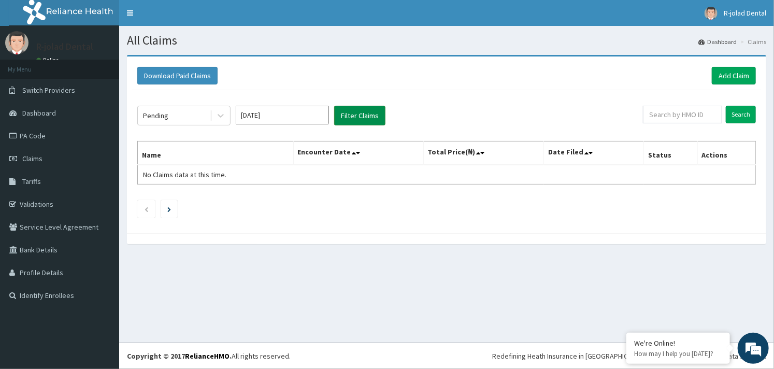
click at [360, 114] on button "Filter Claims" at bounding box center [359, 116] width 51 height 20
click at [740, 12] on span "R-jolad Dental" at bounding box center [744, 12] width 42 height 9
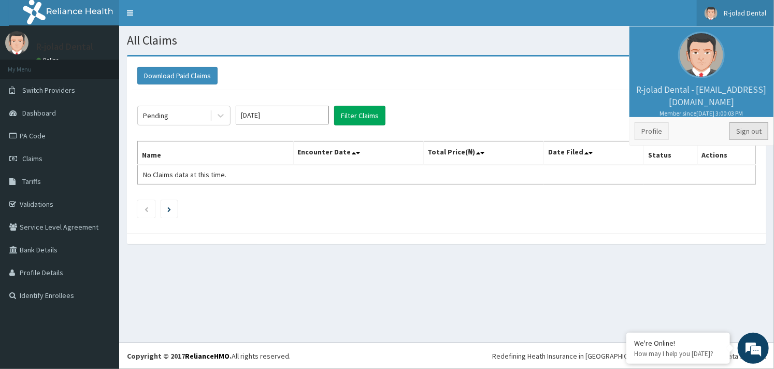
click at [746, 129] on link "Sign out" at bounding box center [748, 131] width 39 height 18
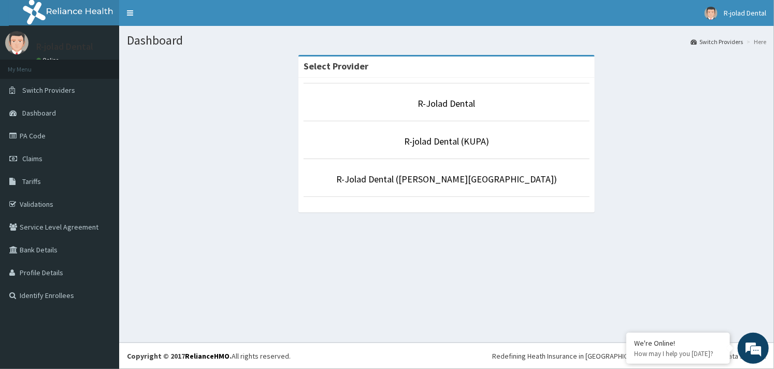
click at [439, 147] on p "R-jolad Dental (KUPA)" at bounding box center [446, 141] width 286 height 13
click at [442, 139] on link "R-jolad Dental (KUPA)" at bounding box center [446, 141] width 85 height 12
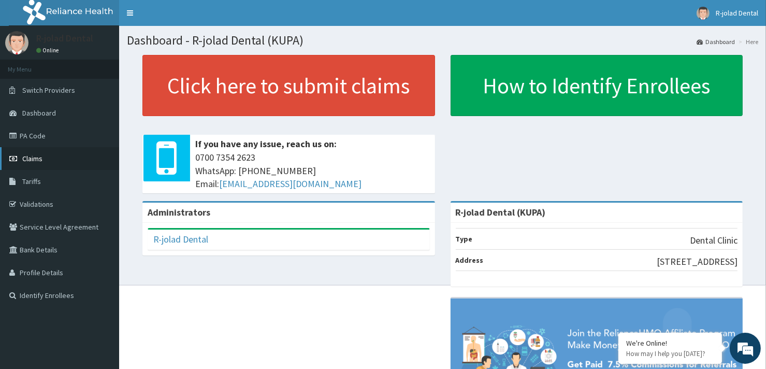
click at [42, 159] on link "Claims" at bounding box center [59, 158] width 119 height 23
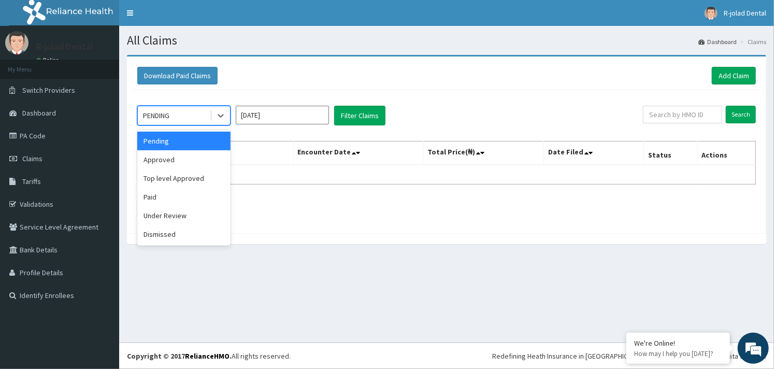
click at [180, 120] on div "PENDING" at bounding box center [174, 115] width 72 height 17
click at [170, 215] on div "Under Review" at bounding box center [183, 215] width 93 height 19
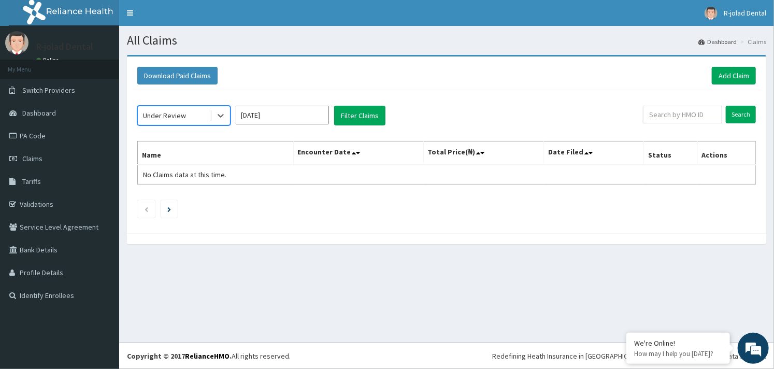
click at [283, 119] on input "[DATE]" at bounding box center [282, 115] width 93 height 19
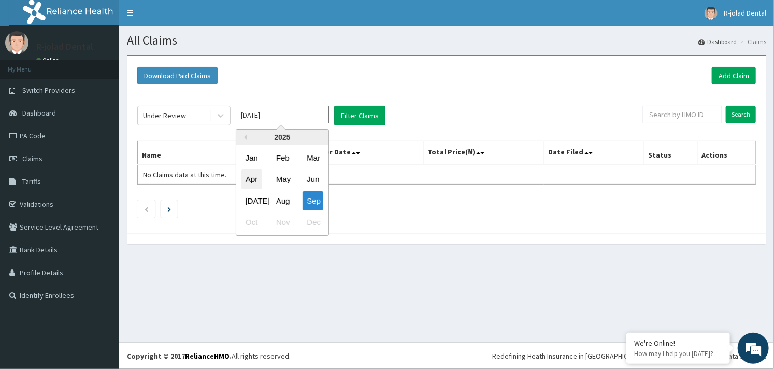
click at [250, 186] on div "Apr" at bounding box center [251, 179] width 21 height 19
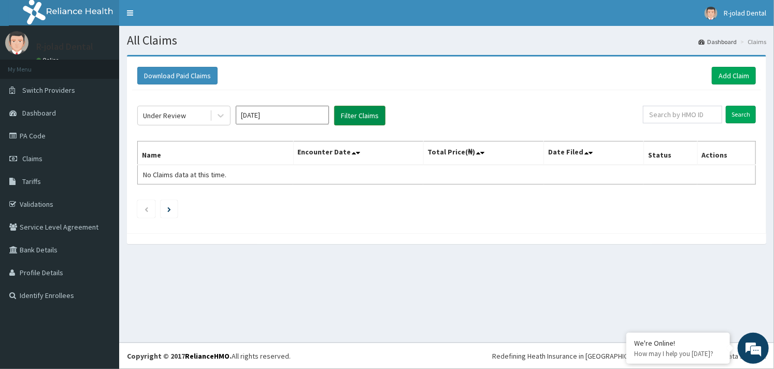
click at [361, 108] on button "Filter Claims" at bounding box center [359, 116] width 51 height 20
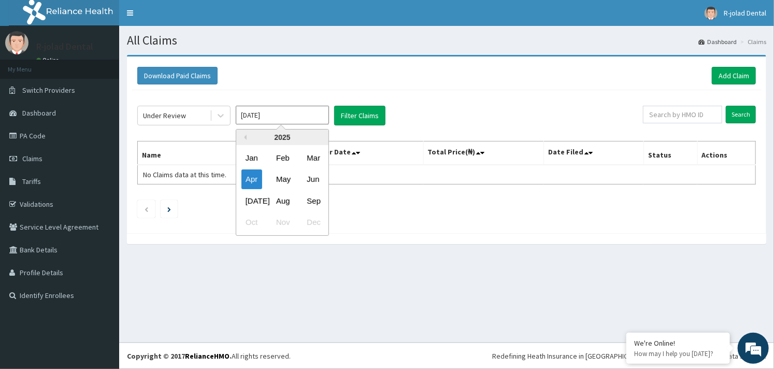
click at [278, 114] on input "[DATE]" at bounding box center [282, 115] width 93 height 19
click at [282, 183] on div "May" at bounding box center [282, 179] width 21 height 19
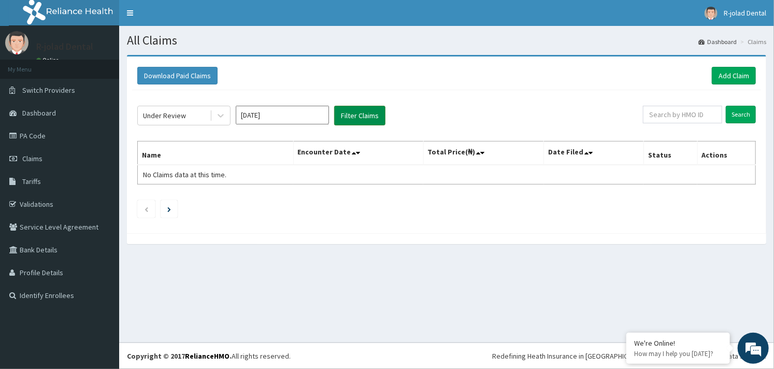
click at [362, 112] on button "Filter Claims" at bounding box center [359, 116] width 51 height 20
click at [360, 112] on button "Filter Claims" at bounding box center [359, 116] width 51 height 20
click at [343, 113] on button "Filter Claims" at bounding box center [359, 116] width 51 height 20
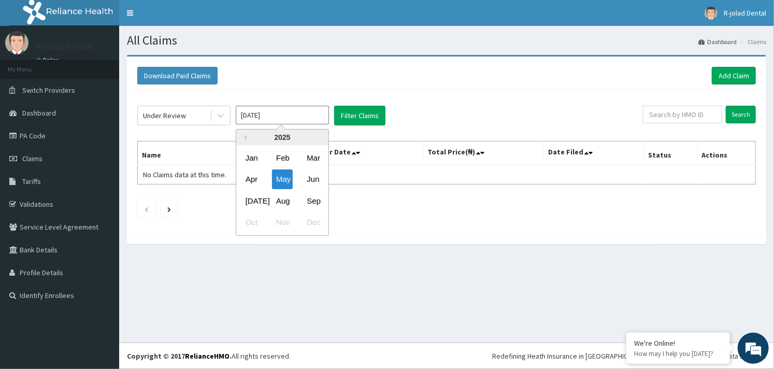
click at [278, 118] on input "[DATE]" at bounding box center [282, 115] width 93 height 19
click at [315, 179] on div "Jun" at bounding box center [312, 179] width 21 height 19
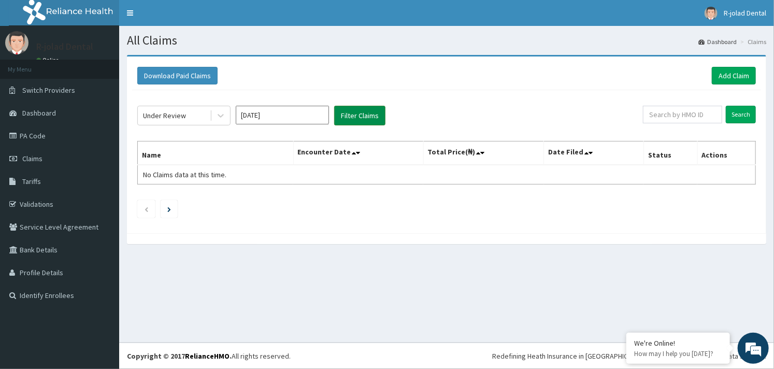
click at [356, 113] on button "Filter Claims" at bounding box center [359, 116] width 51 height 20
click at [342, 113] on button "Filter Claims" at bounding box center [359, 116] width 51 height 20
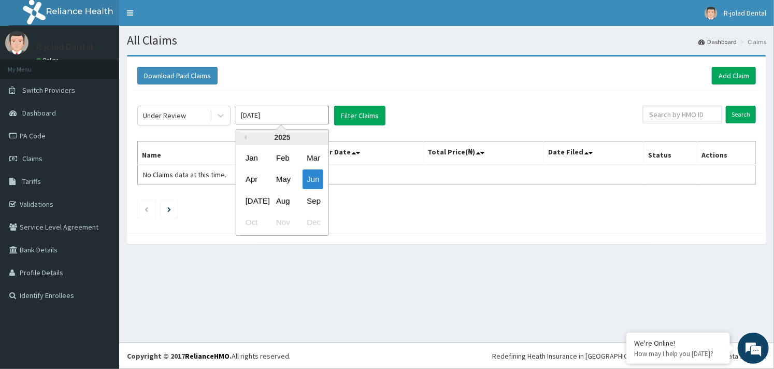
click at [309, 111] on input "[DATE]" at bounding box center [282, 115] width 93 height 19
click at [309, 198] on div "Sep" at bounding box center [312, 200] width 21 height 19
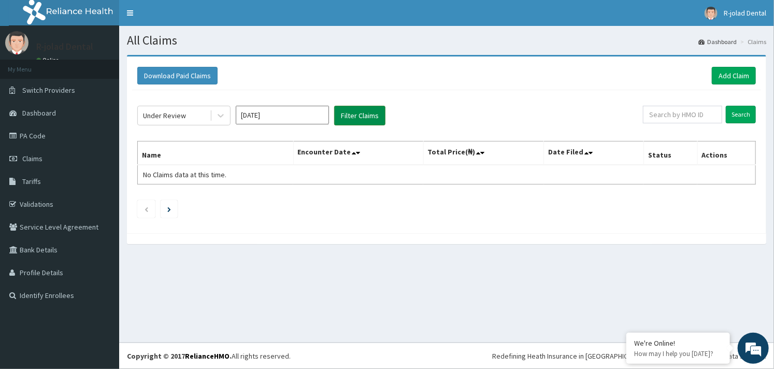
click at [356, 119] on button "Filter Claims" at bounding box center [359, 116] width 51 height 20
click at [350, 113] on button "Filter Claims" at bounding box center [359, 116] width 51 height 20
click at [346, 112] on button "Filter Claims" at bounding box center [359, 116] width 51 height 20
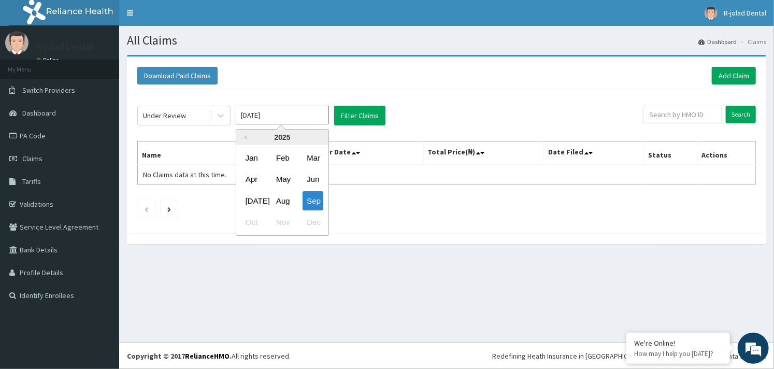
click at [289, 118] on input "[DATE]" at bounding box center [282, 115] width 93 height 19
click at [282, 205] on div "Aug" at bounding box center [282, 200] width 21 height 19
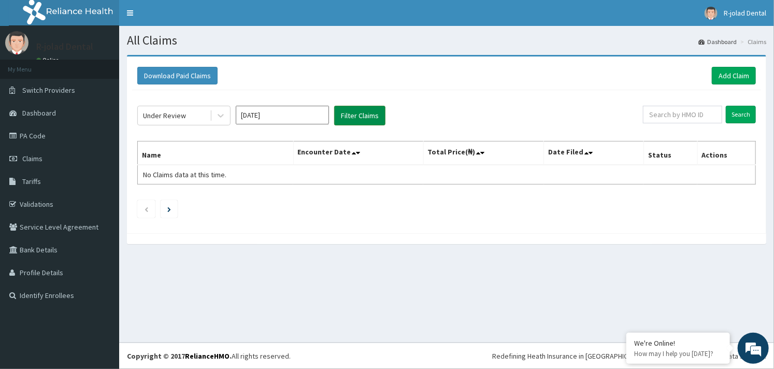
click at [358, 114] on button "Filter Claims" at bounding box center [359, 116] width 51 height 20
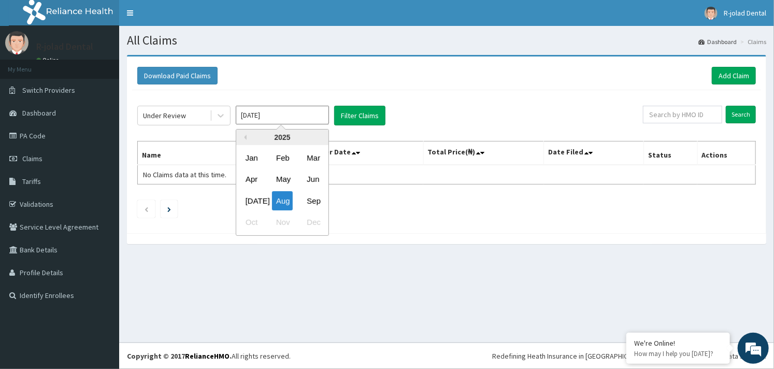
click at [296, 113] on input "[DATE]" at bounding box center [282, 115] width 93 height 19
click at [310, 201] on div "Sep" at bounding box center [312, 200] width 21 height 19
type input "[DATE]"
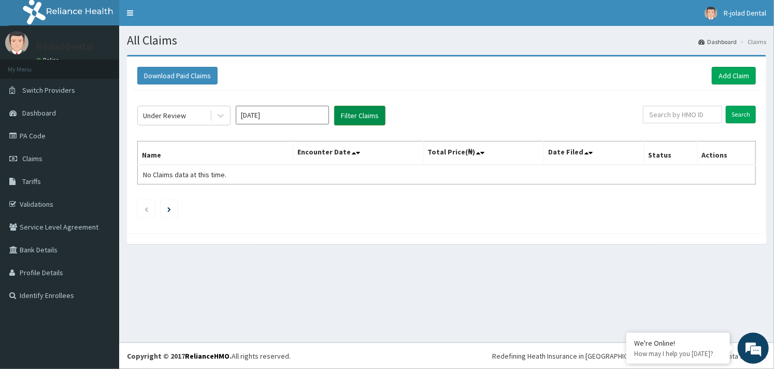
click at [352, 115] on button "Filter Claims" at bounding box center [359, 116] width 51 height 20
click at [346, 115] on button "Filter Claims" at bounding box center [359, 116] width 51 height 20
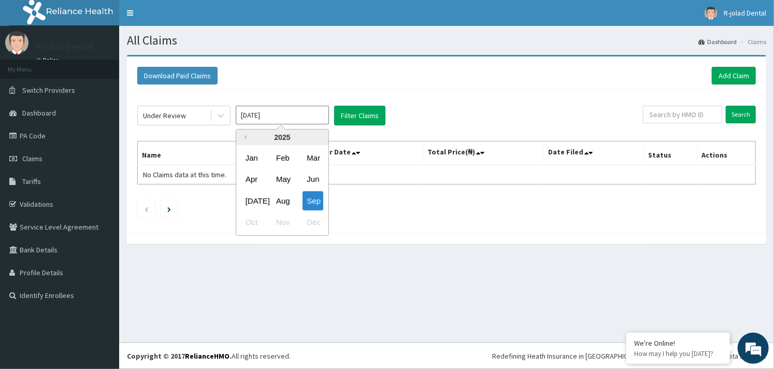
click at [303, 118] on input "[DATE]" at bounding box center [282, 115] width 93 height 19
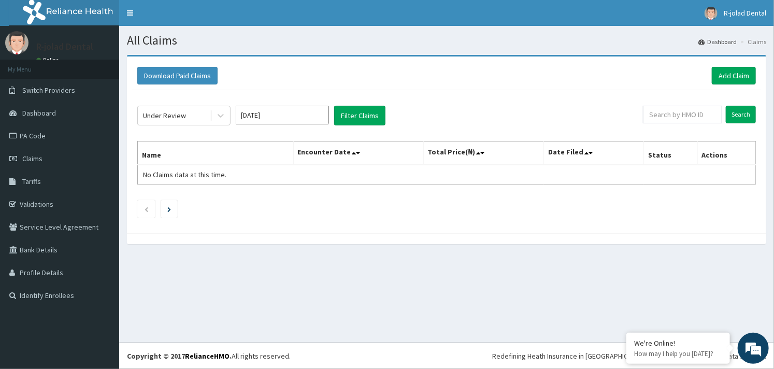
click at [540, 94] on div "Under Review [DATE] Filter Claims Search Name Encounter Date Total Price(₦) Dat…" at bounding box center [446, 159] width 629 height 138
click at [741, 11] on span "R-jolad Dental" at bounding box center [744, 12] width 42 height 9
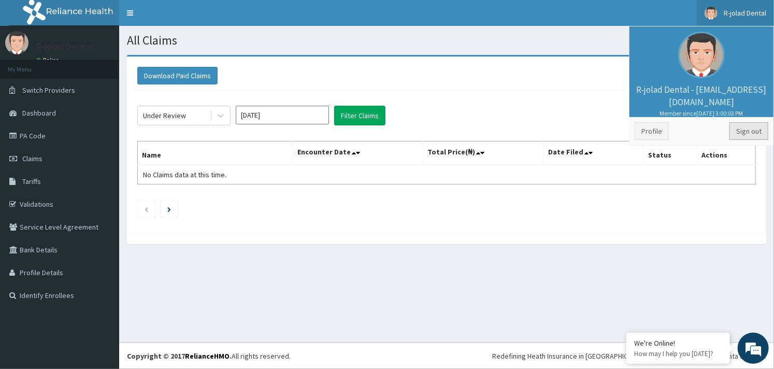
click at [745, 130] on link "Sign out" at bounding box center [748, 131] width 39 height 18
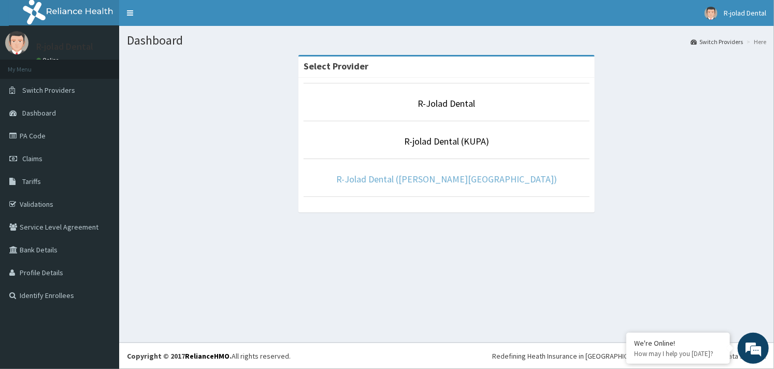
click at [441, 179] on link "R-Jolad Dental ([PERSON_NAME][GEOGRAPHIC_DATA])" at bounding box center [446, 179] width 221 height 12
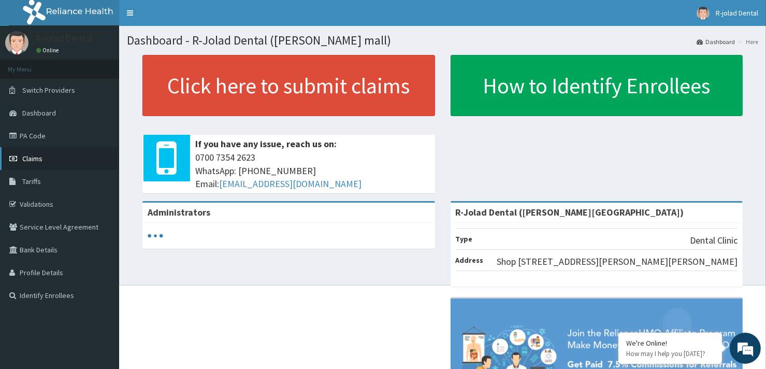
click at [35, 158] on span "Claims" at bounding box center [32, 158] width 20 height 9
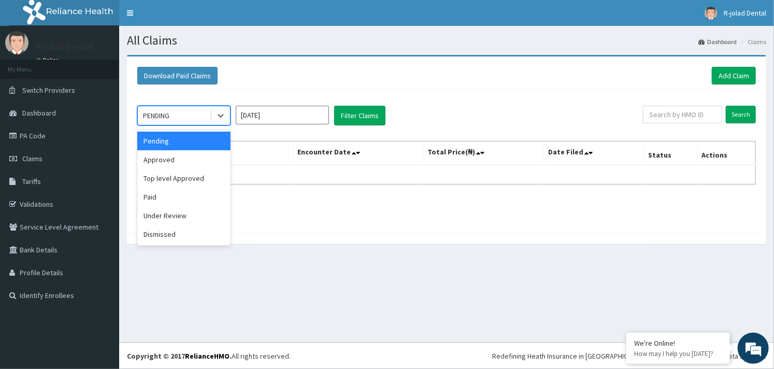
click at [196, 113] on div "PENDING" at bounding box center [174, 115] width 72 height 17
click at [174, 215] on div "Under Review" at bounding box center [183, 215] width 93 height 19
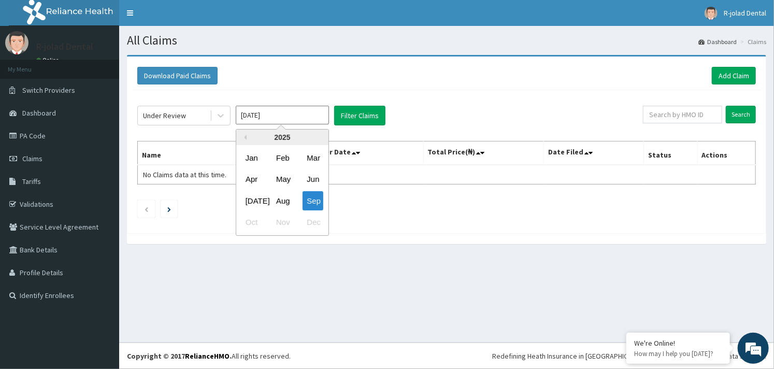
click at [285, 111] on input "Sep 2025" at bounding box center [282, 115] width 93 height 19
click at [245, 181] on div "Apr" at bounding box center [251, 179] width 21 height 19
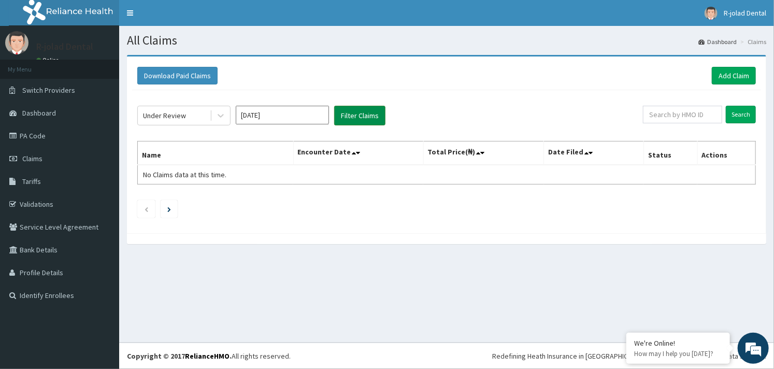
click at [361, 115] on button "Filter Claims" at bounding box center [359, 116] width 51 height 20
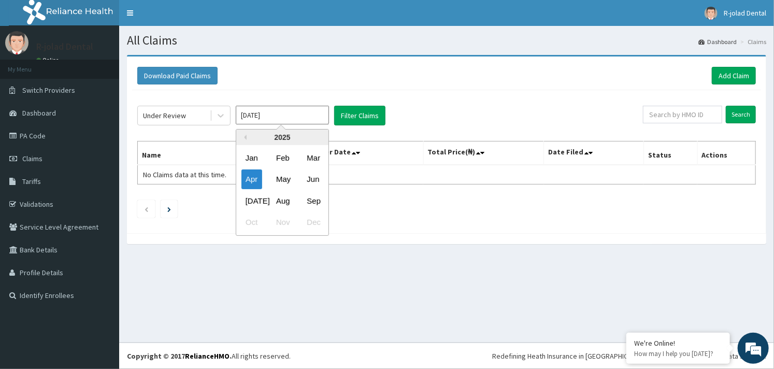
click at [301, 117] on input "Apr 2025" at bounding box center [282, 115] width 93 height 19
click at [311, 206] on div "Sep" at bounding box center [312, 200] width 21 height 19
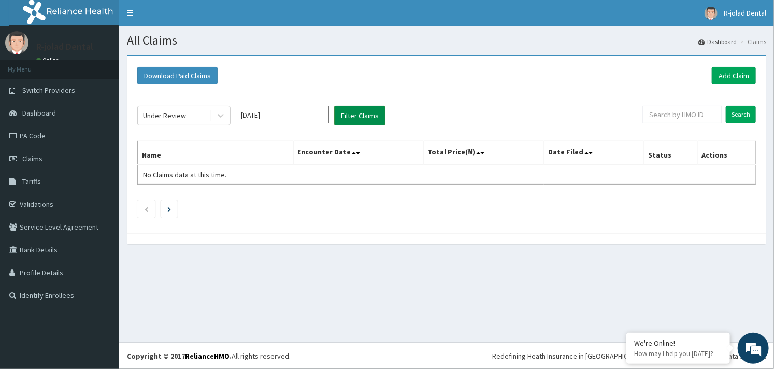
click at [348, 109] on button "Filter Claims" at bounding box center [359, 116] width 51 height 20
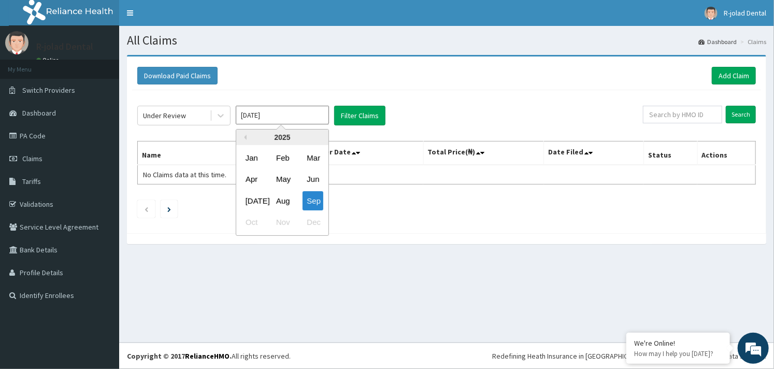
click at [296, 115] on input "Sep 2025" at bounding box center [282, 115] width 93 height 19
click at [284, 203] on div "Aug" at bounding box center [282, 200] width 21 height 19
type input "Aug 2025"
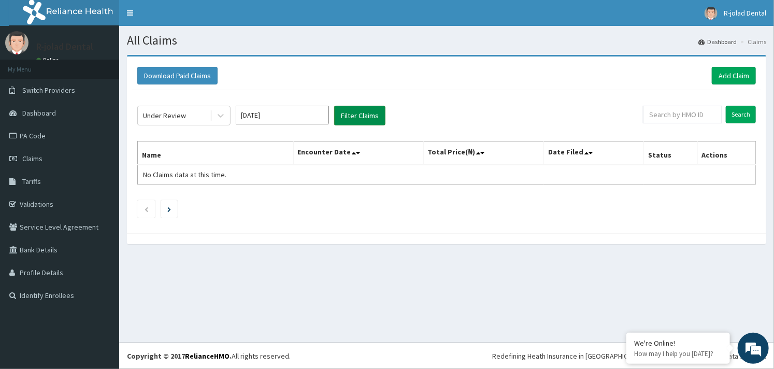
click at [358, 114] on button "Filter Claims" at bounding box center [359, 116] width 51 height 20
click at [727, 18] on link "R-jolad Dental" at bounding box center [734, 13] width 77 height 26
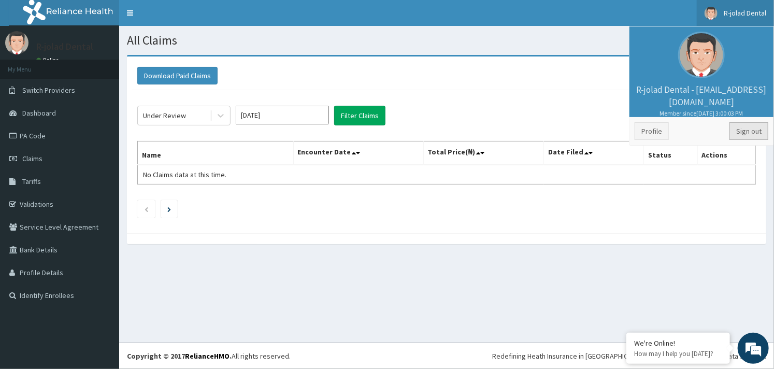
click at [742, 131] on link "Sign out" at bounding box center [748, 131] width 39 height 18
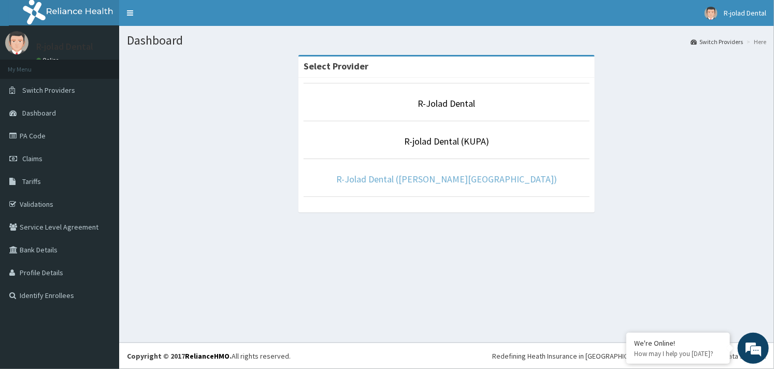
click at [437, 179] on link "R-Jolad Dental ([PERSON_NAME][GEOGRAPHIC_DATA])" at bounding box center [446, 179] width 221 height 12
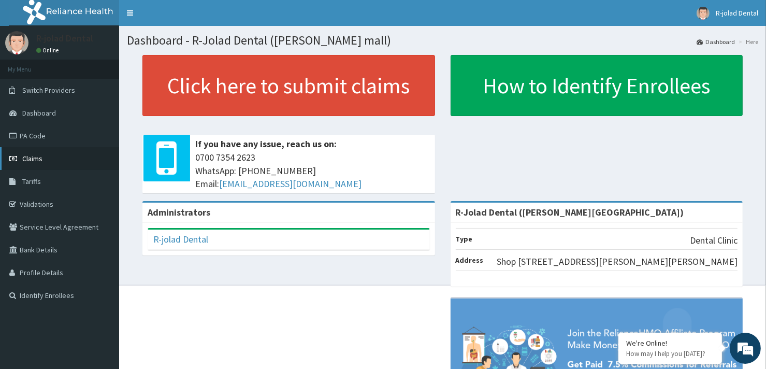
click at [47, 157] on link "Claims" at bounding box center [59, 158] width 119 height 23
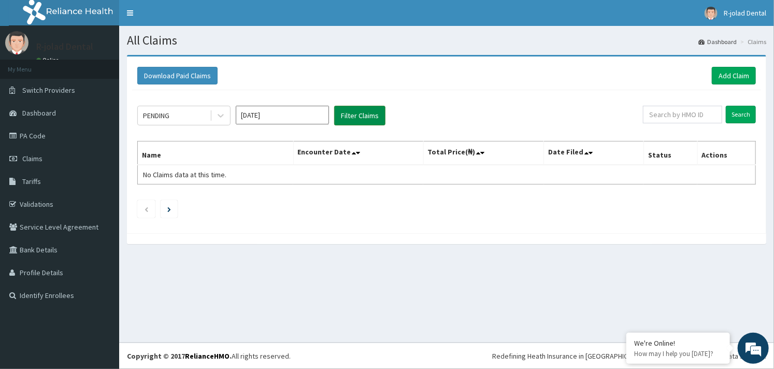
click button "Filter Claims"
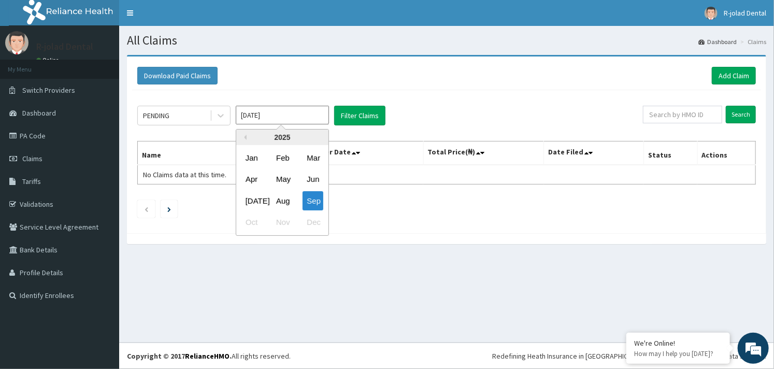
click input "[DATE]"
click div "Aug"
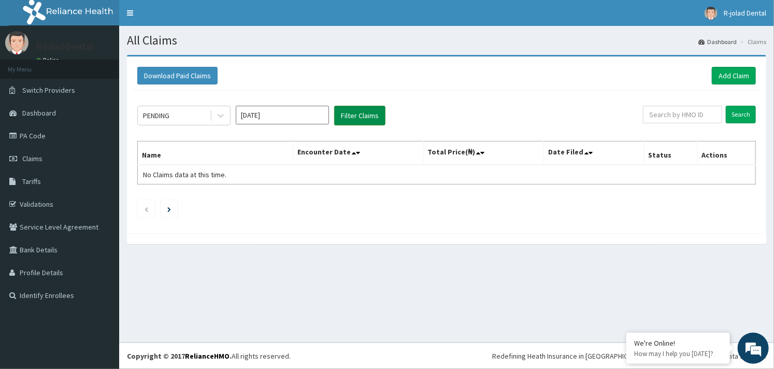
click button "Filter Claims"
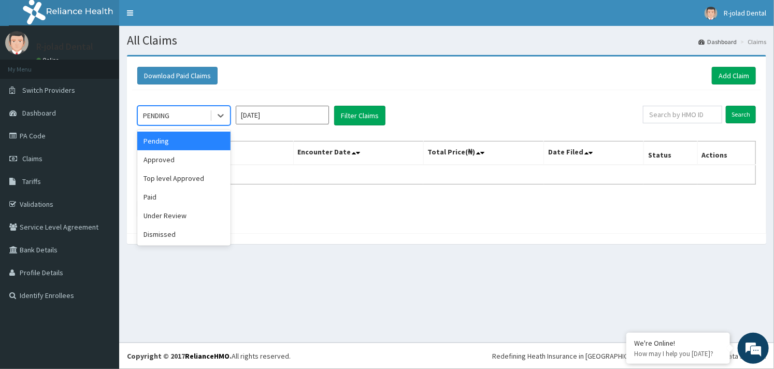
click span
click div "Under Review"
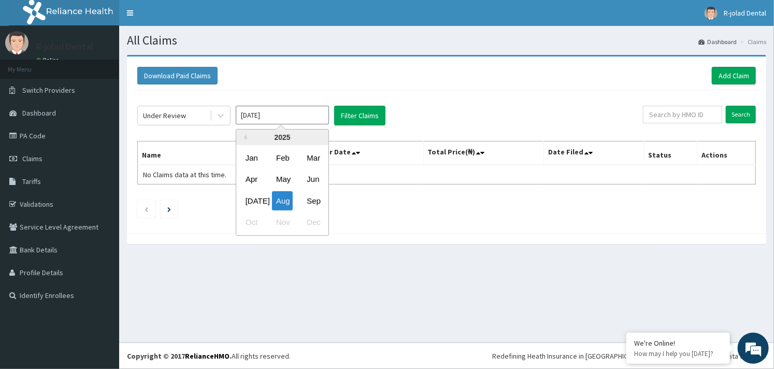
click input "[DATE]"
click div "Sep"
type input "[DATE]"
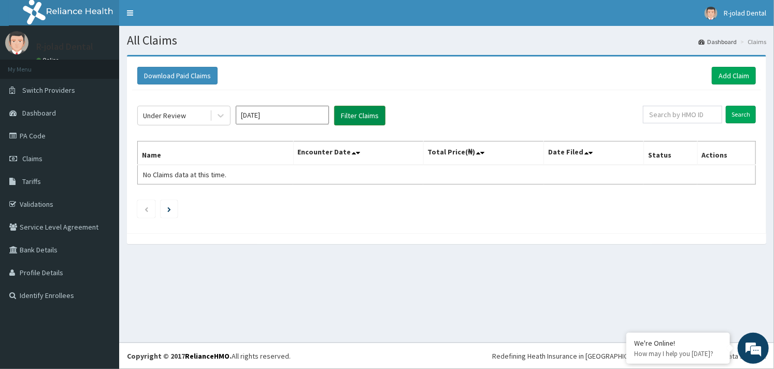
click button "Filter Claims"
